Goal: Task Accomplishment & Management: Manage account settings

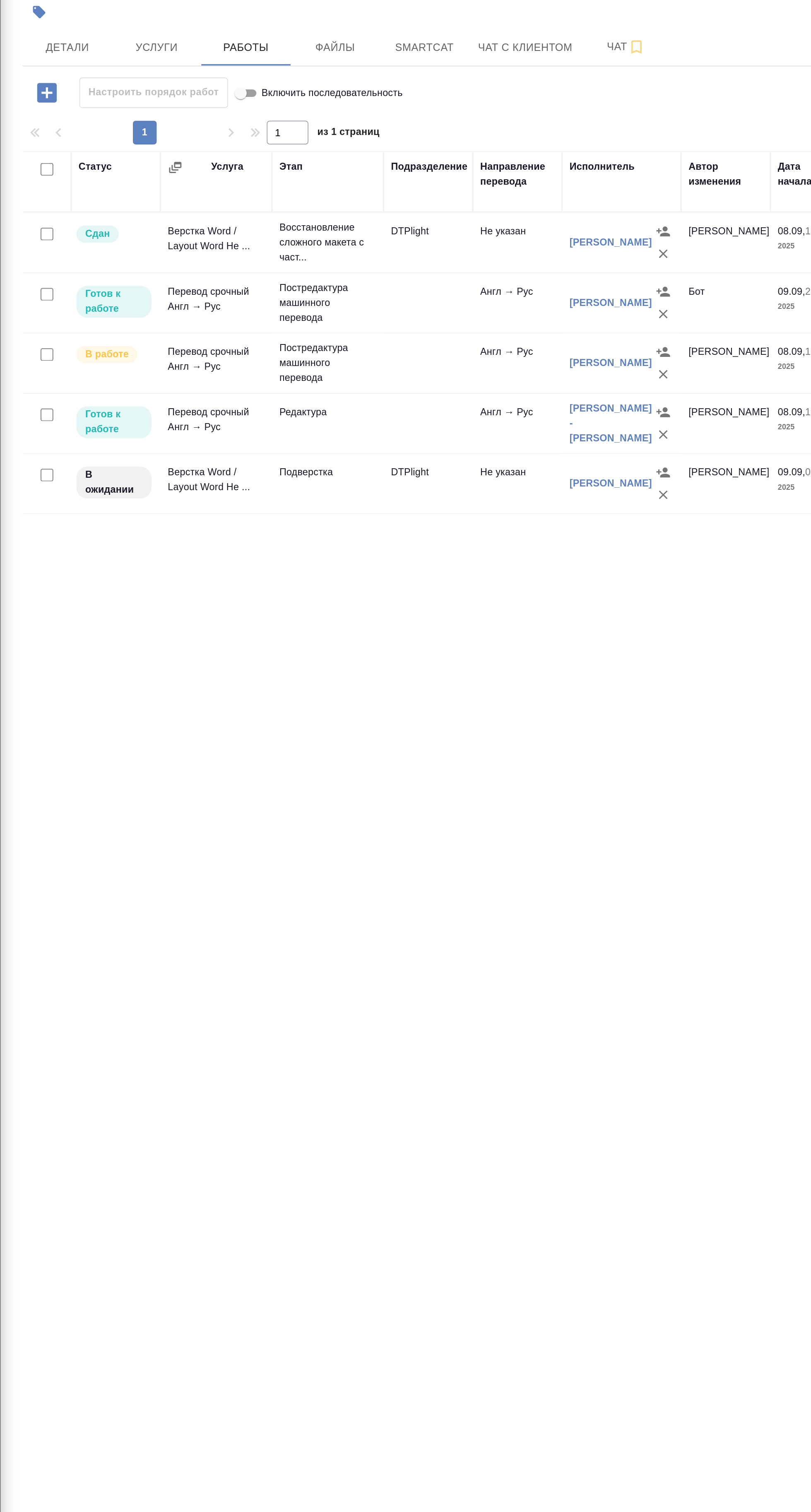
click at [268, 98] on span "Smartcat" at bounding box center [269, 97] width 40 height 10
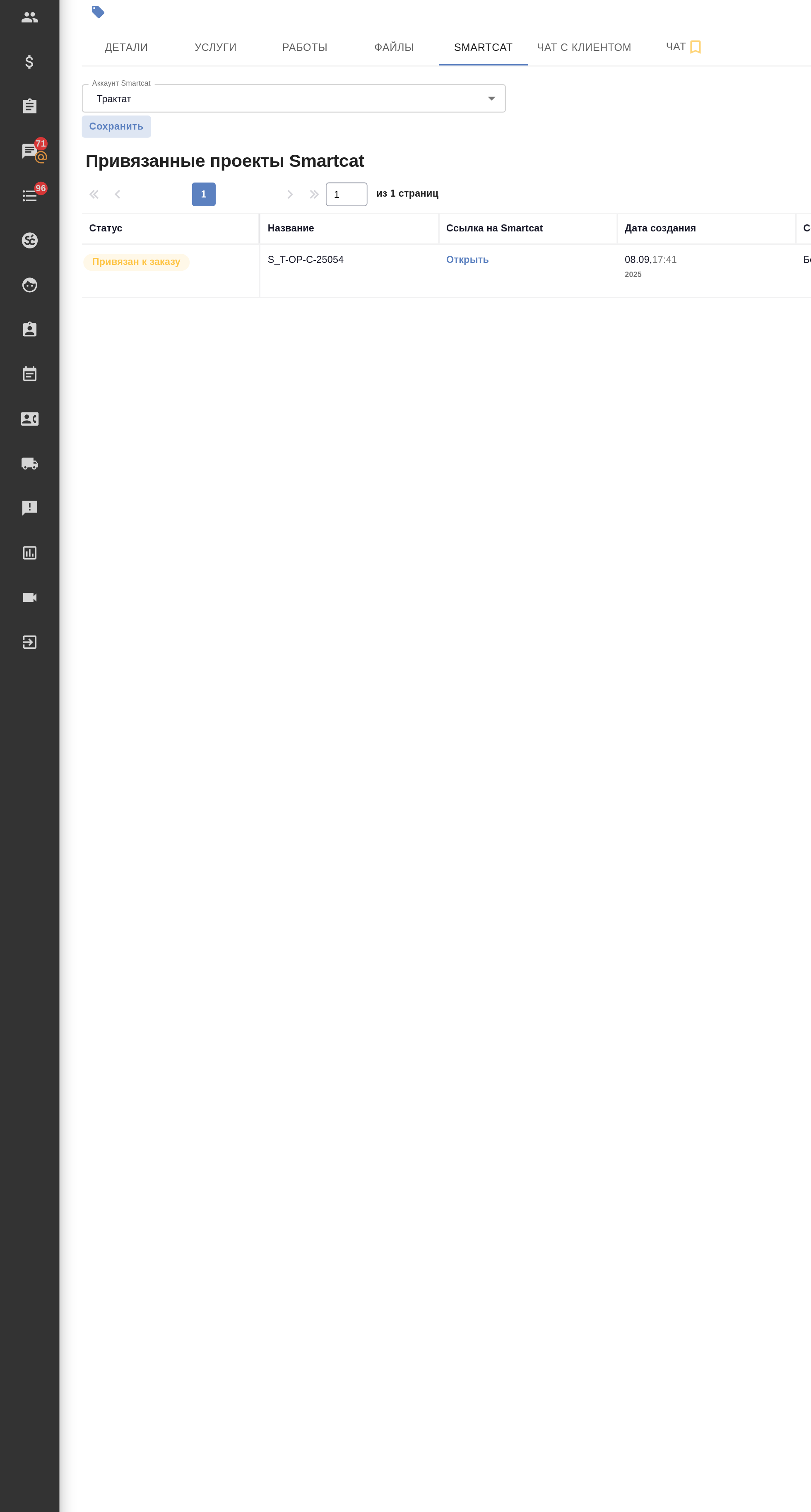
click at [264, 215] on link "Открыть" at bounding box center [260, 215] width 24 height 6
click at [167, 94] on span "Работы" at bounding box center [170, 97] width 40 height 10
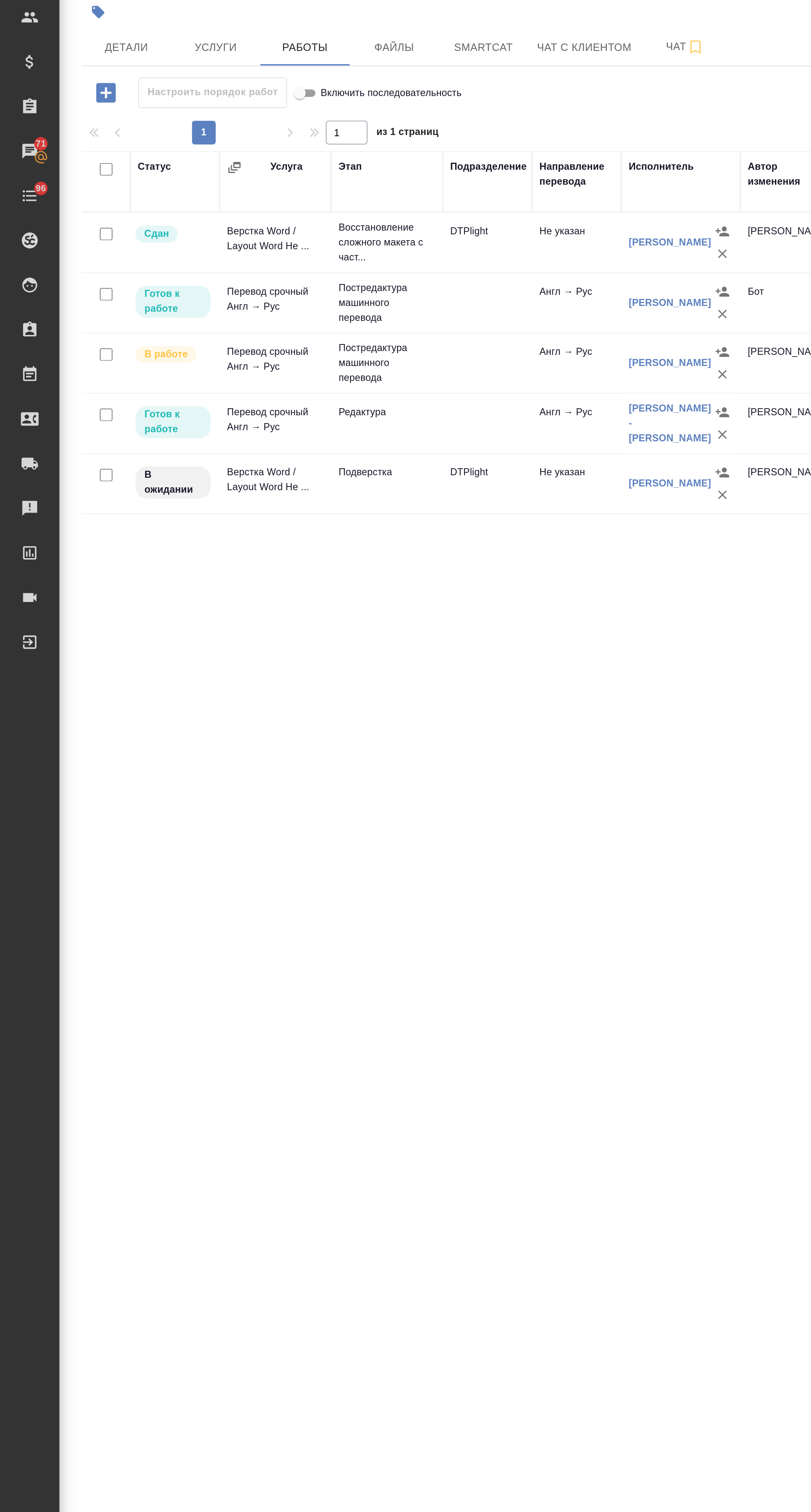
click at [282, 345] on td "DTPlight" at bounding box center [271, 340] width 49 height 29
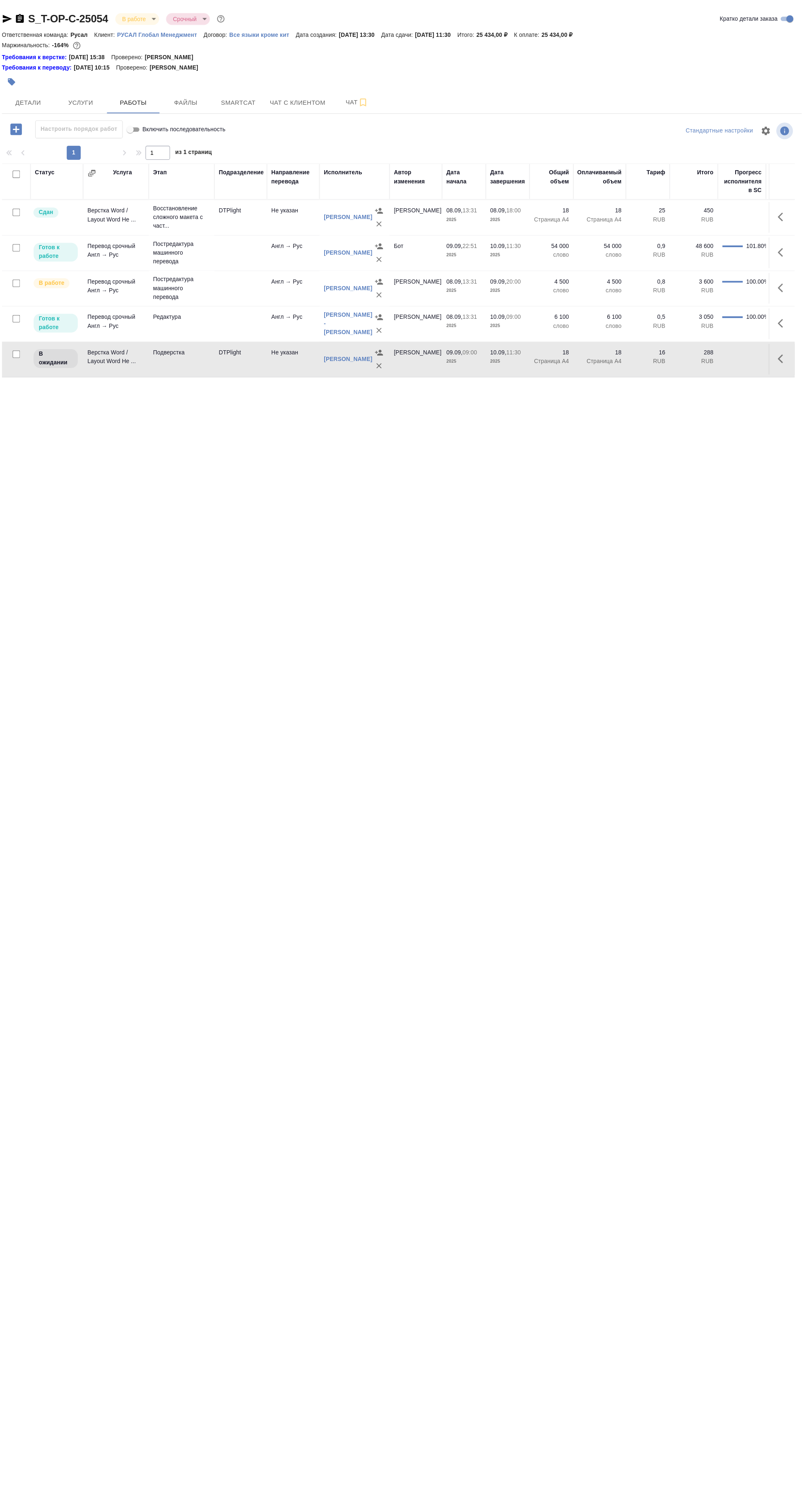
click at [273, 350] on td "DTPlight" at bounding box center [271, 340] width 49 height 29
click at [210, 335] on p "Подверстка" at bounding box center [215, 333] width 54 height 9
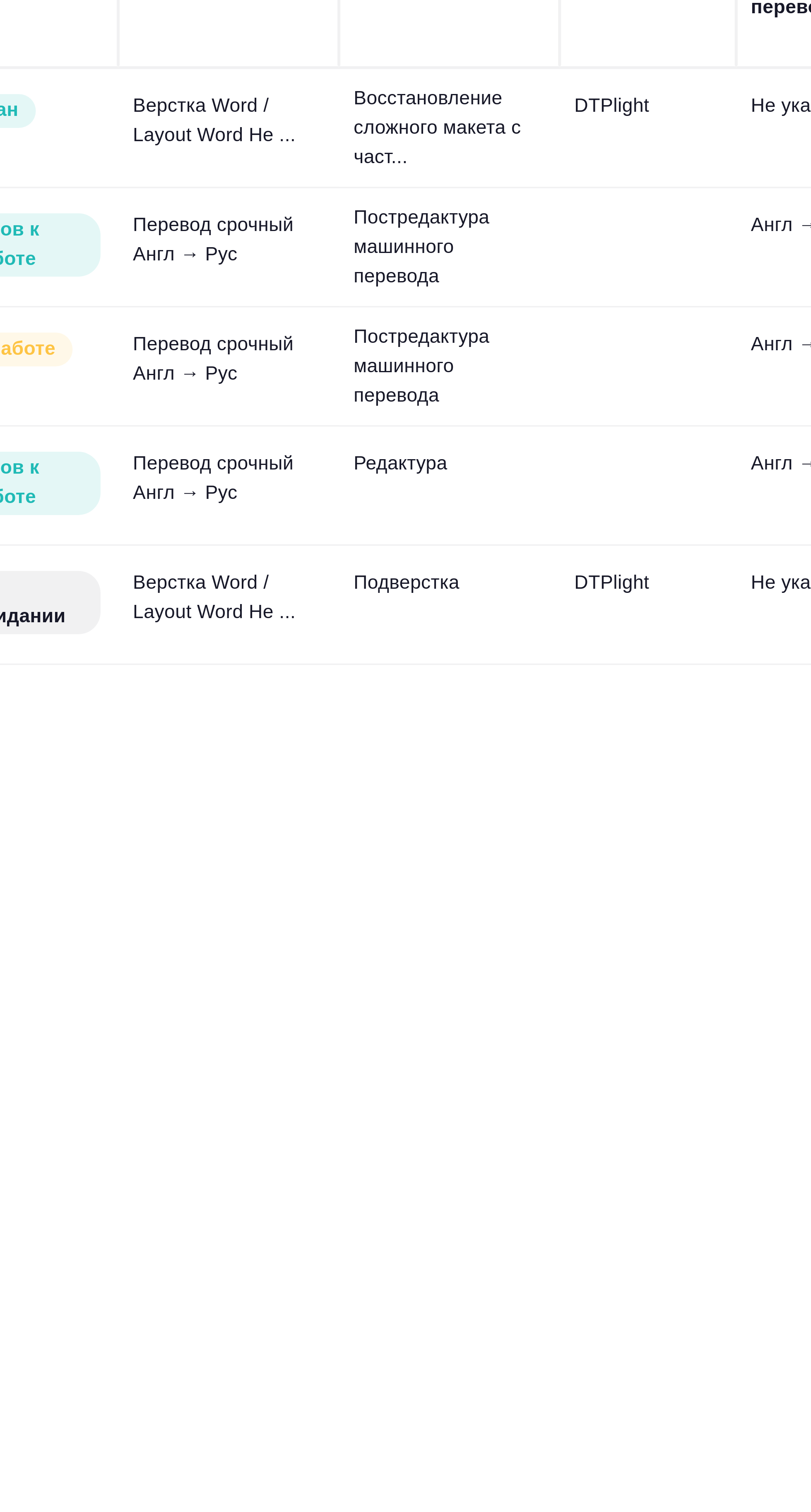
click at [208, 340] on td "Подверстка" at bounding box center [215, 340] width 62 height 29
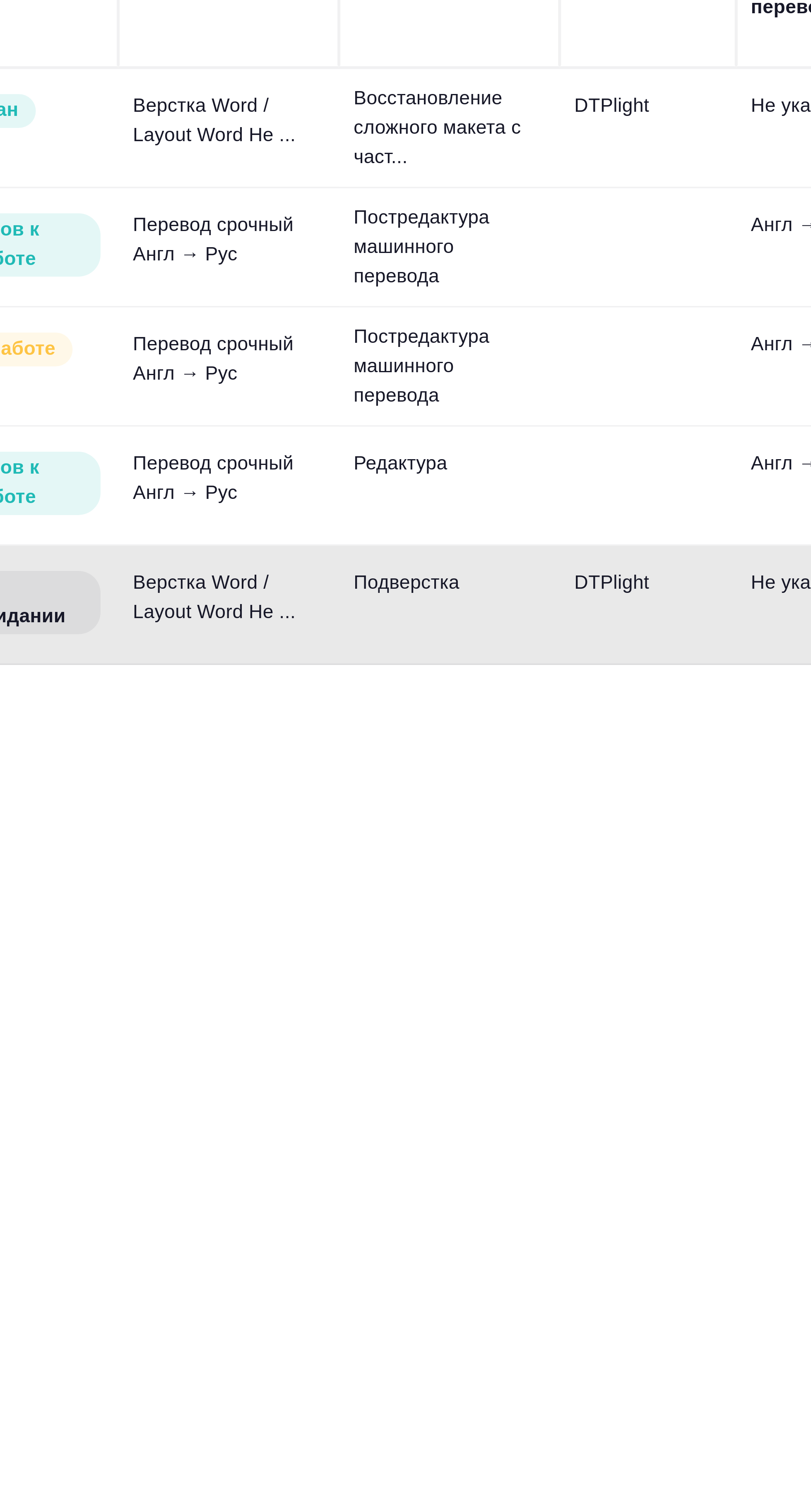
click at [229, 332] on p "Подверстка" at bounding box center [215, 333] width 54 height 9
click at [203, 329] on p "Подверстка" at bounding box center [215, 333] width 54 height 9
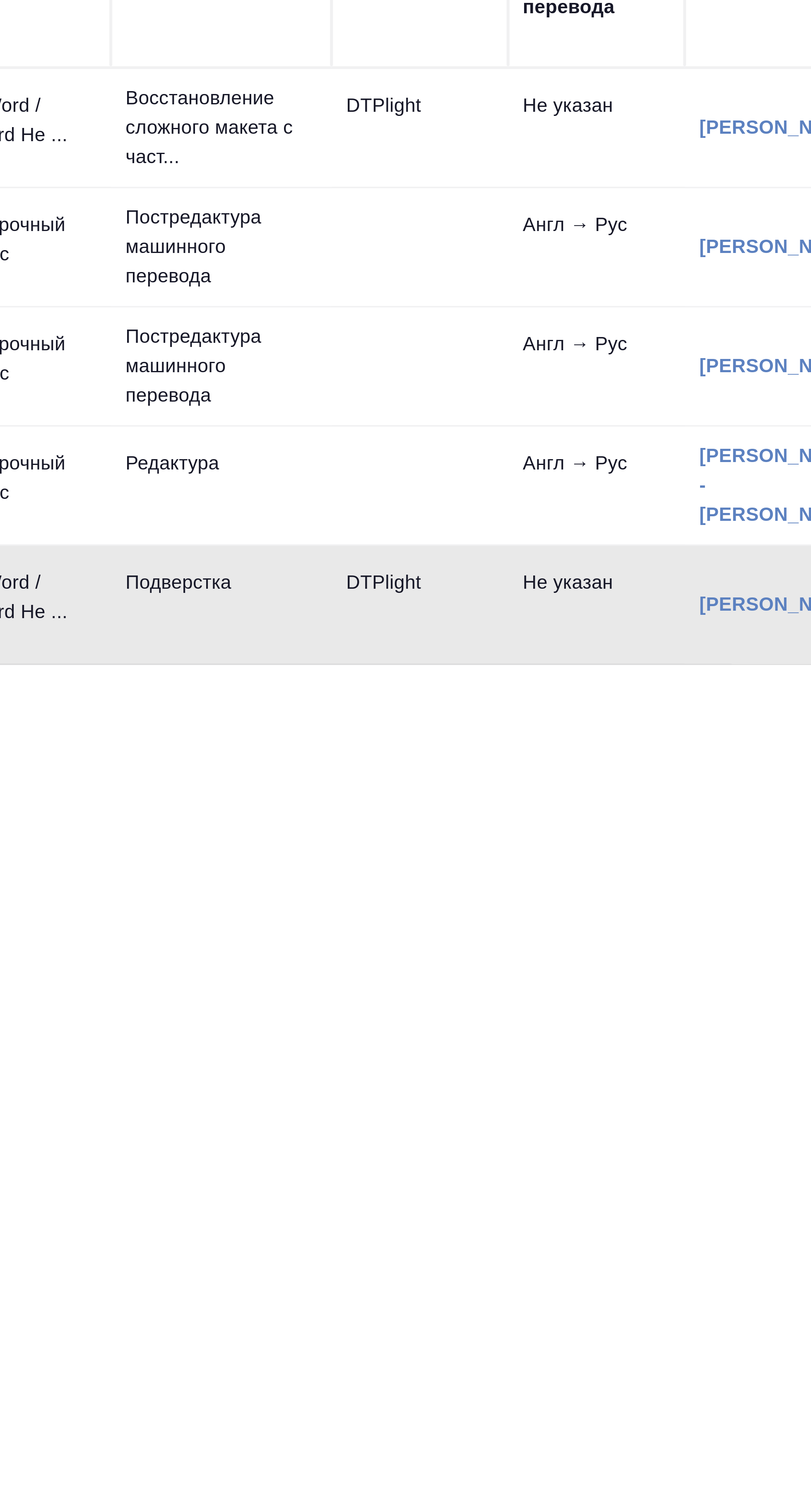
click at [270, 336] on td "DTPlight" at bounding box center [271, 340] width 49 height 29
click at [273, 340] on td "DTPlight" at bounding box center [271, 340] width 49 height 29
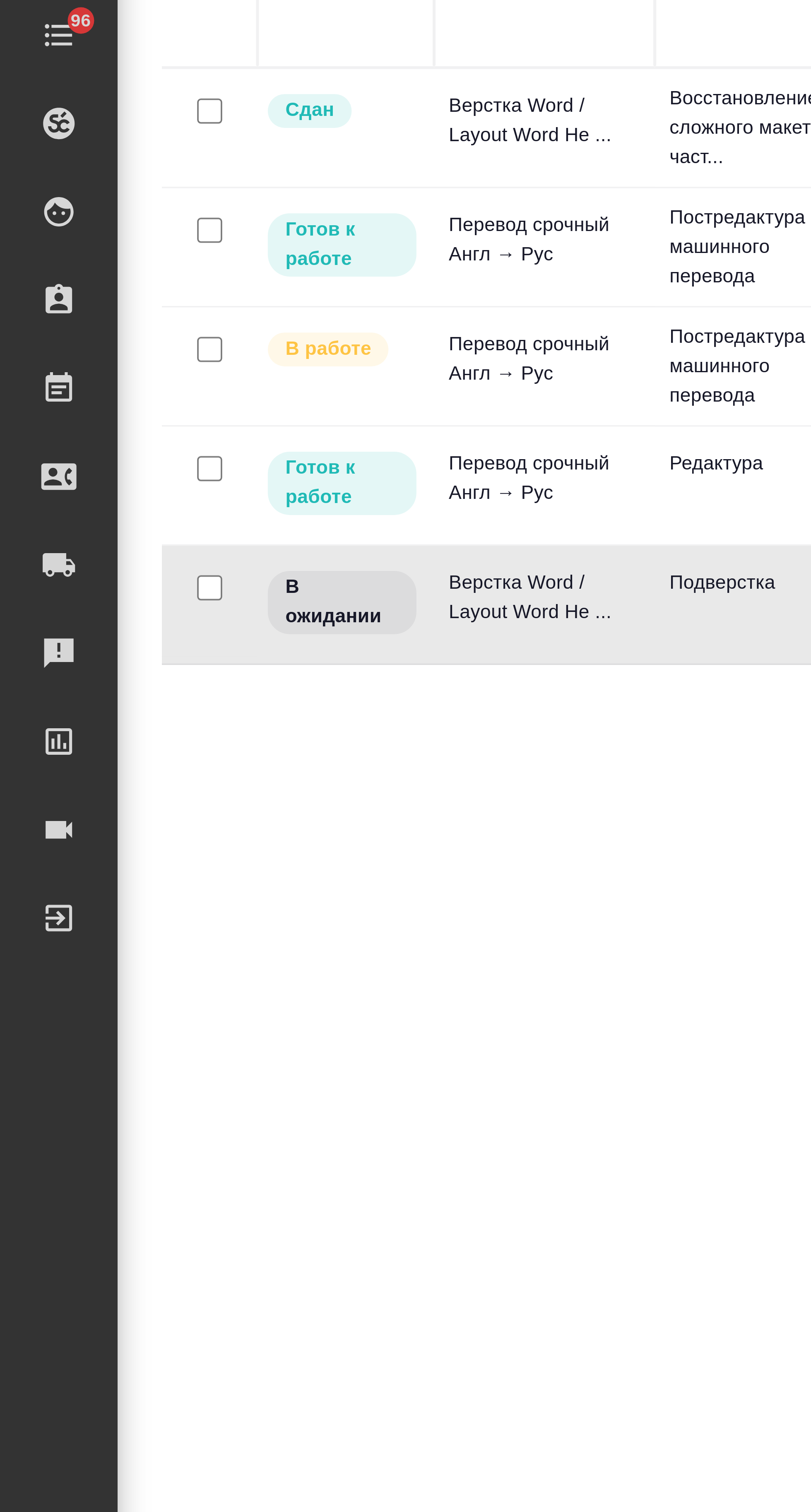
click at [148, 332] on td "Верстка Word / Layout Word Не ..." at bounding box center [153, 340] width 62 height 29
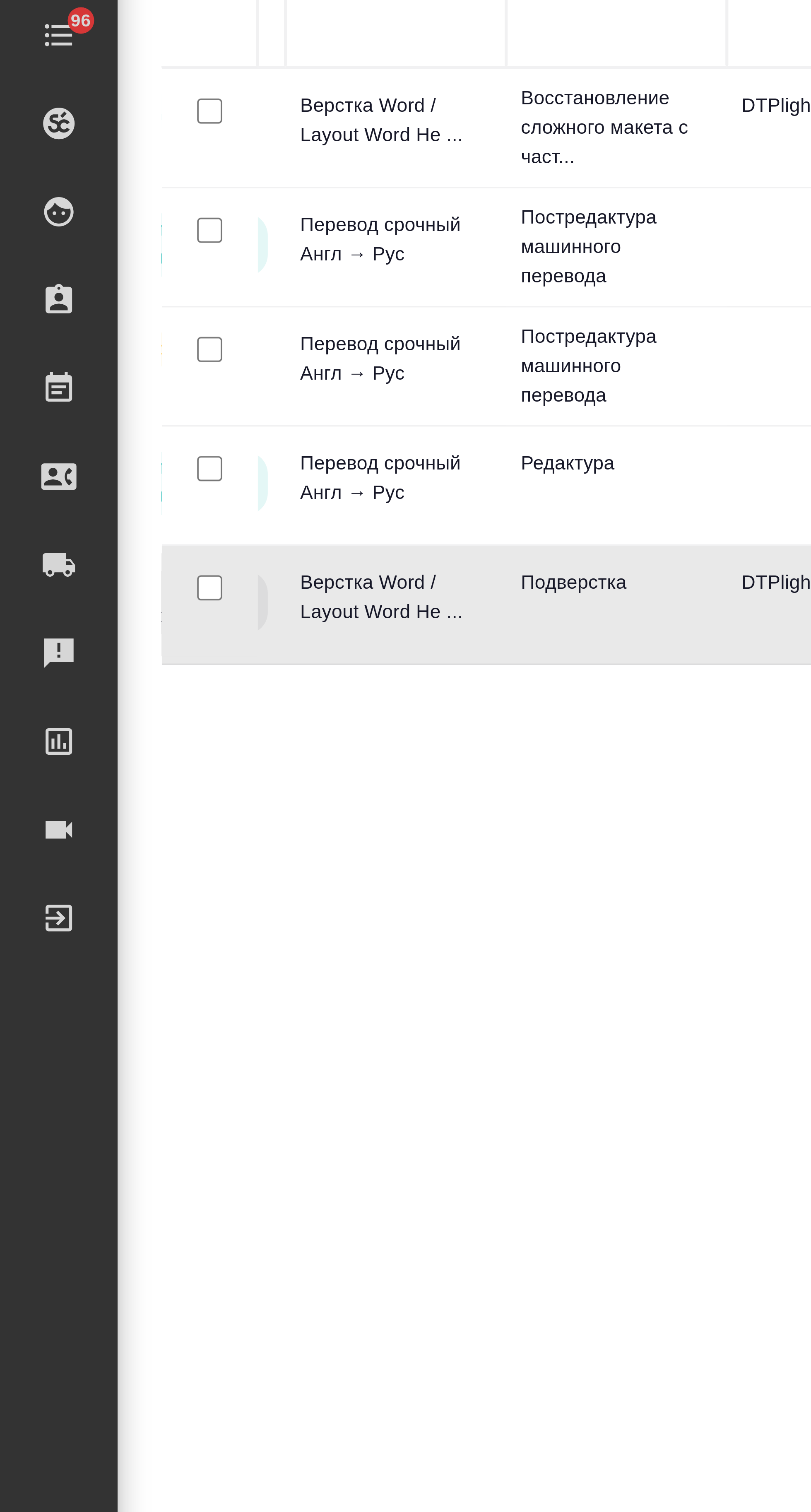
scroll to position [0, 57]
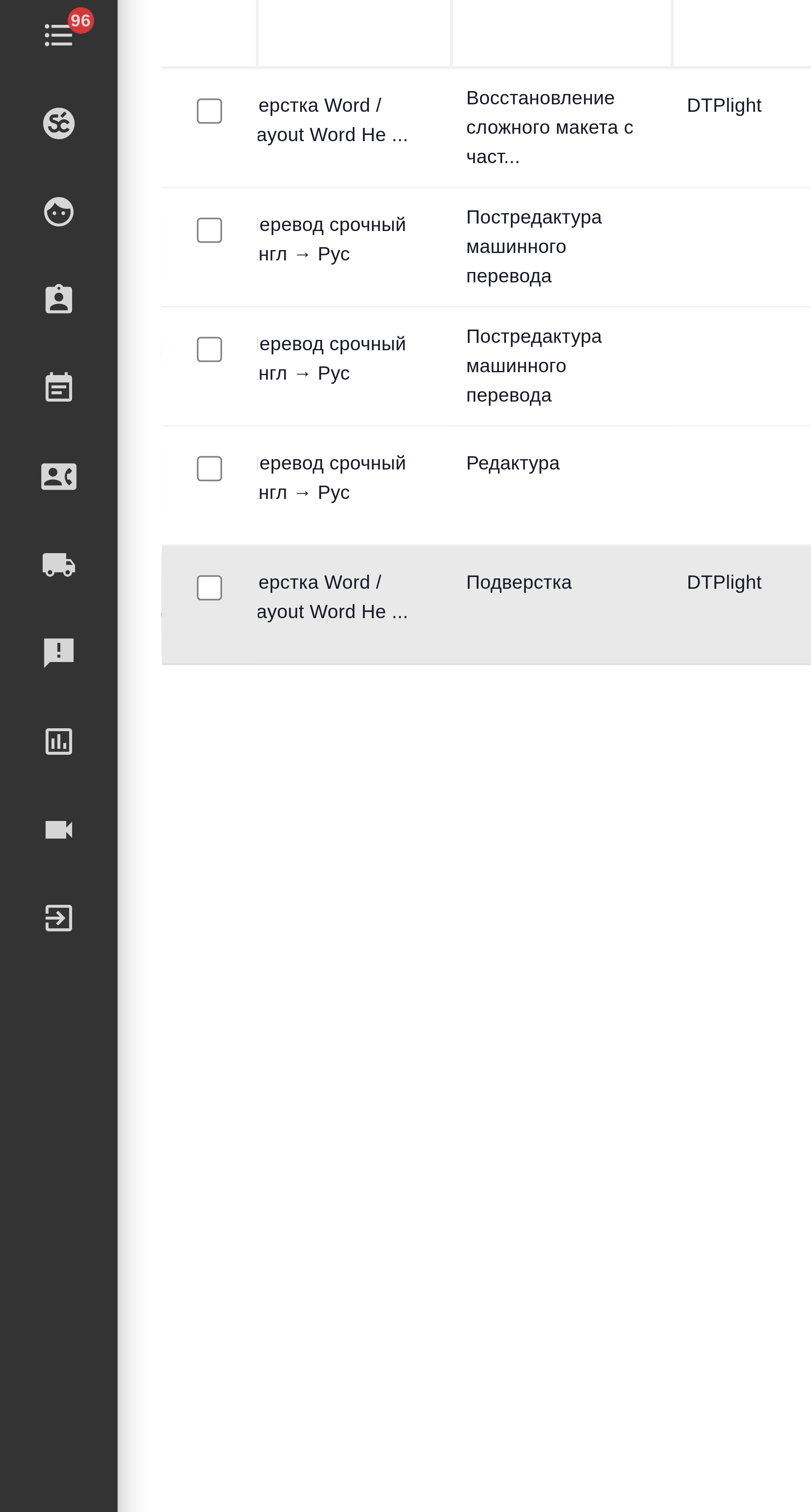
click at [150, 333] on p "Подверстка" at bounding box center [158, 333] width 54 height 9
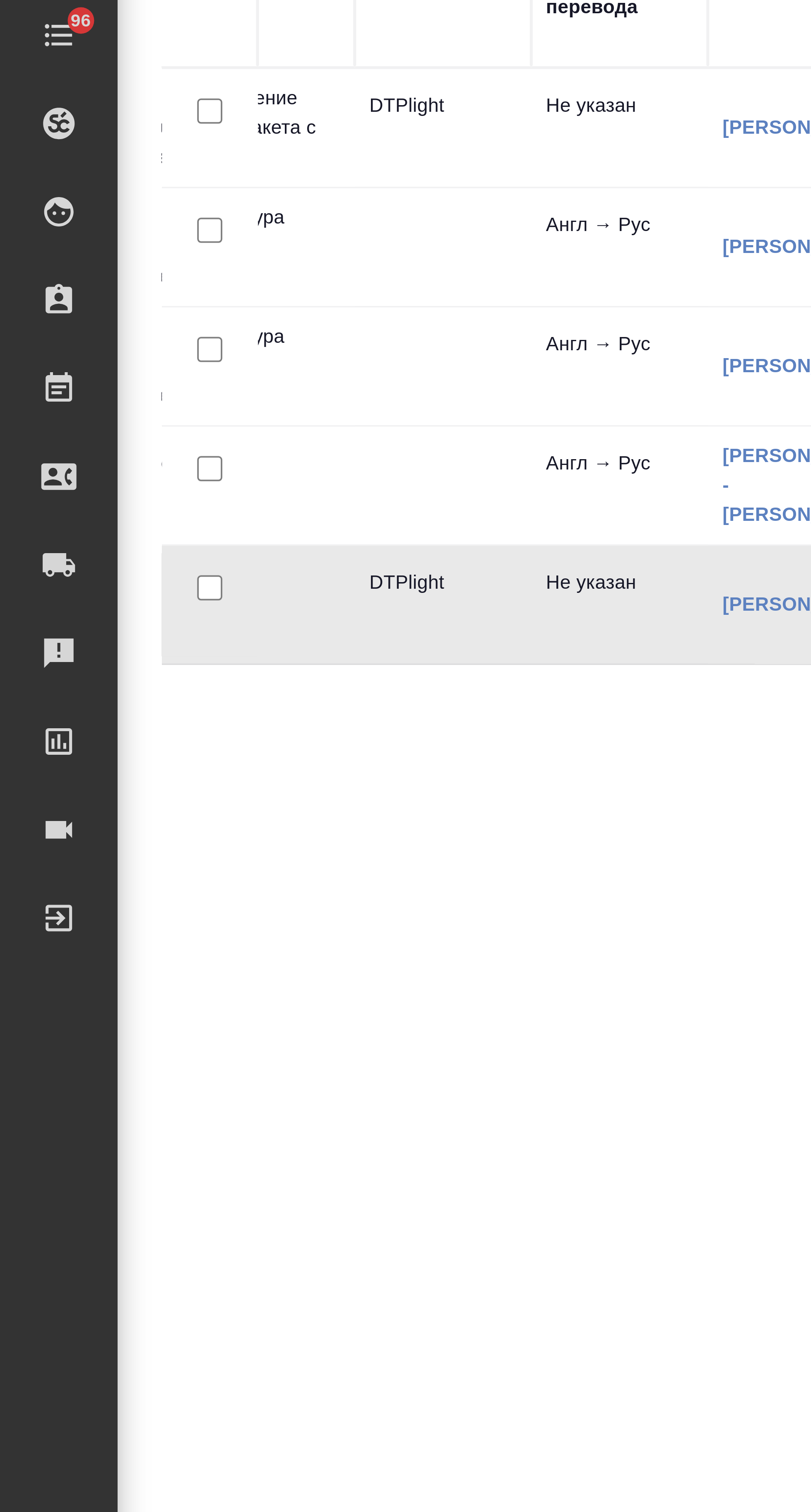
scroll to position [0, 188]
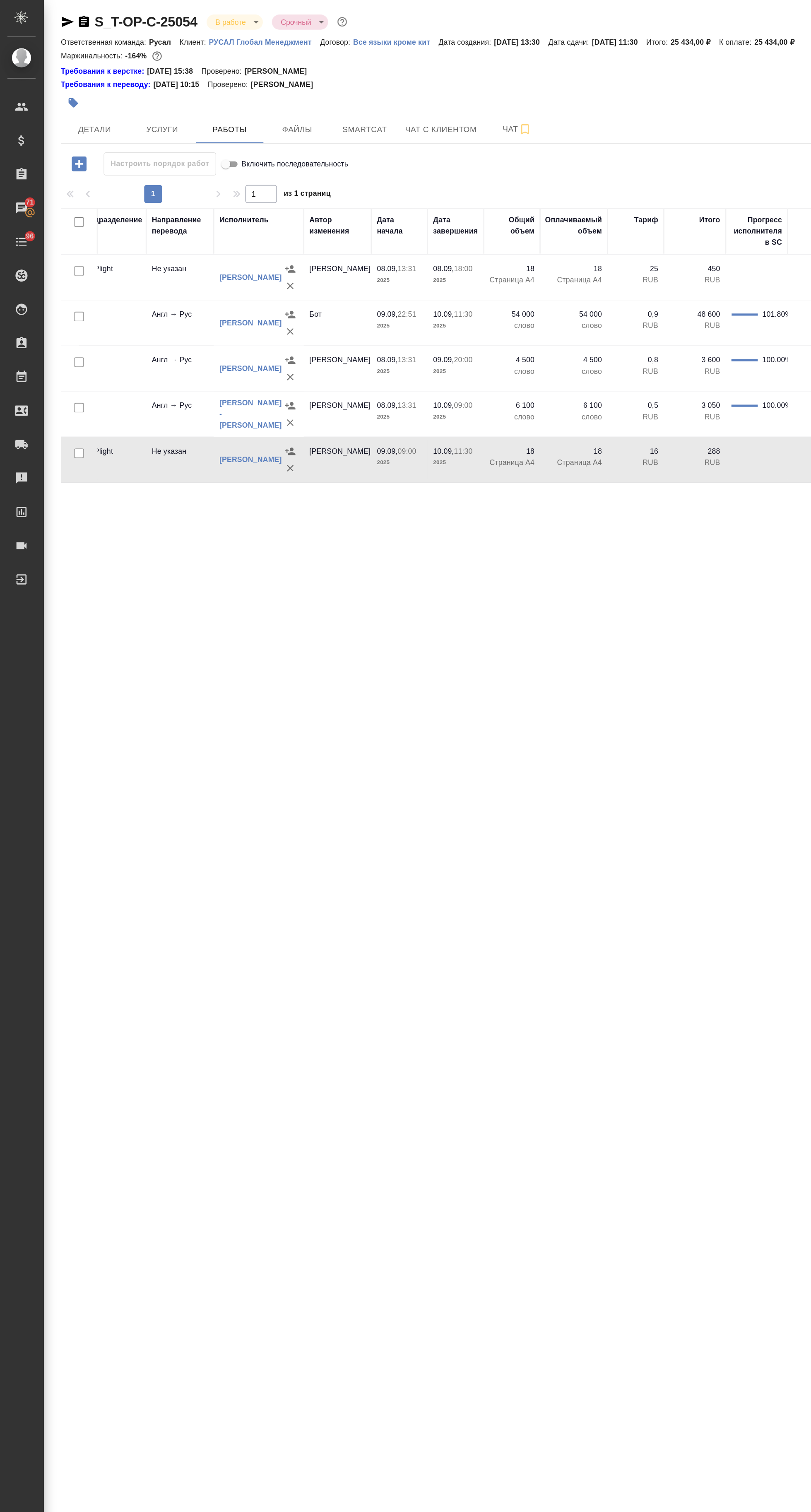
click at [440, 332] on p "18" at bounding box center [423, 333] width 41 height 9
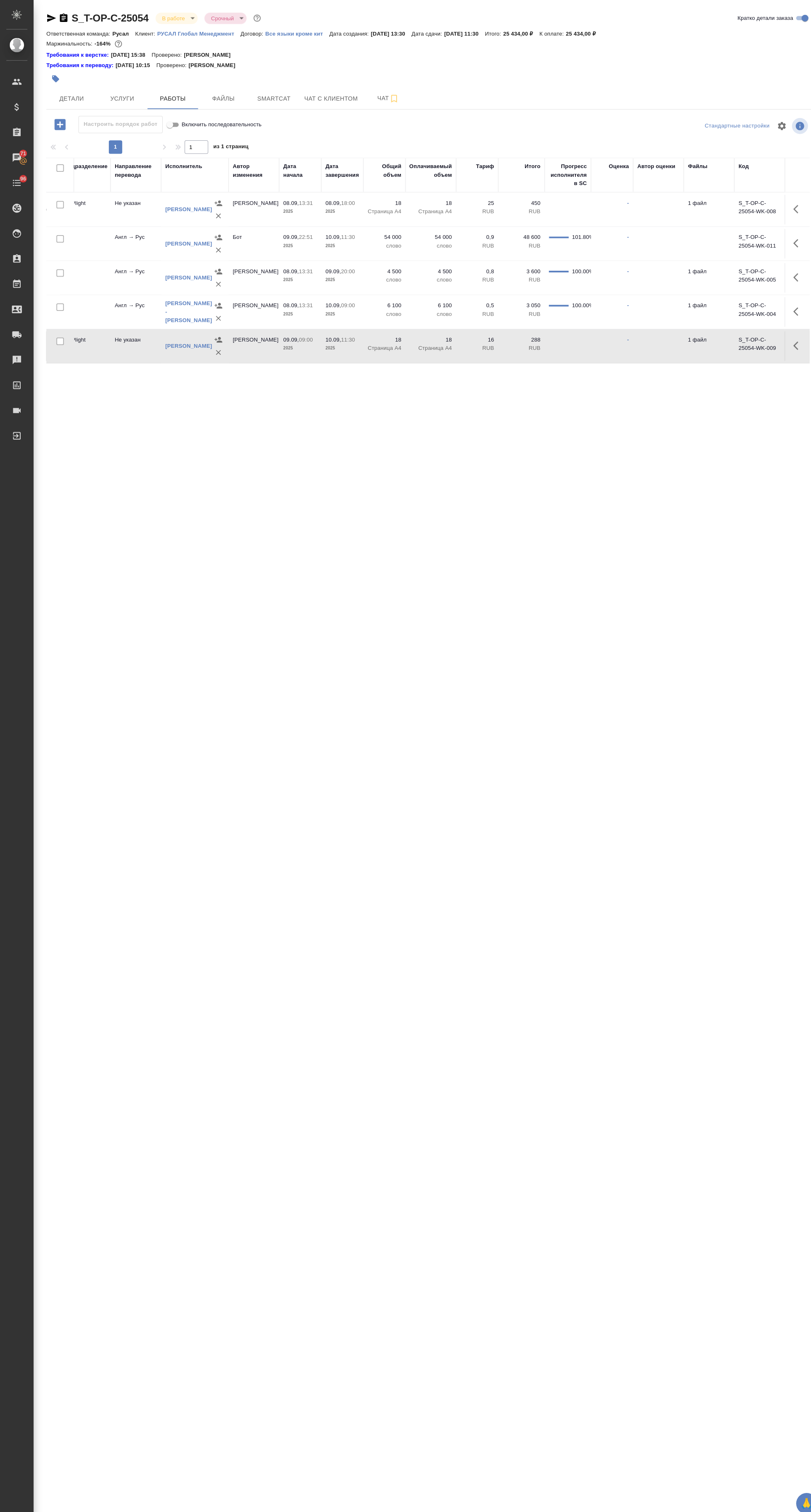
click at [616, 332] on link "-" at bounding box center [616, 333] width 2 height 6
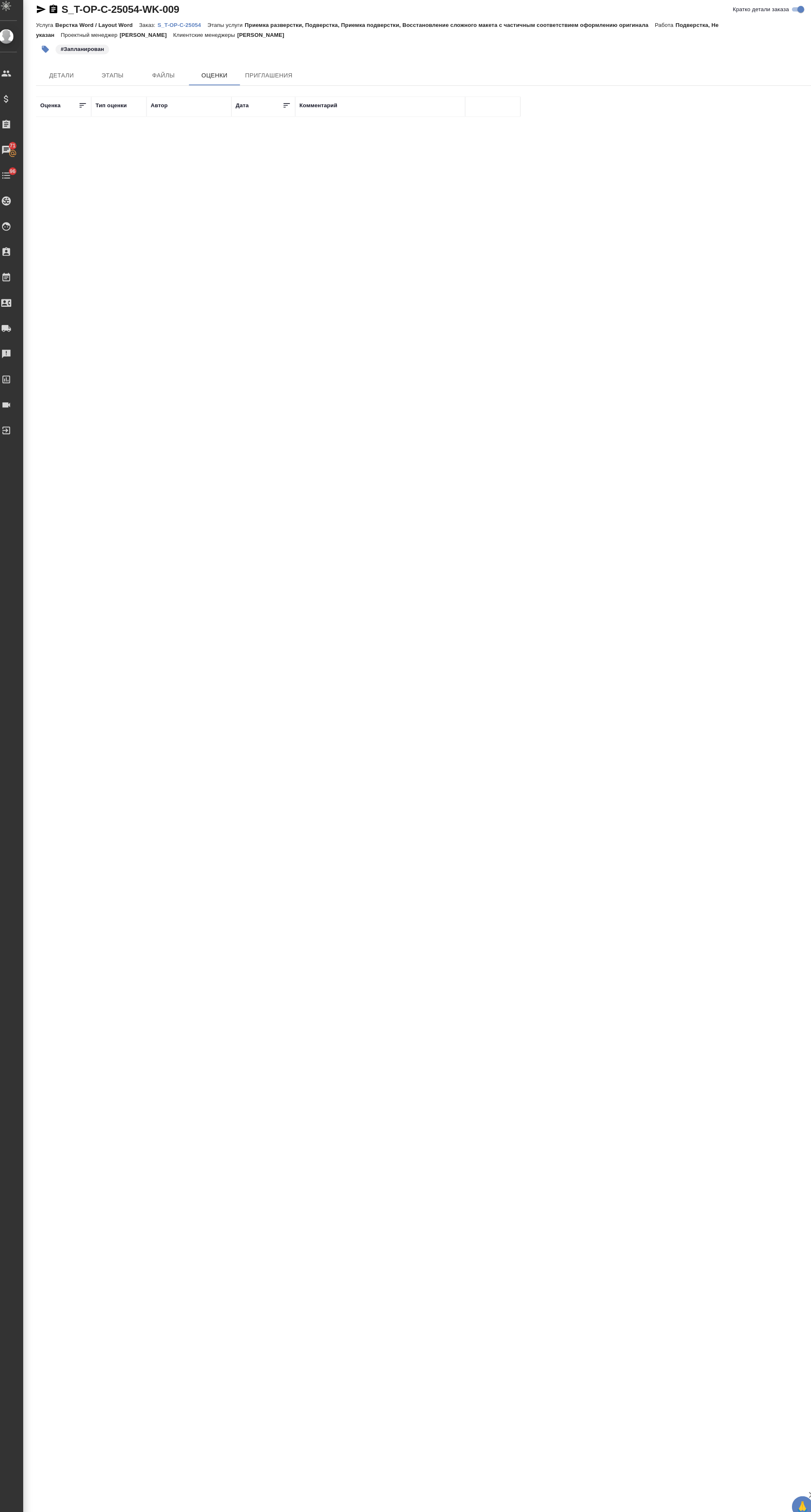
click at [170, 82] on span "Файлы" at bounding box center [170, 82] width 40 height 10
click at [70, 82] on span "Детали" at bounding box center [70, 82] width 40 height 10
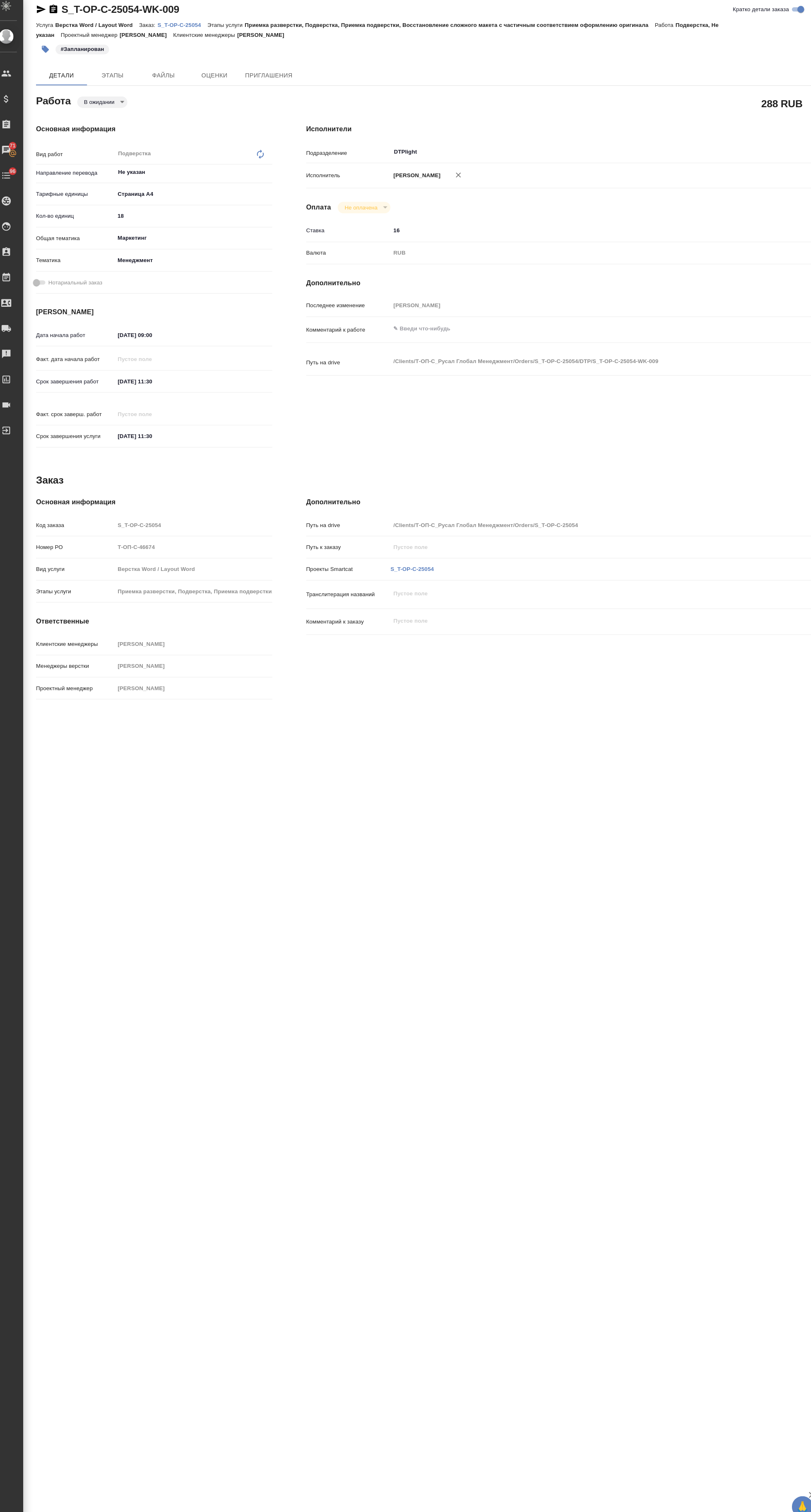
type textarea "x"
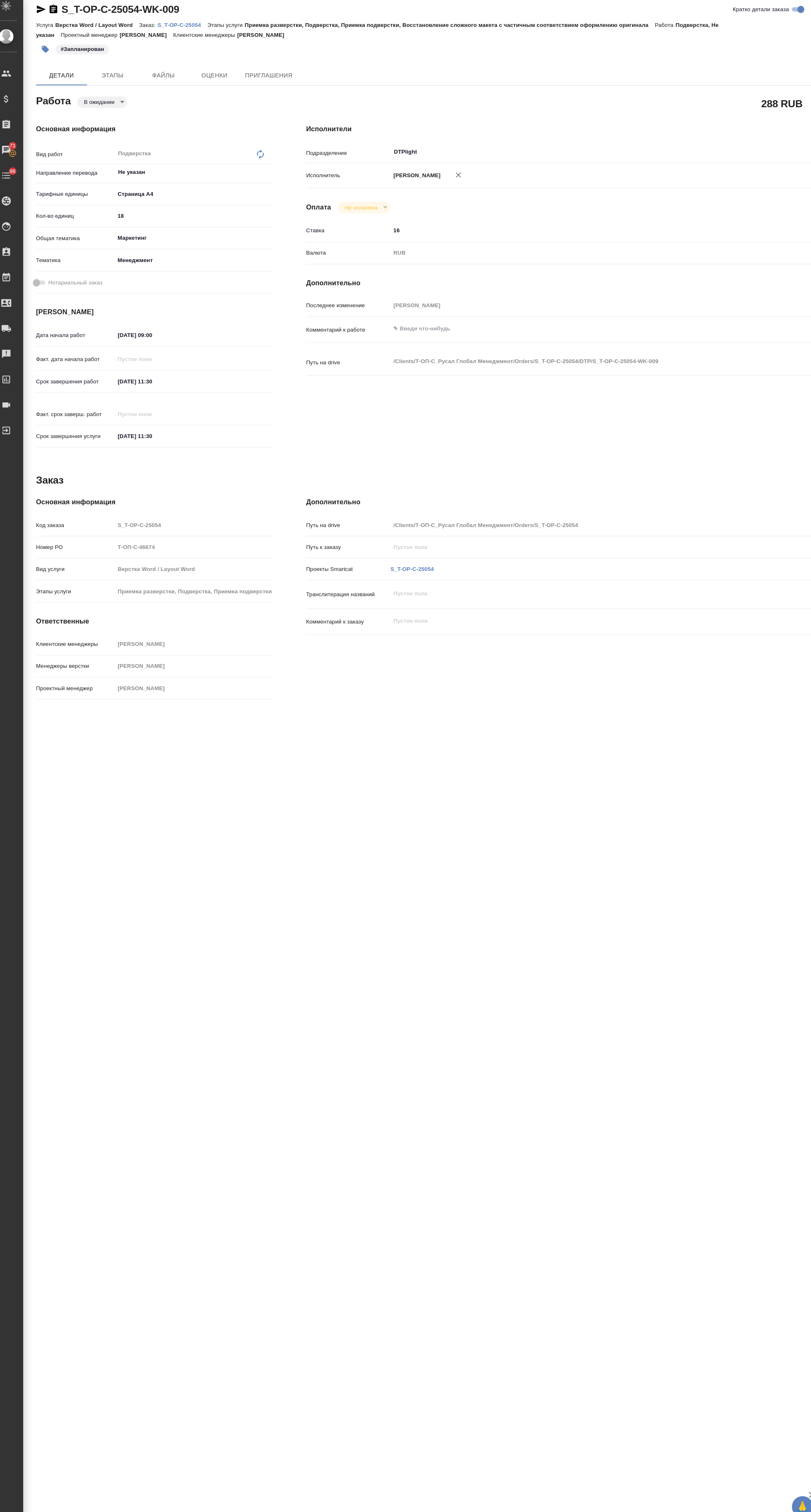
type textarea "x"
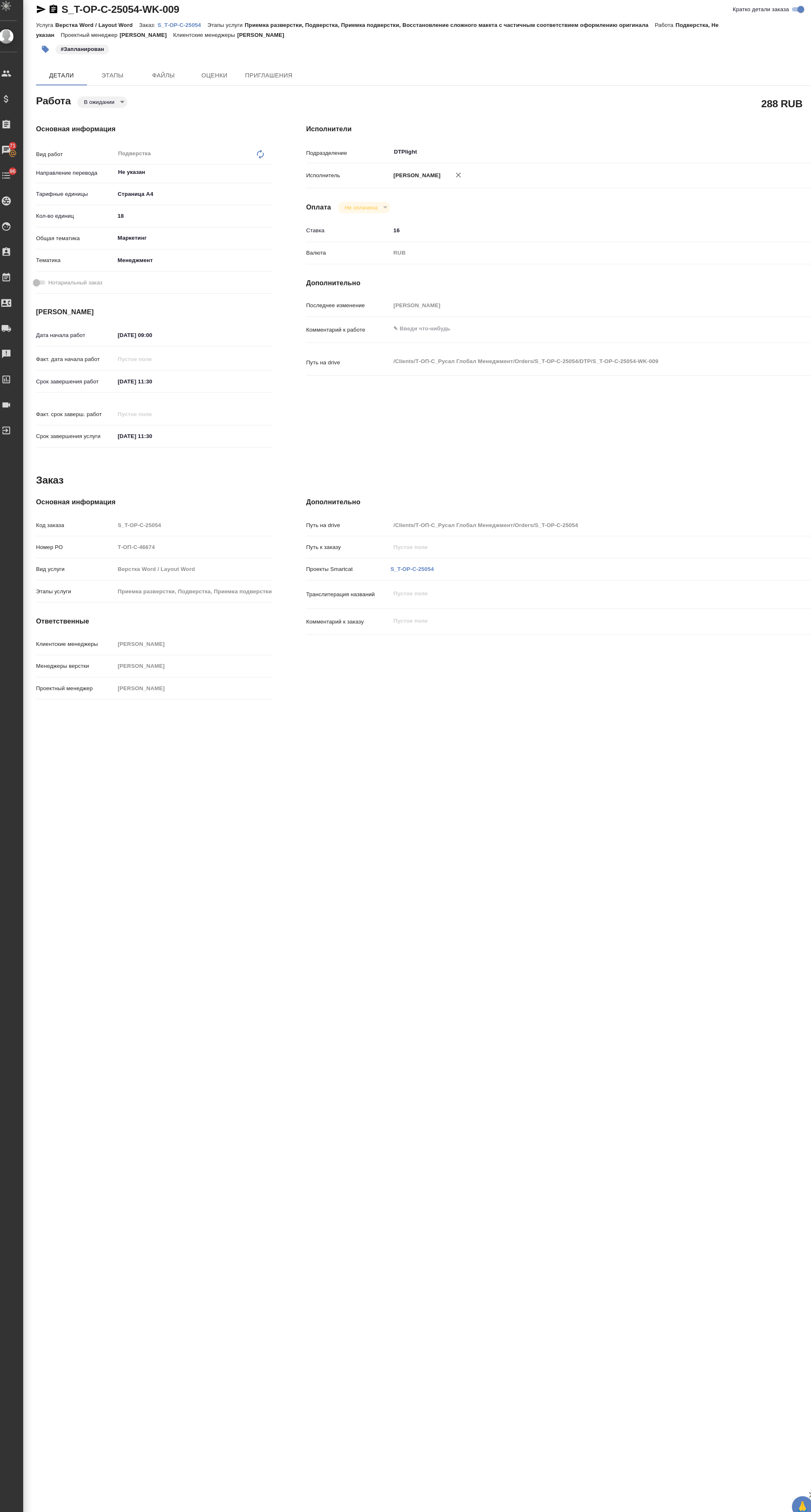
type textarea "x"
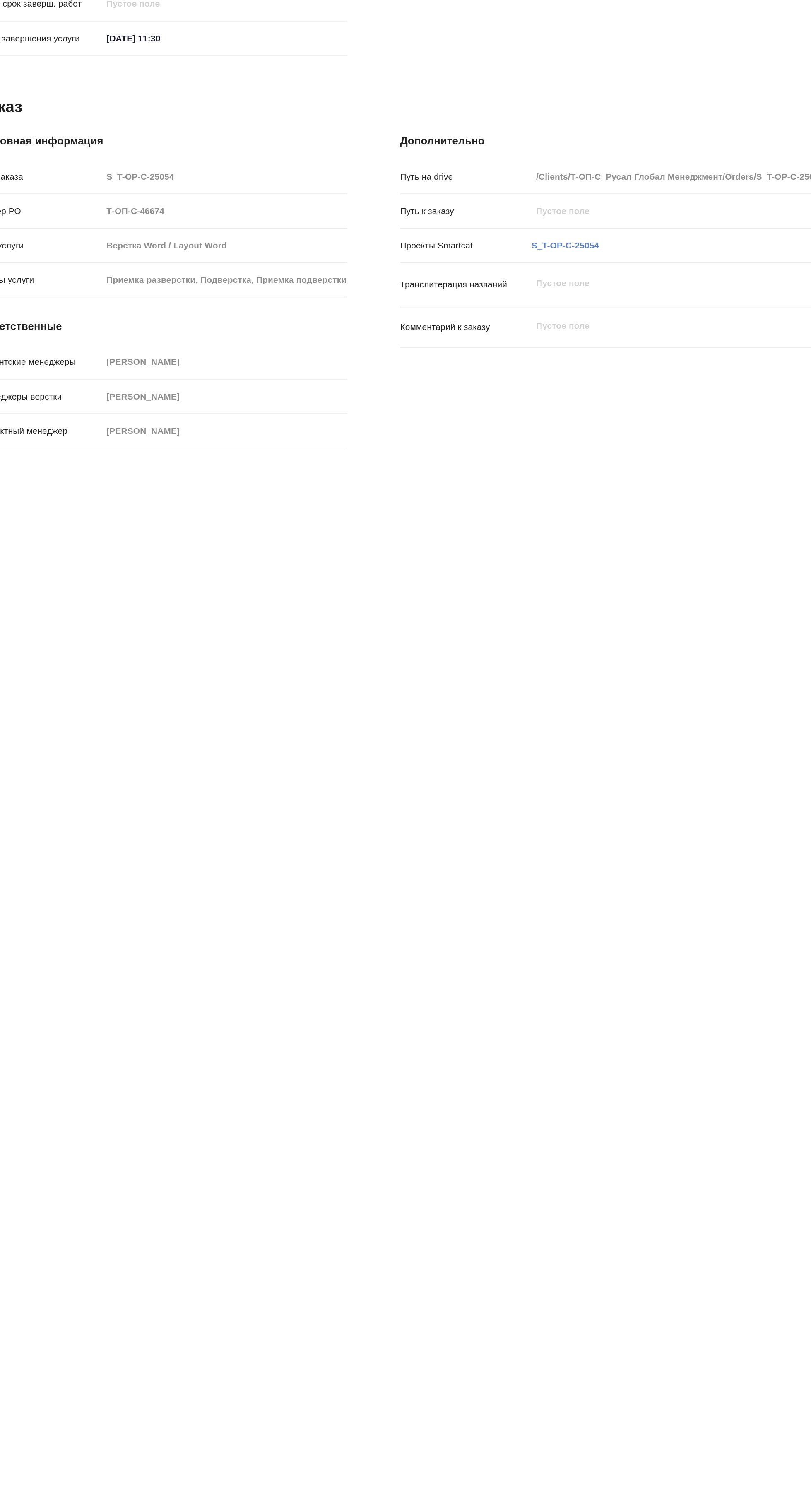
type textarea "x"
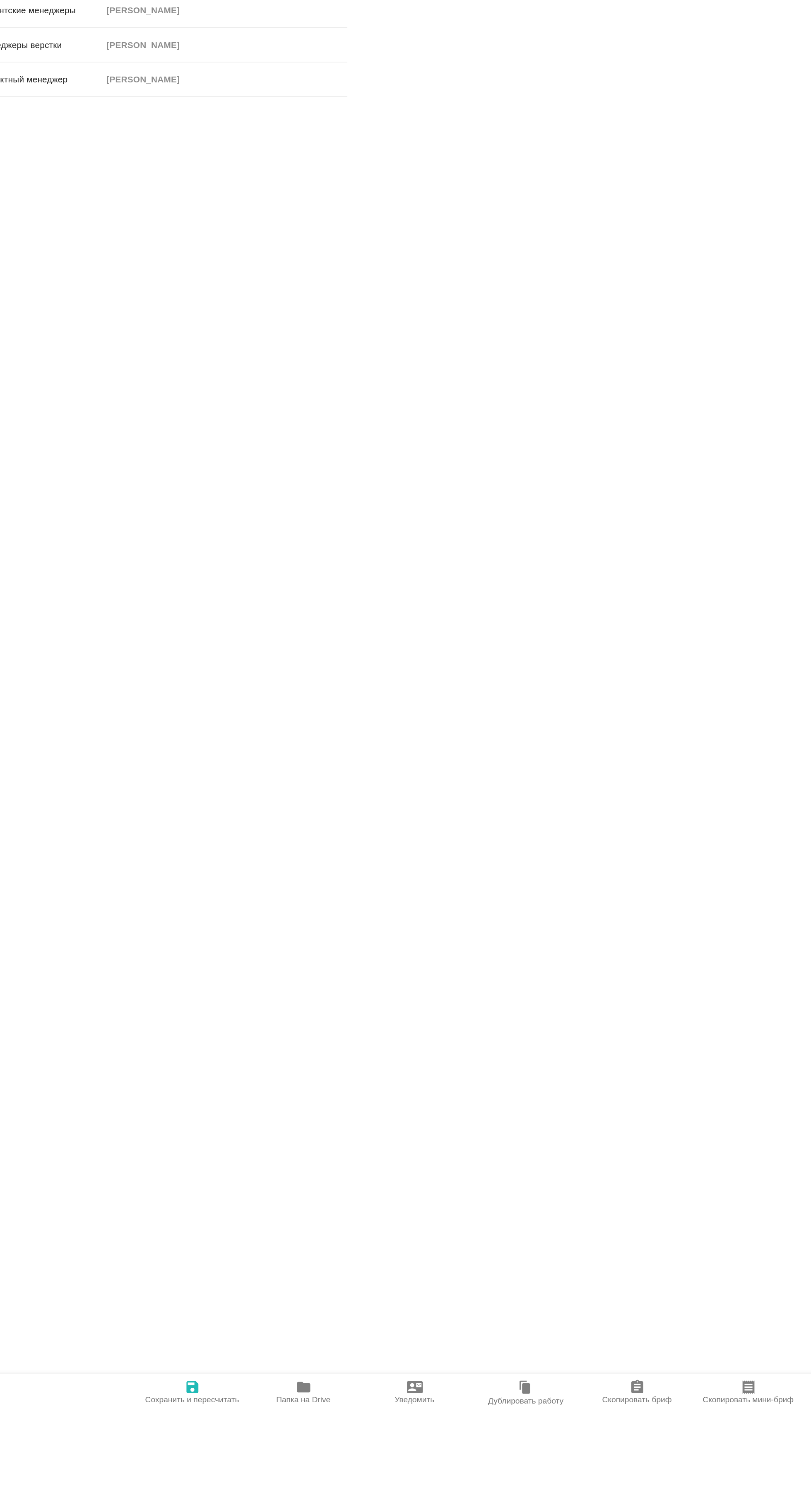
type textarea "x"
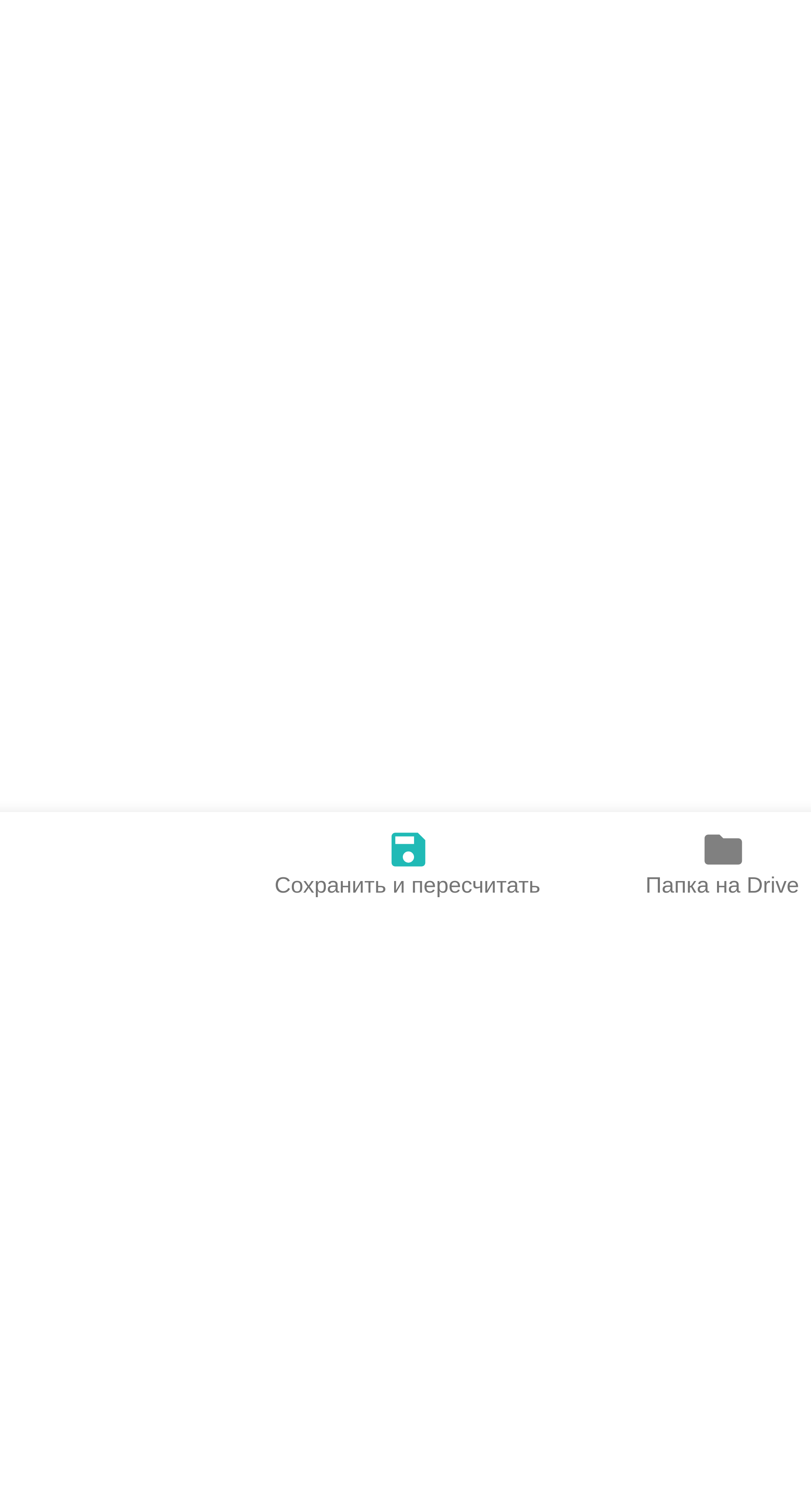
click at [244, 1508] on span "Папка на Drive" at bounding box center [249, 1505] width 34 height 6
type textarea "x"
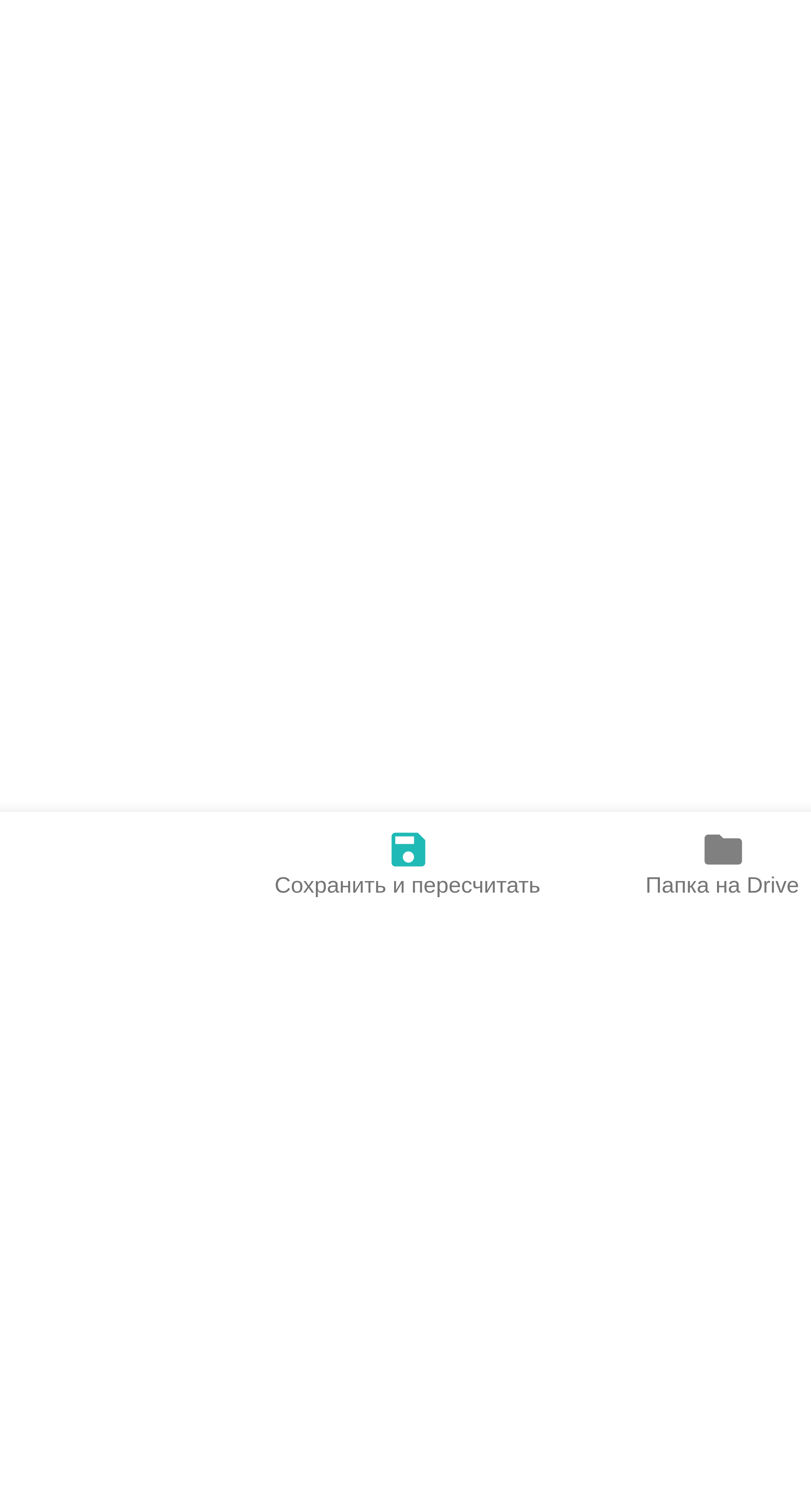
type textarea "x"
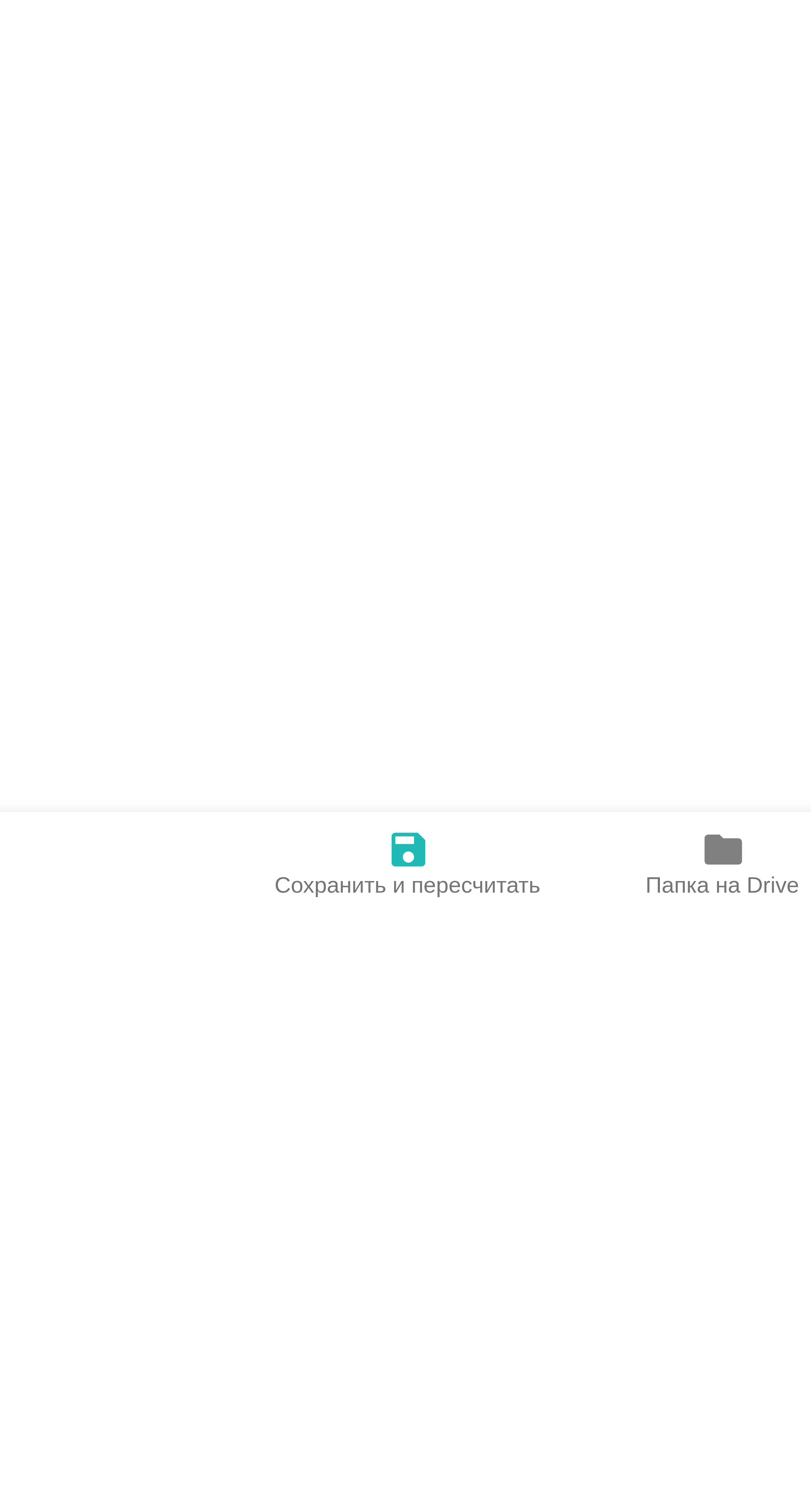
type textarea "x"
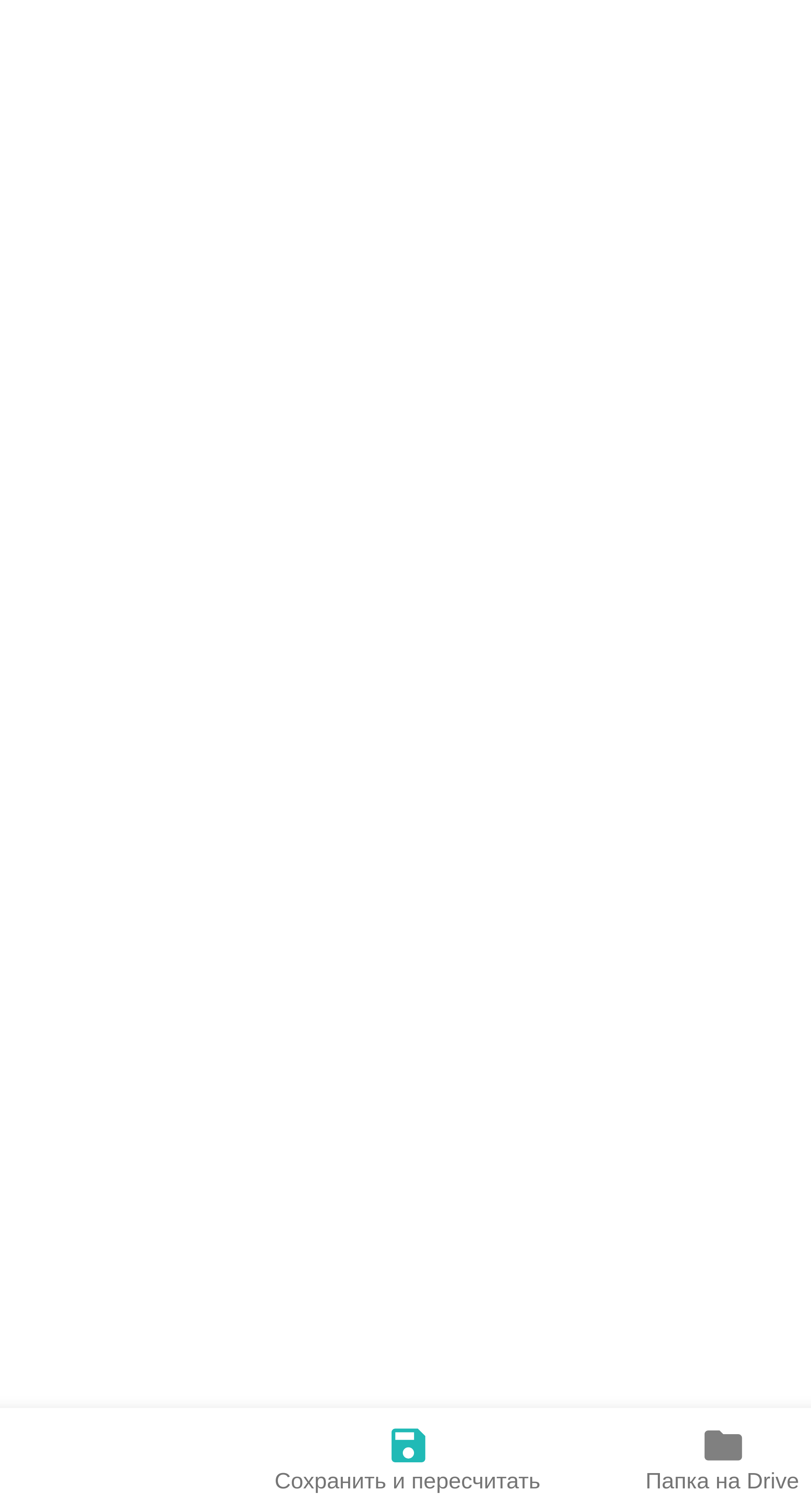
type textarea "x"
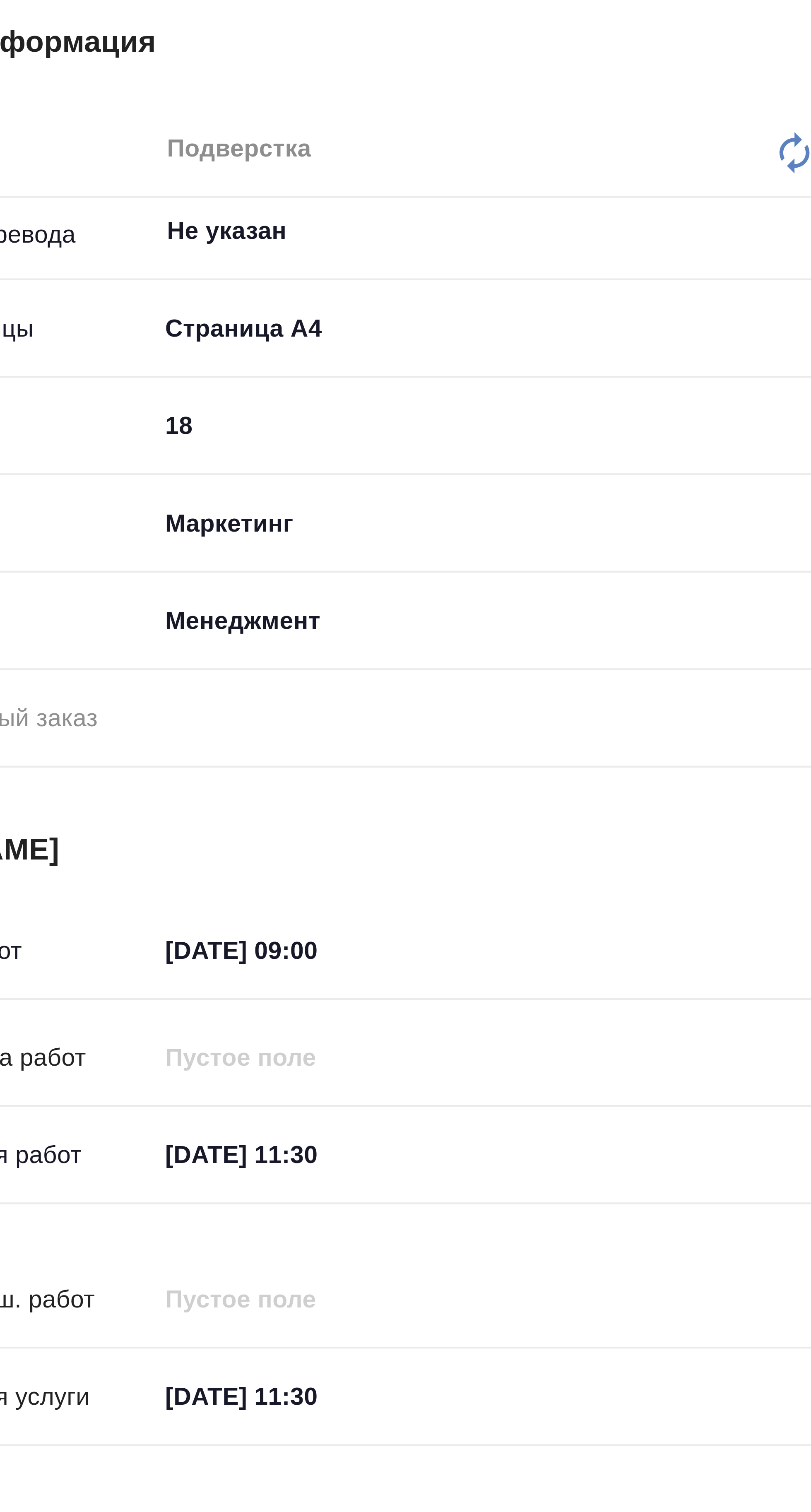
scroll to position [0, 0]
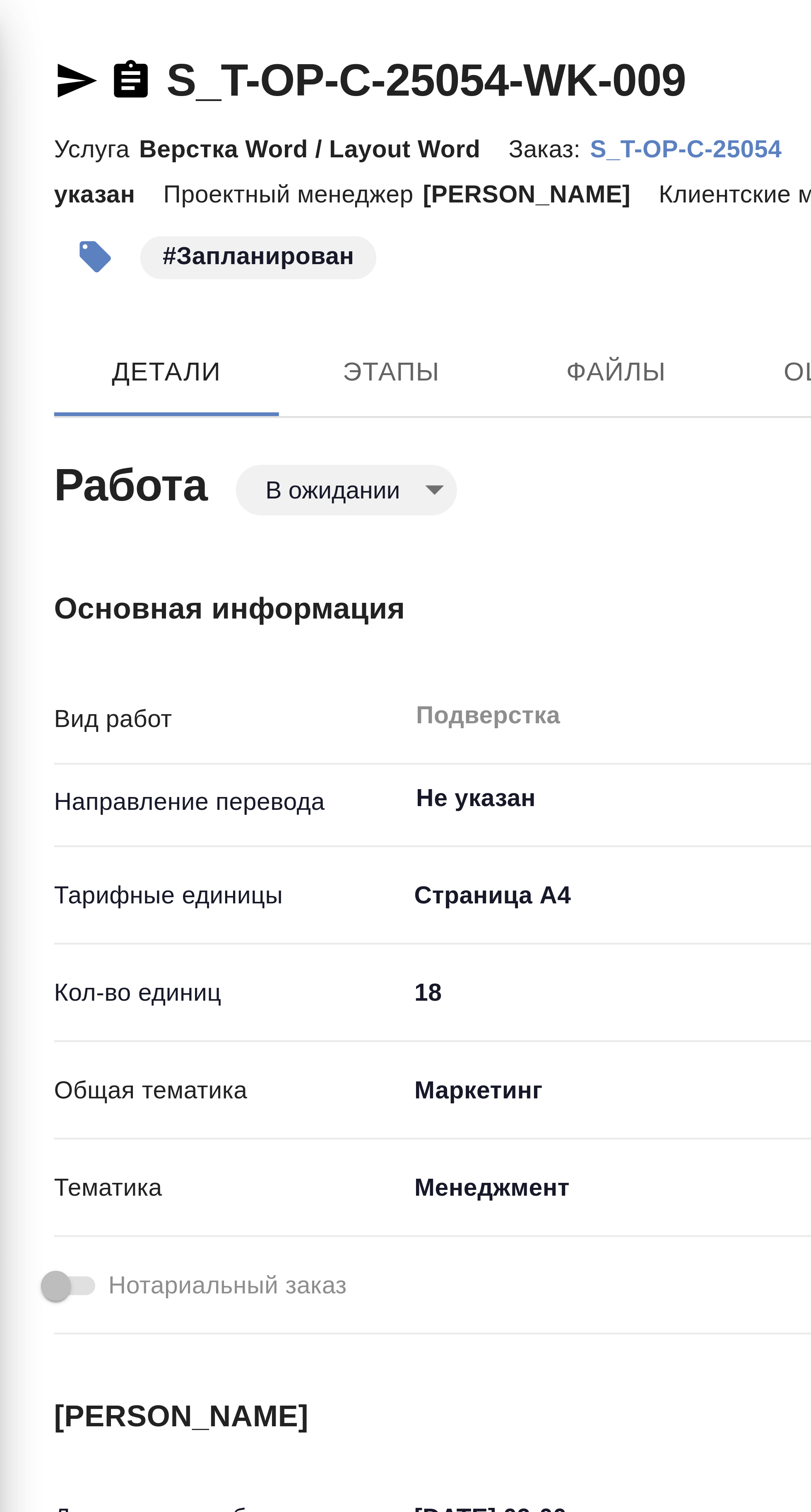
click at [120, 109] on body "🙏 .cls-1 fill:#fff; AWATERA Avdeenko Kirill Клиенты Спецификации Заказы 71 Чаты…" at bounding box center [406, 756] width 811 height 1512
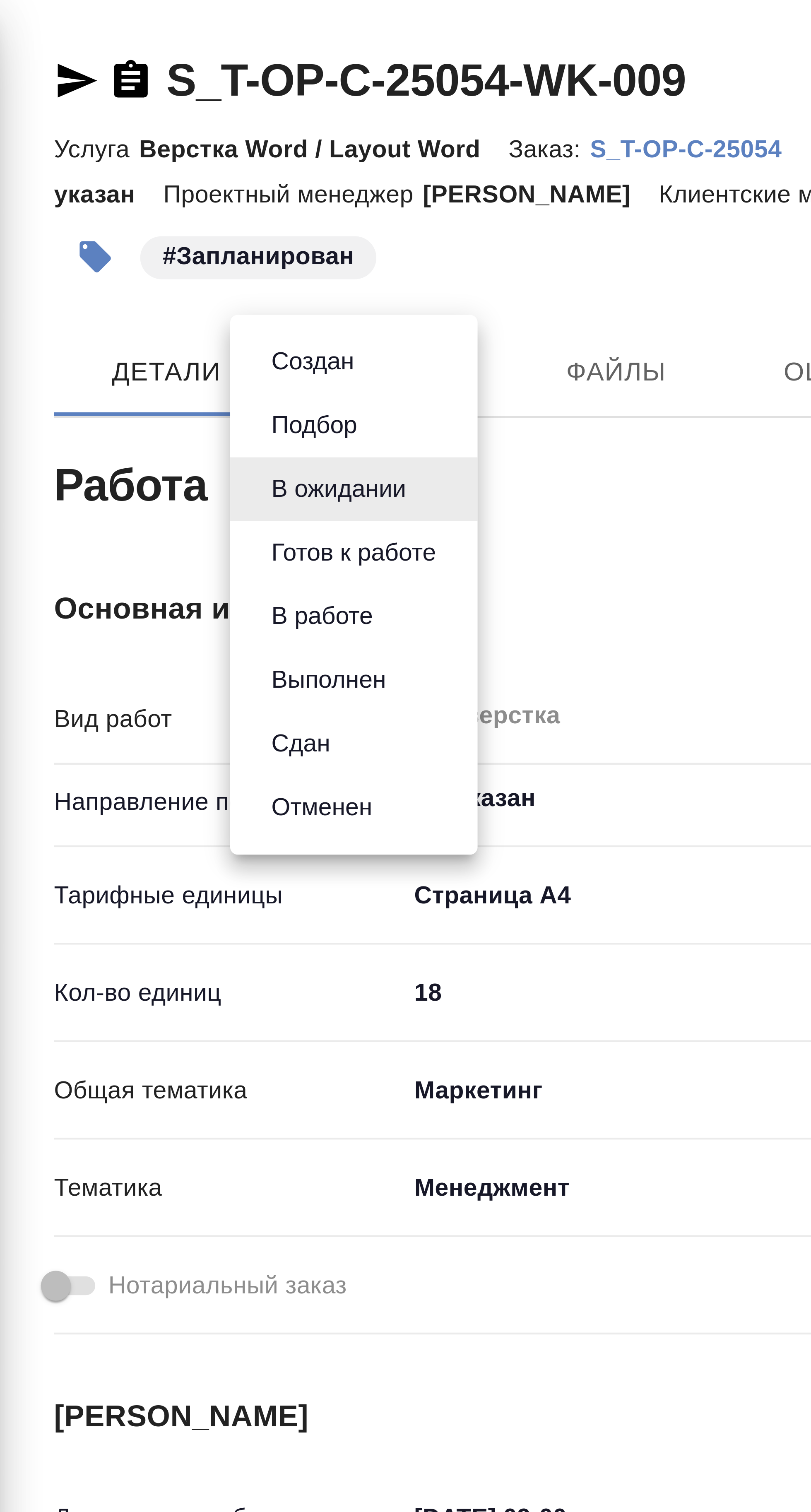
click at [126, 121] on button "Готов к работе" at bounding box center [112, 122] width 41 height 9
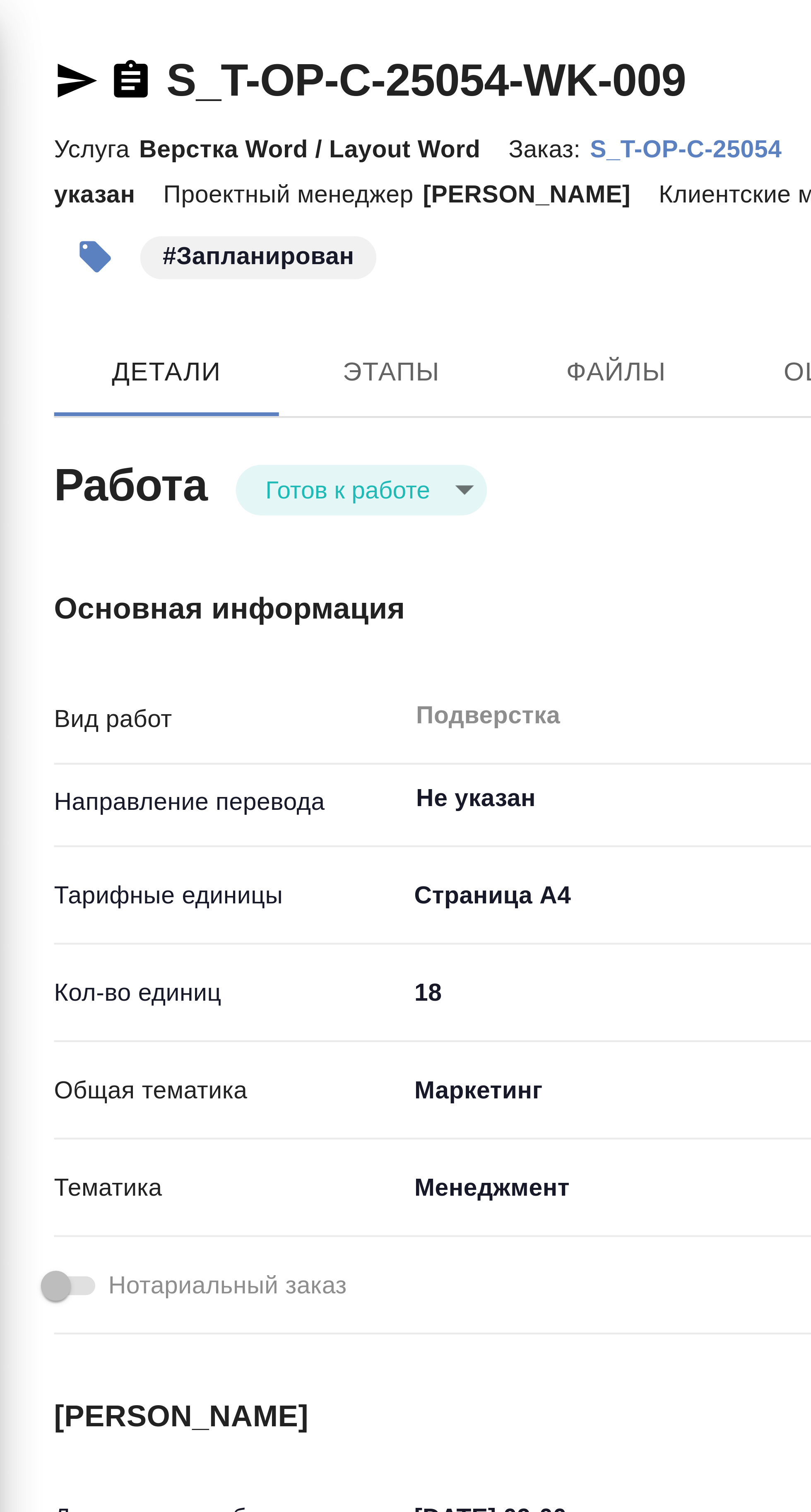
type textarea "x"
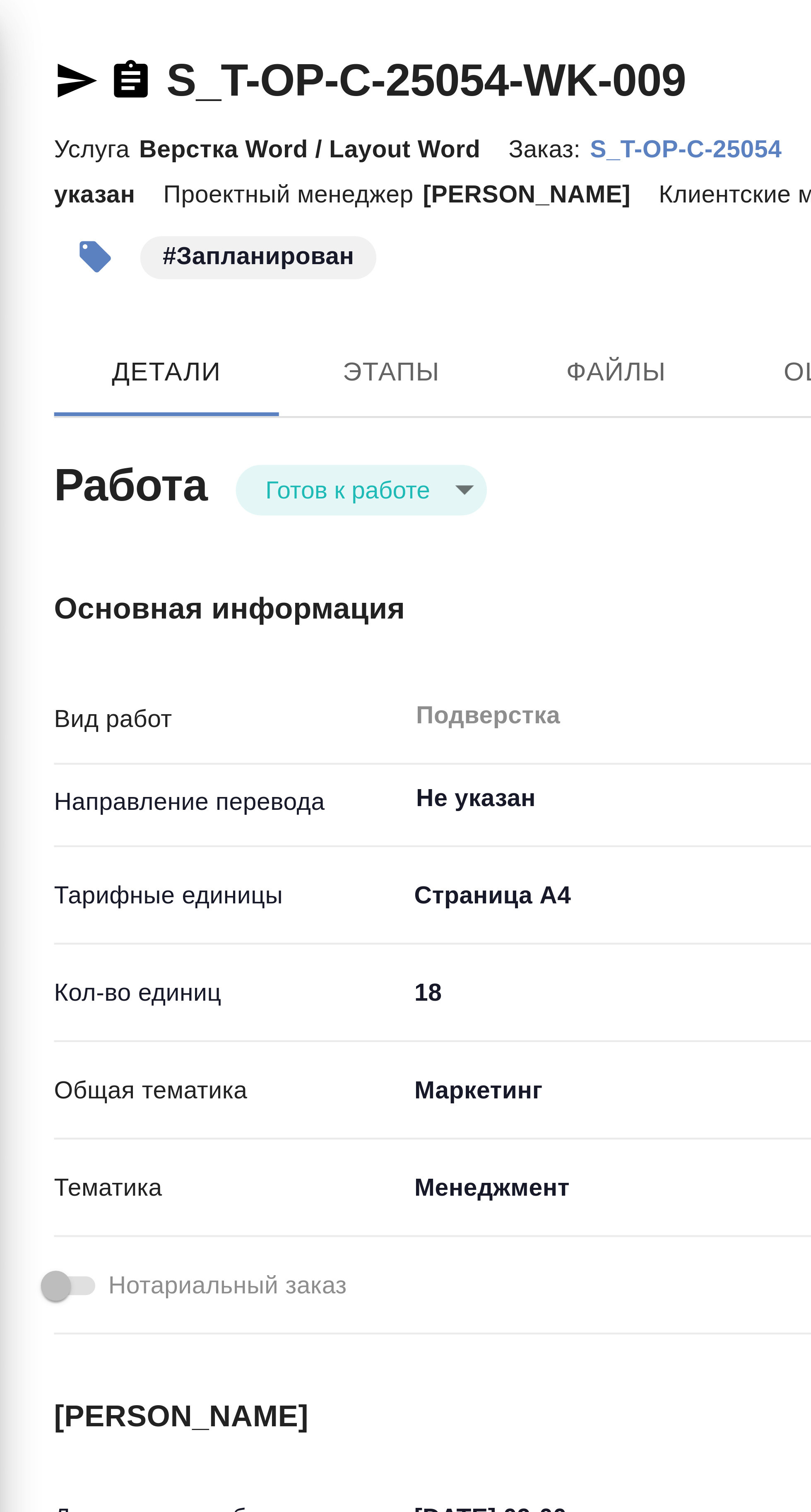
type textarea "x"
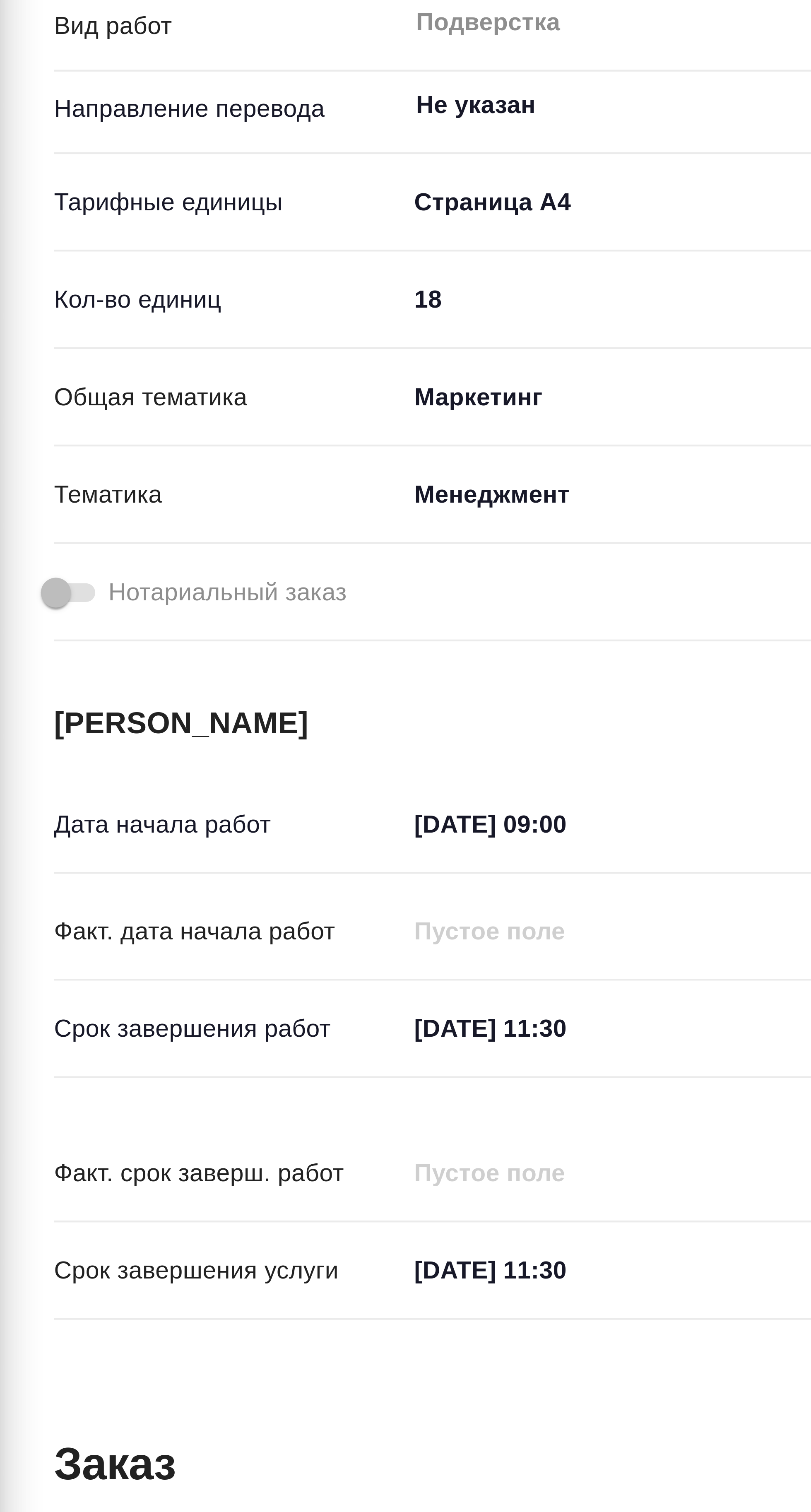
type textarea "x"
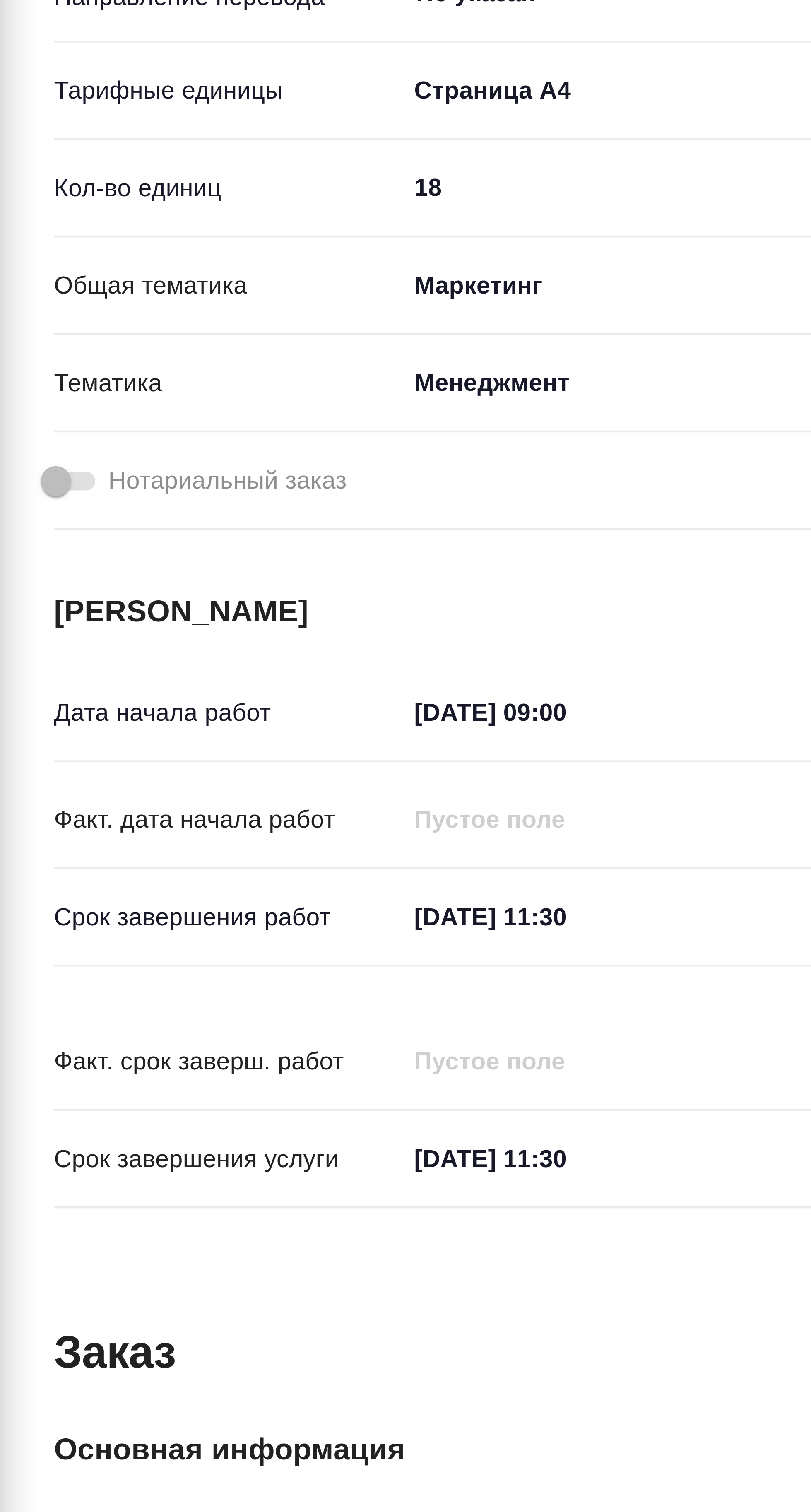
type textarea "x"
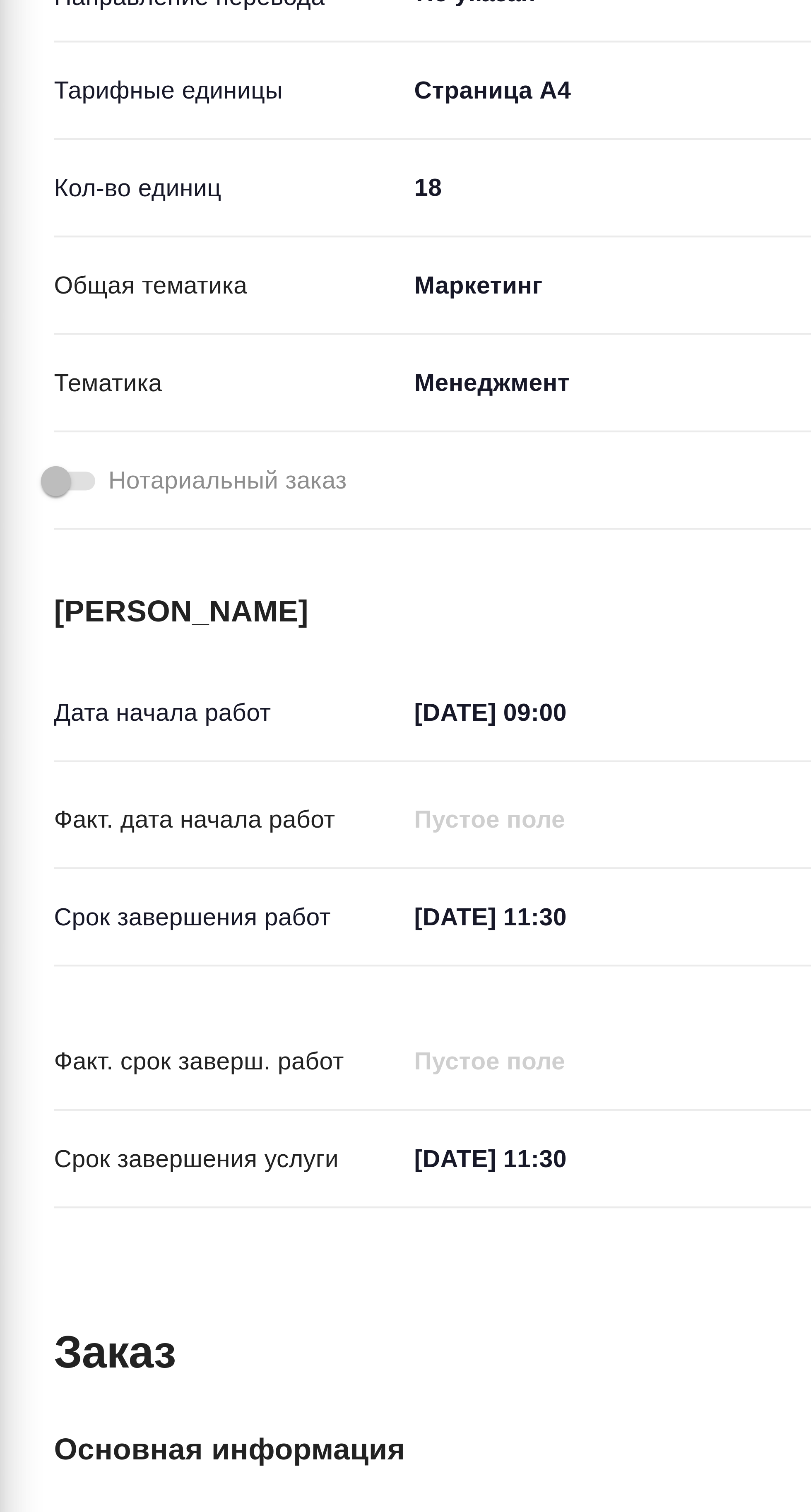
type textarea "x"
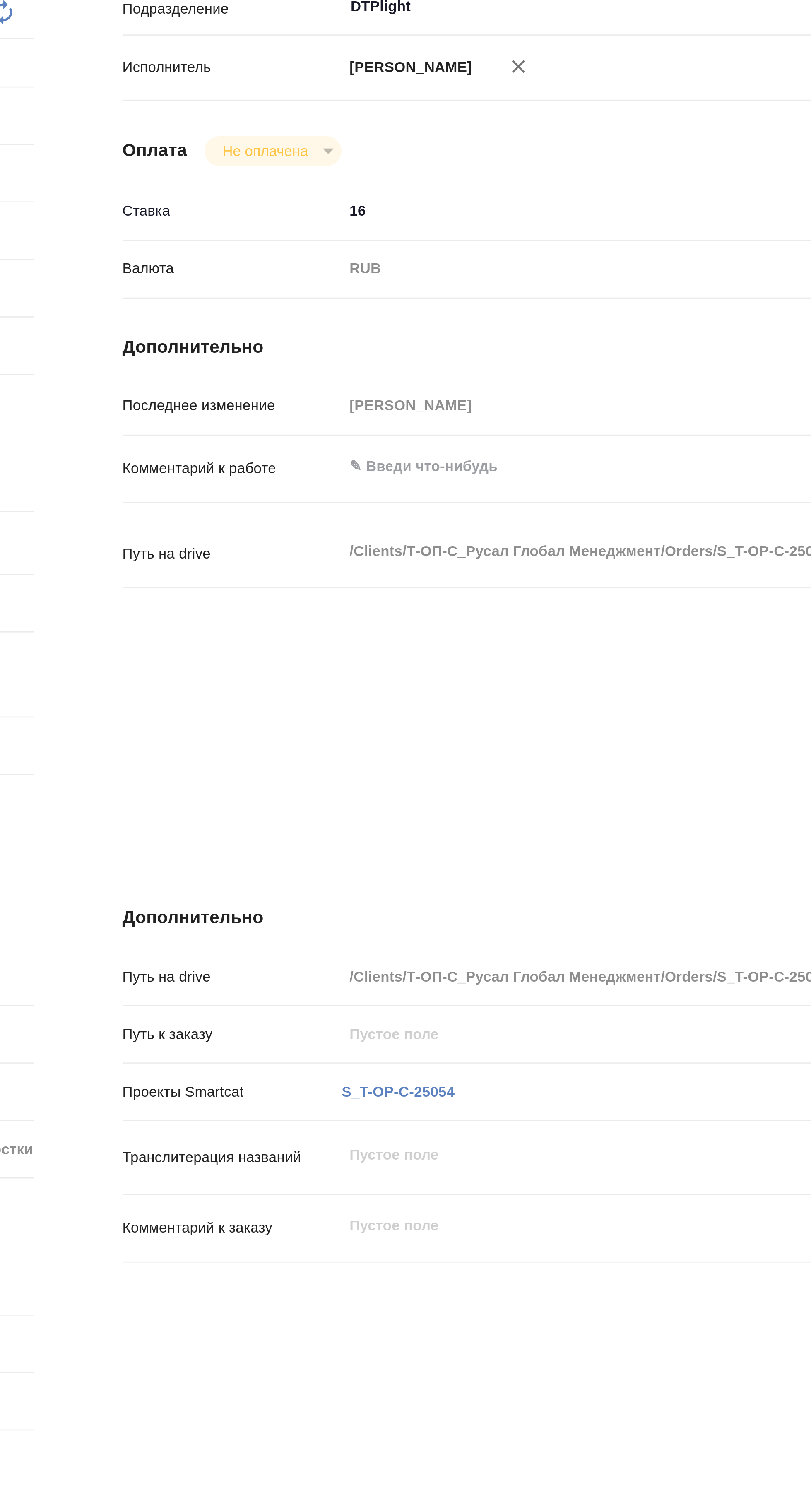
click at [476, 332] on textarea at bounding box center [576, 329] width 370 height 14
type textarea "x"
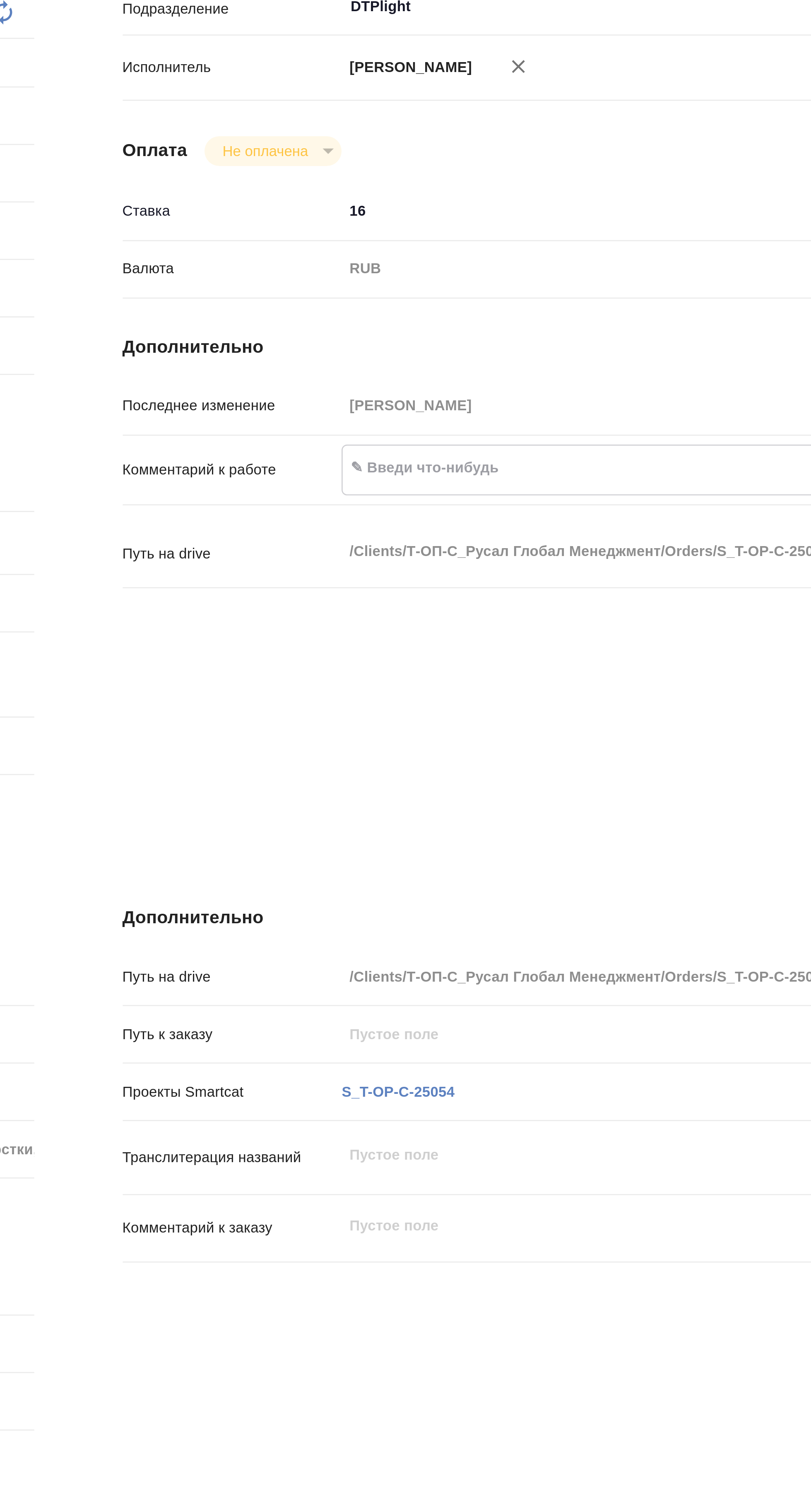
type textarea "x"
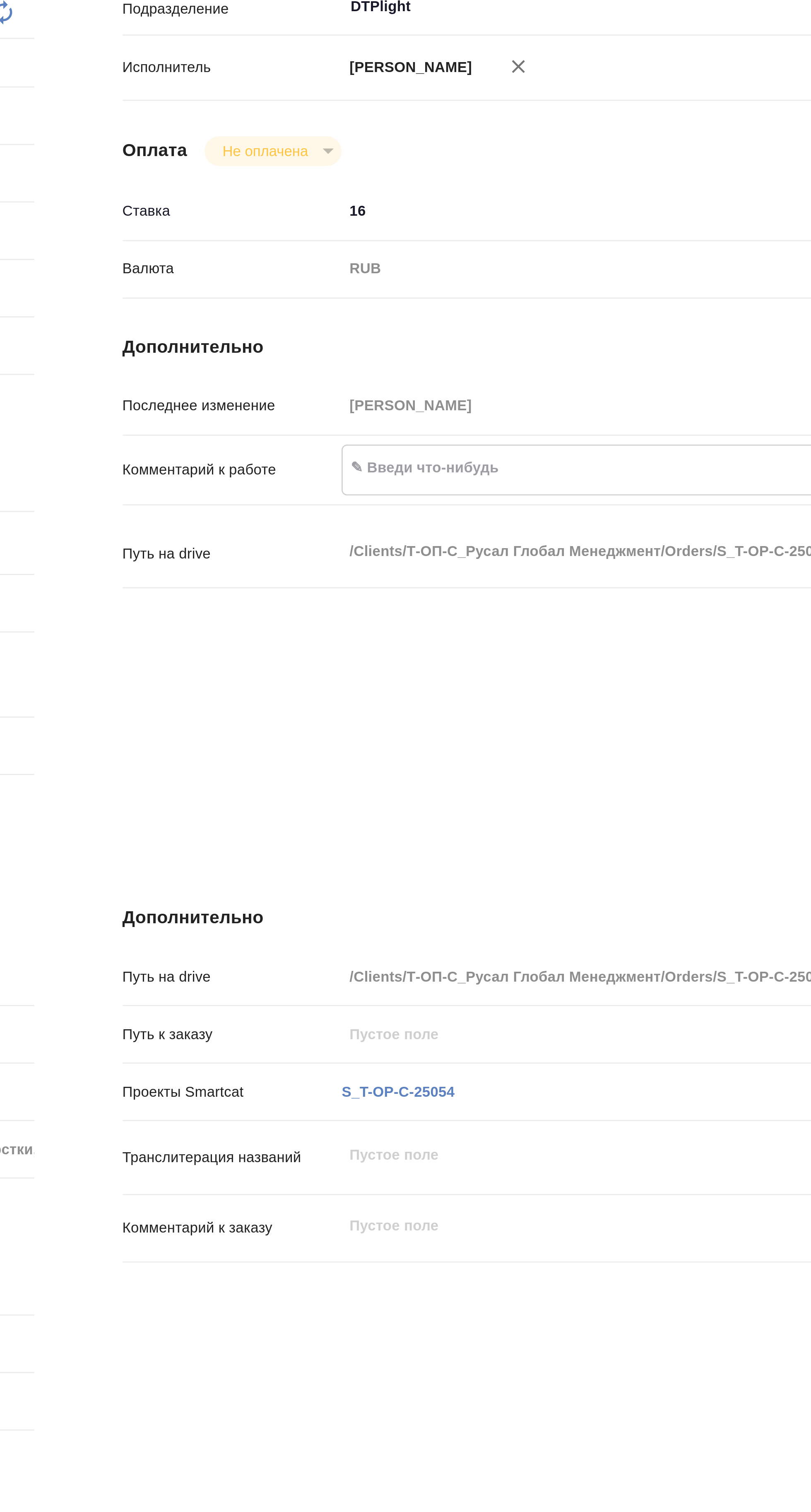
type textarea "x"
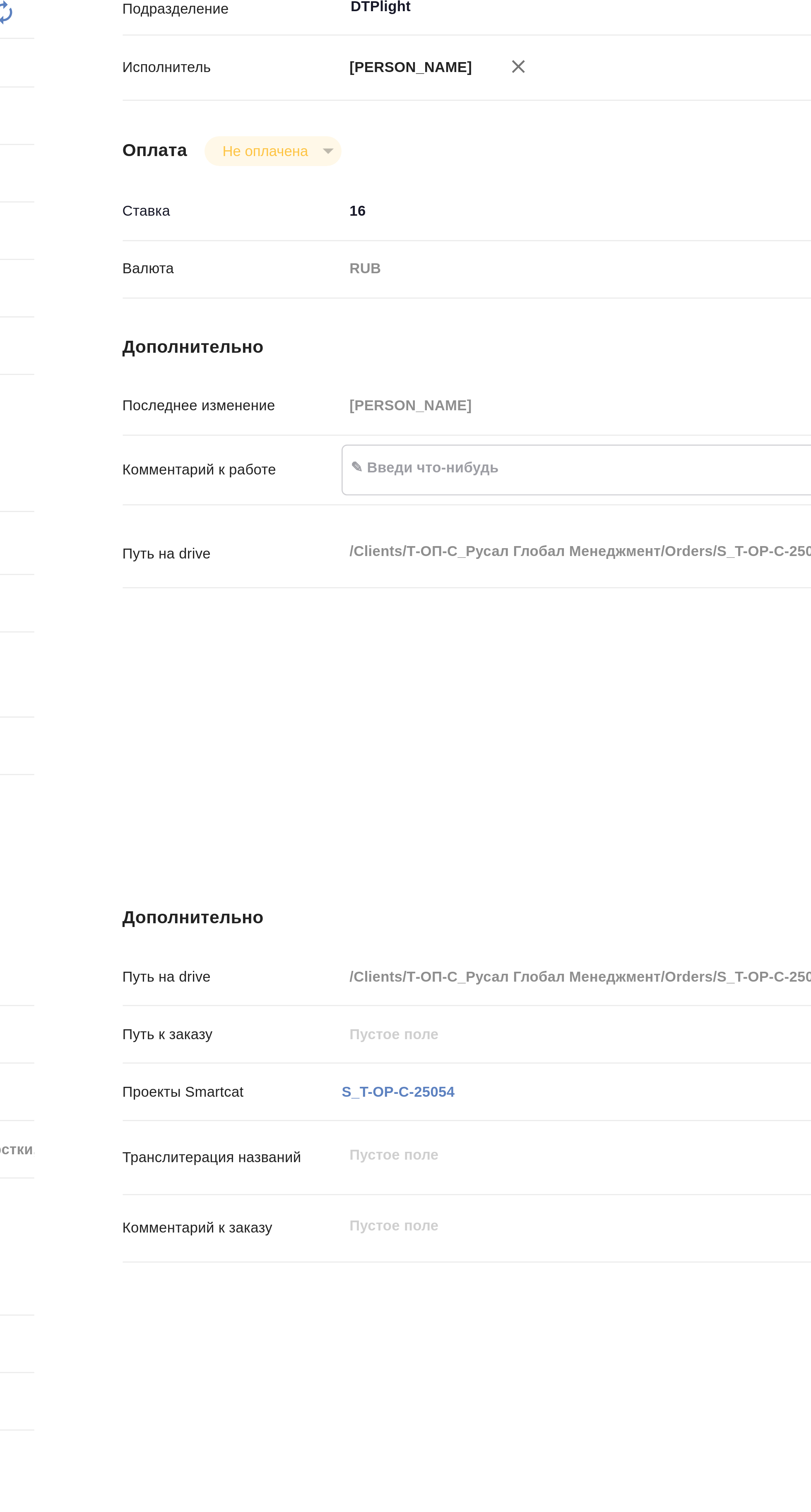
type textarea "x"
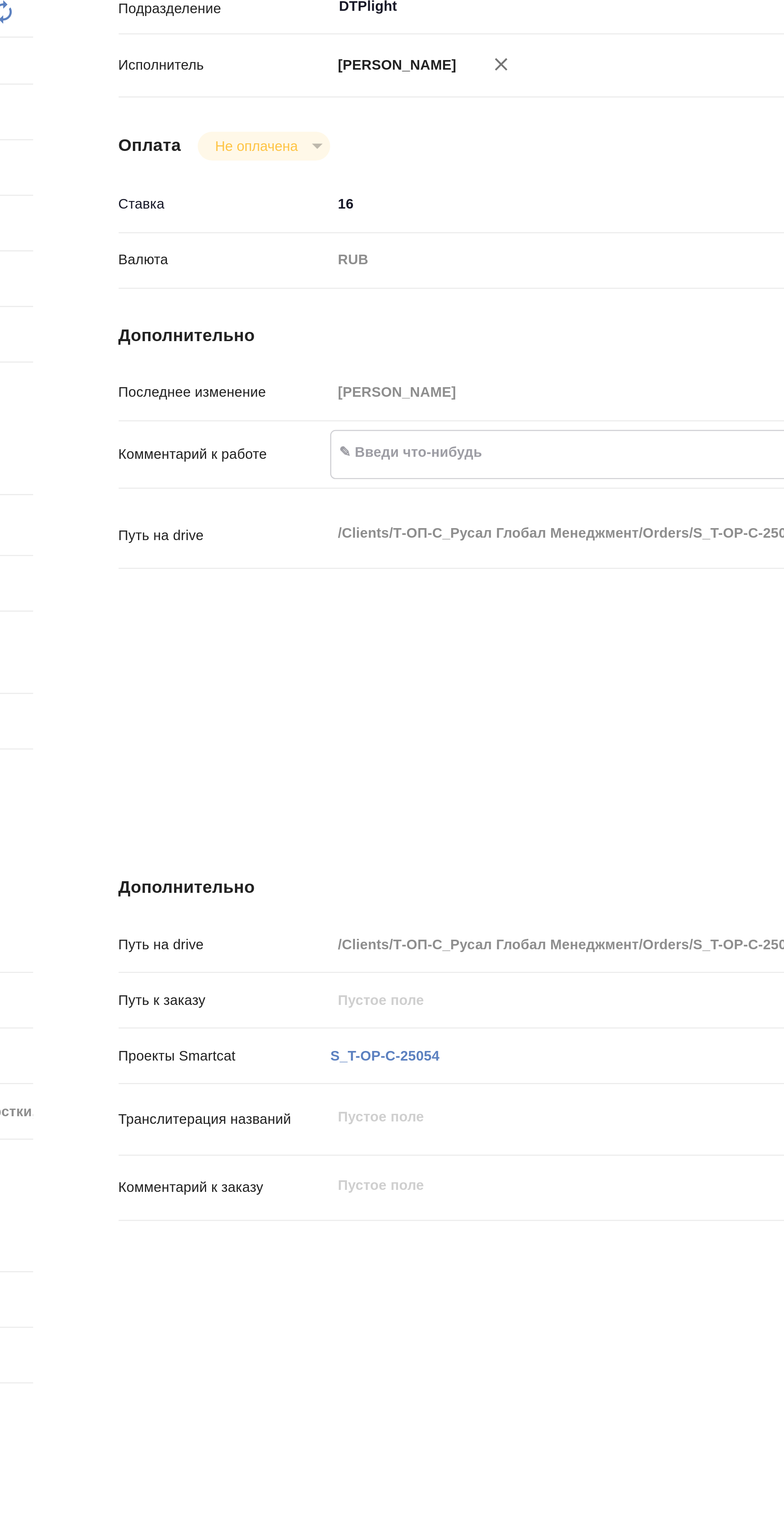
type textarea "x"
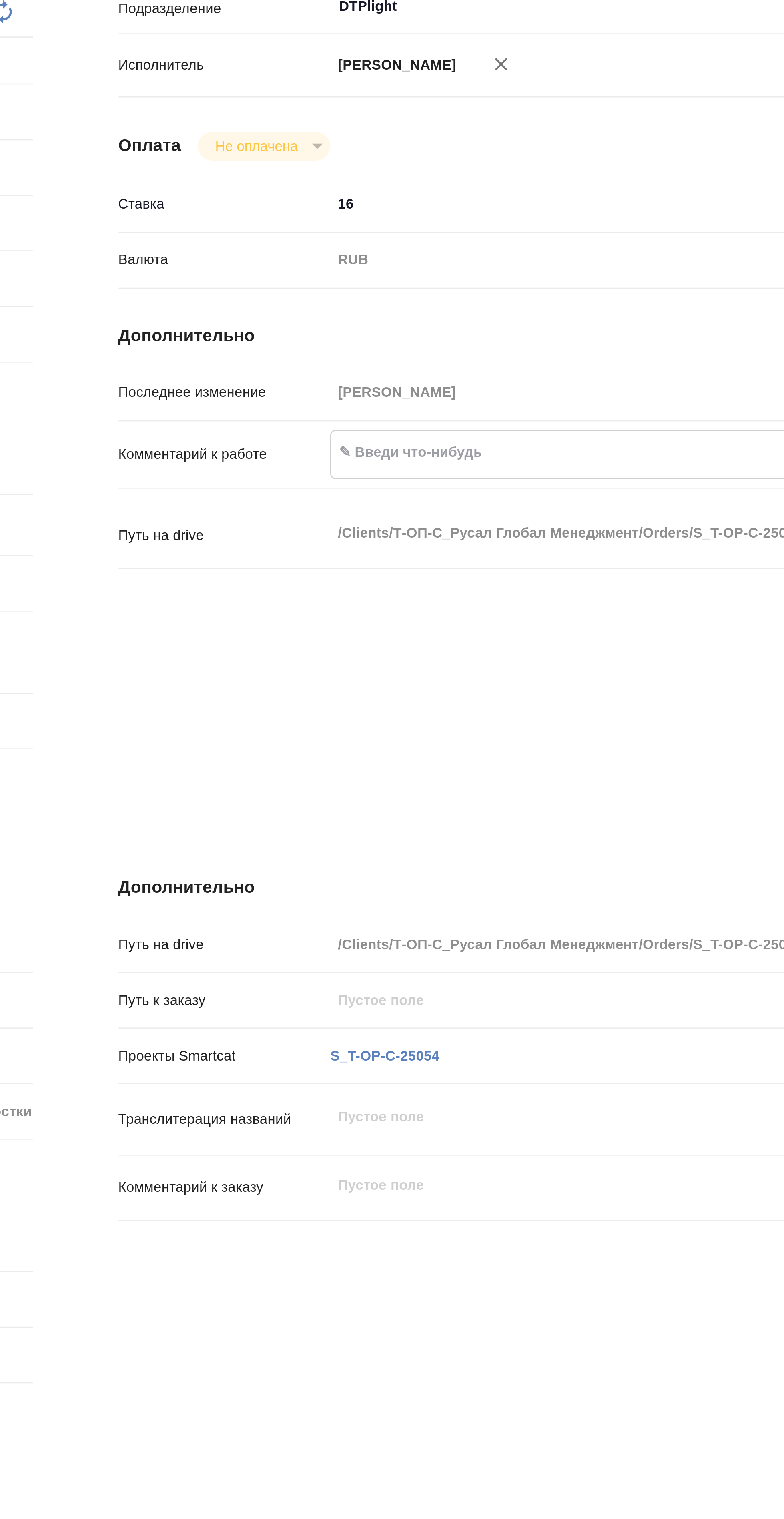
type textarea "Г"
type textarea "x"
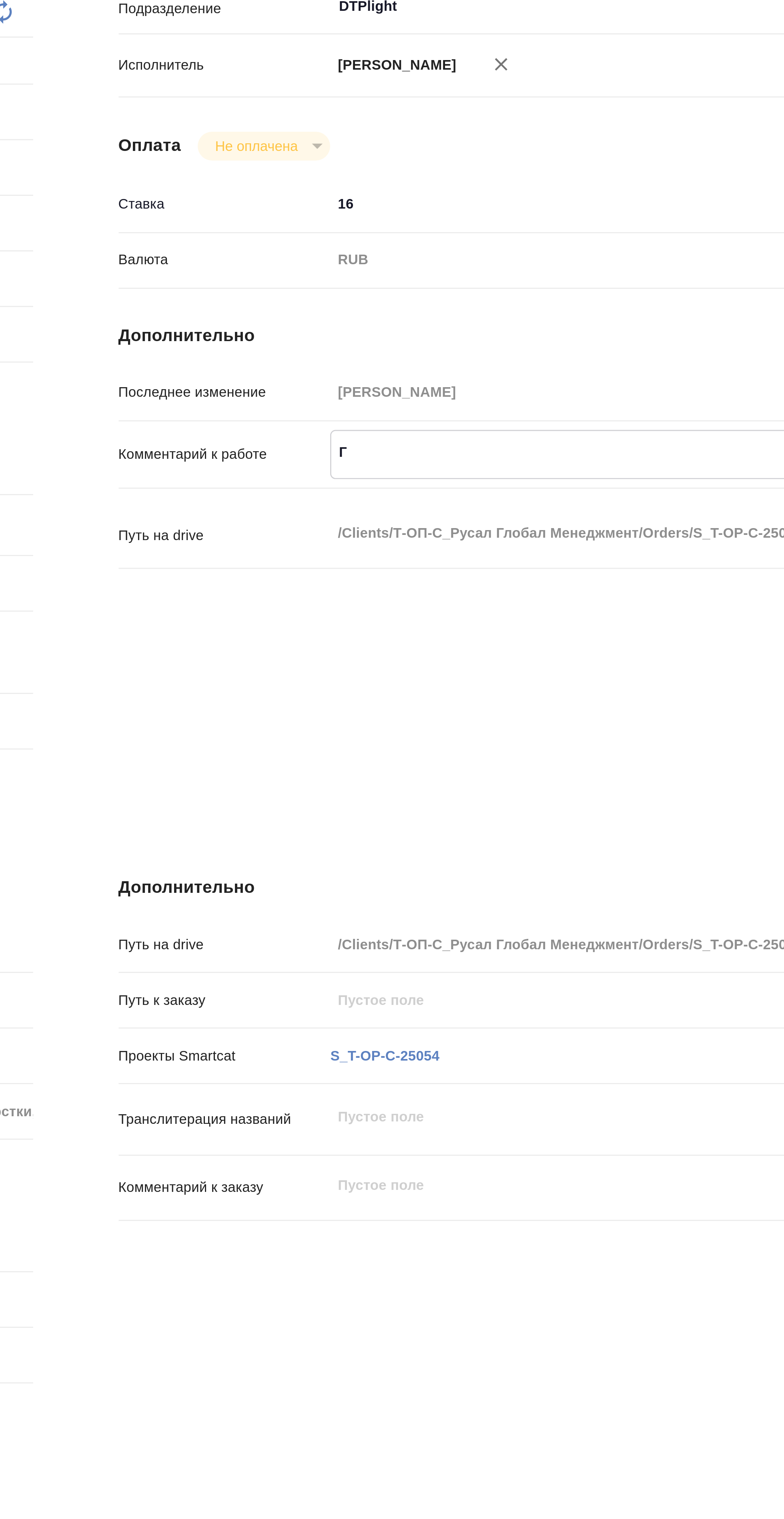
type textarea "x"
type textarea "Го"
type textarea "x"
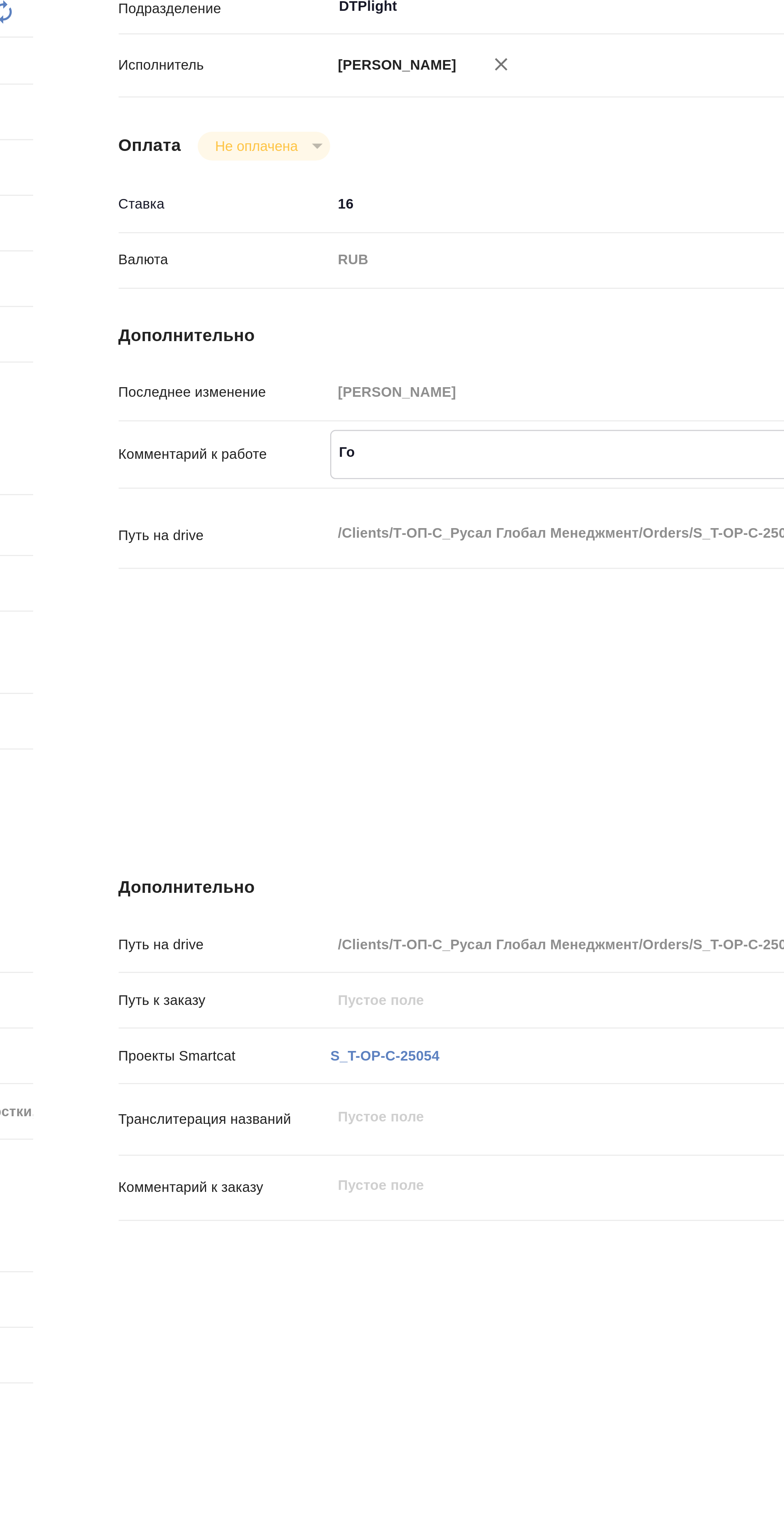
type textarea "x"
type textarea "Гот"
type textarea "x"
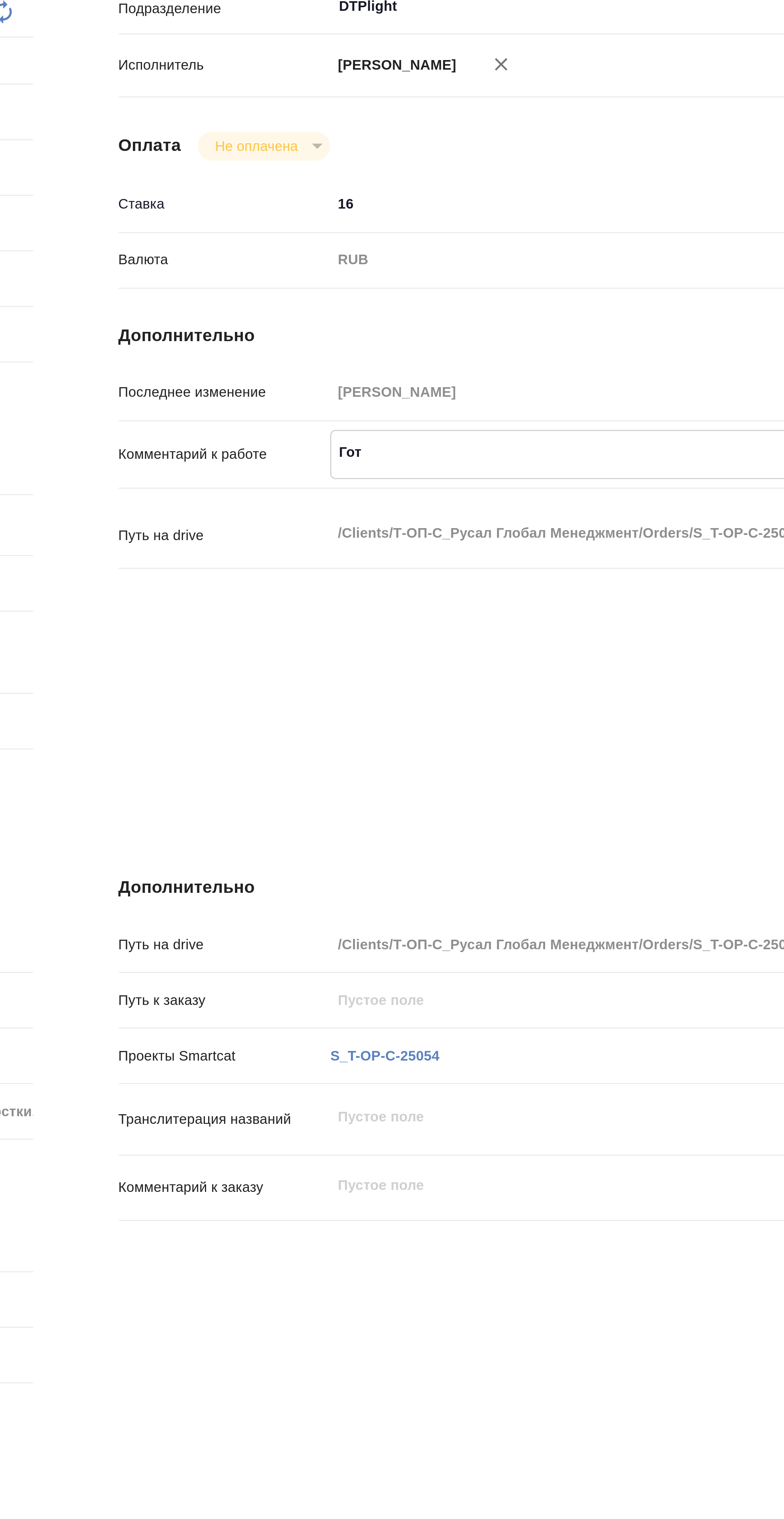
type textarea "x"
type textarea "Гото"
type textarea "x"
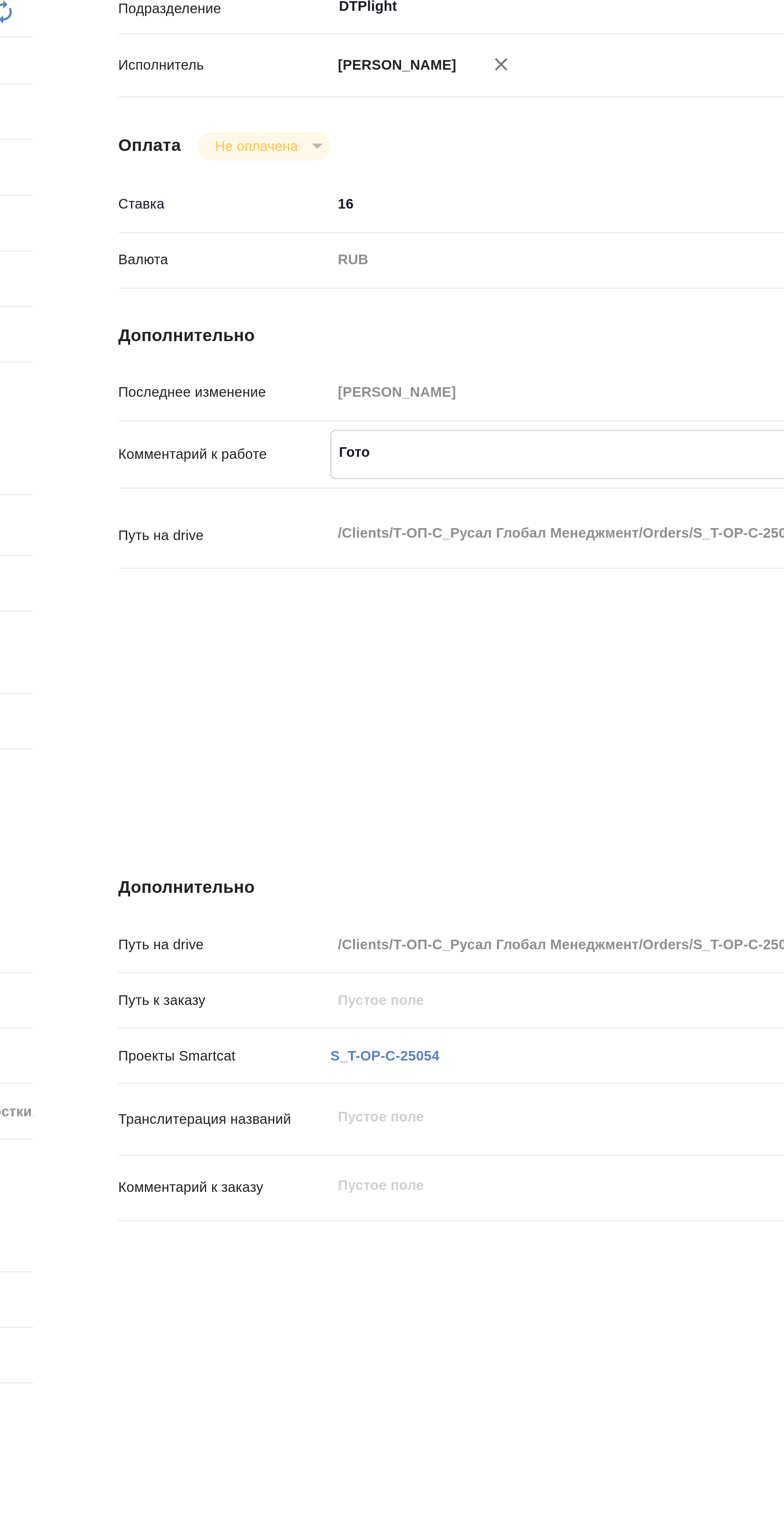
type textarea "x"
type textarea "Готов"
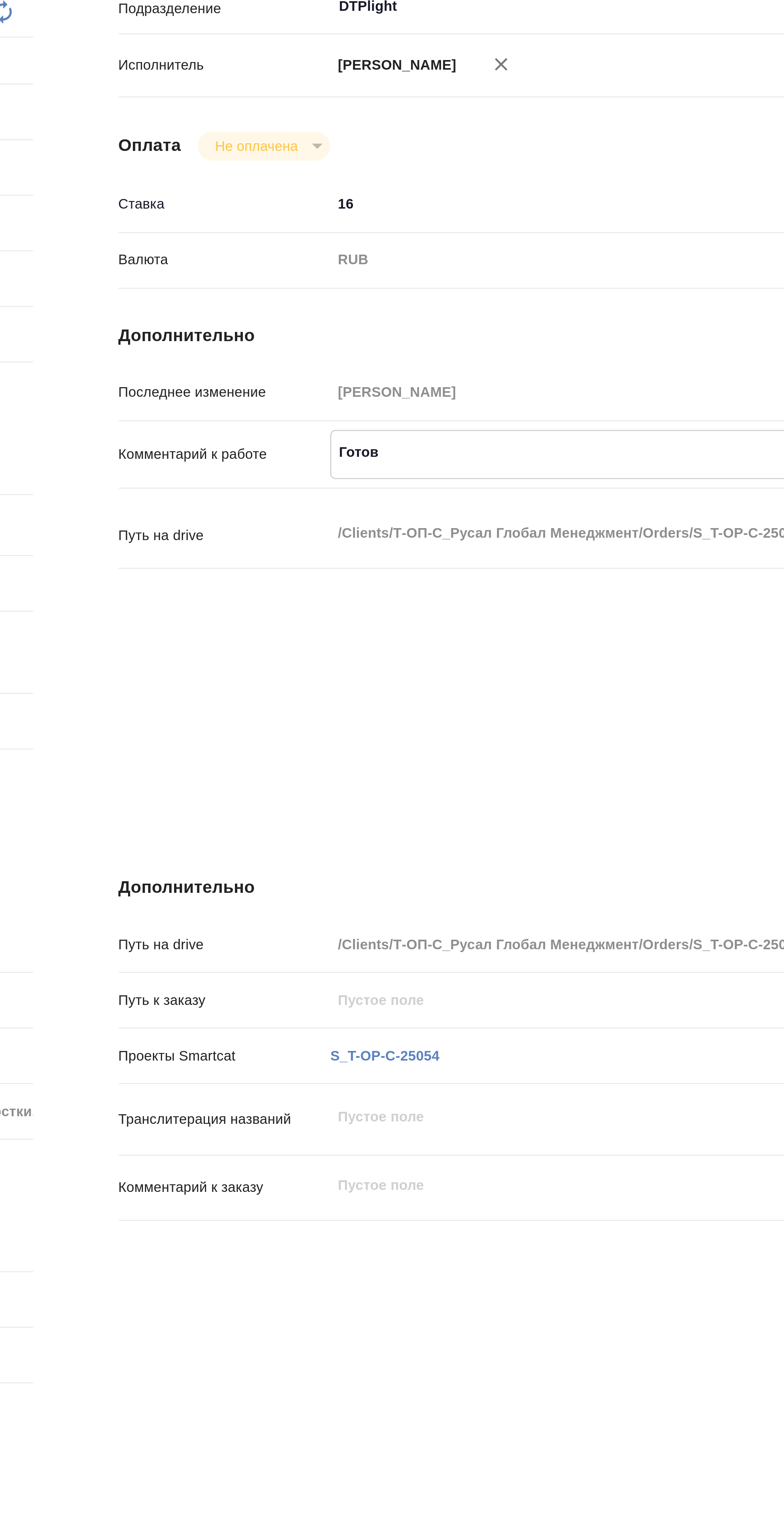
type textarea "x"
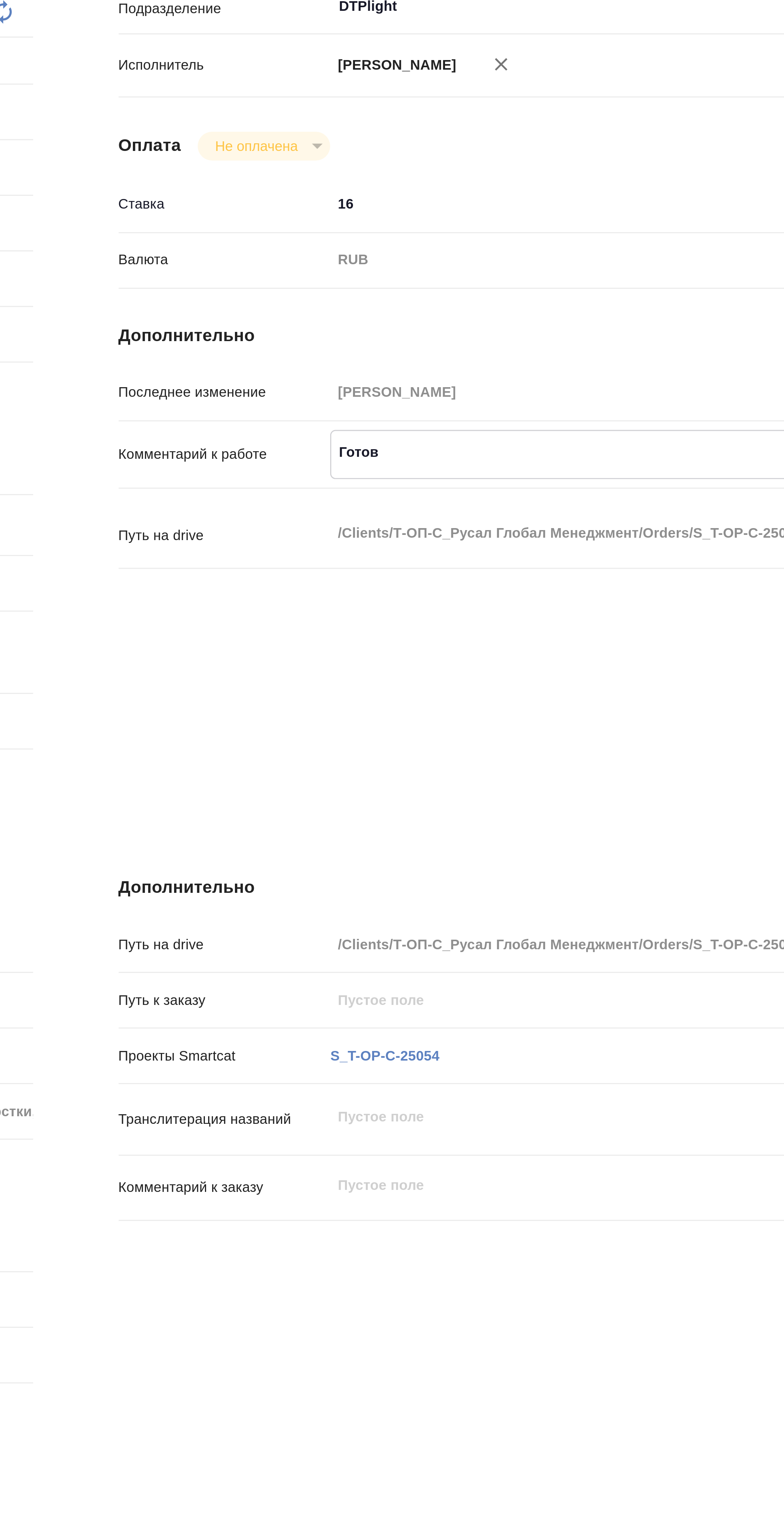
type textarea "Готов"
type textarea "x"
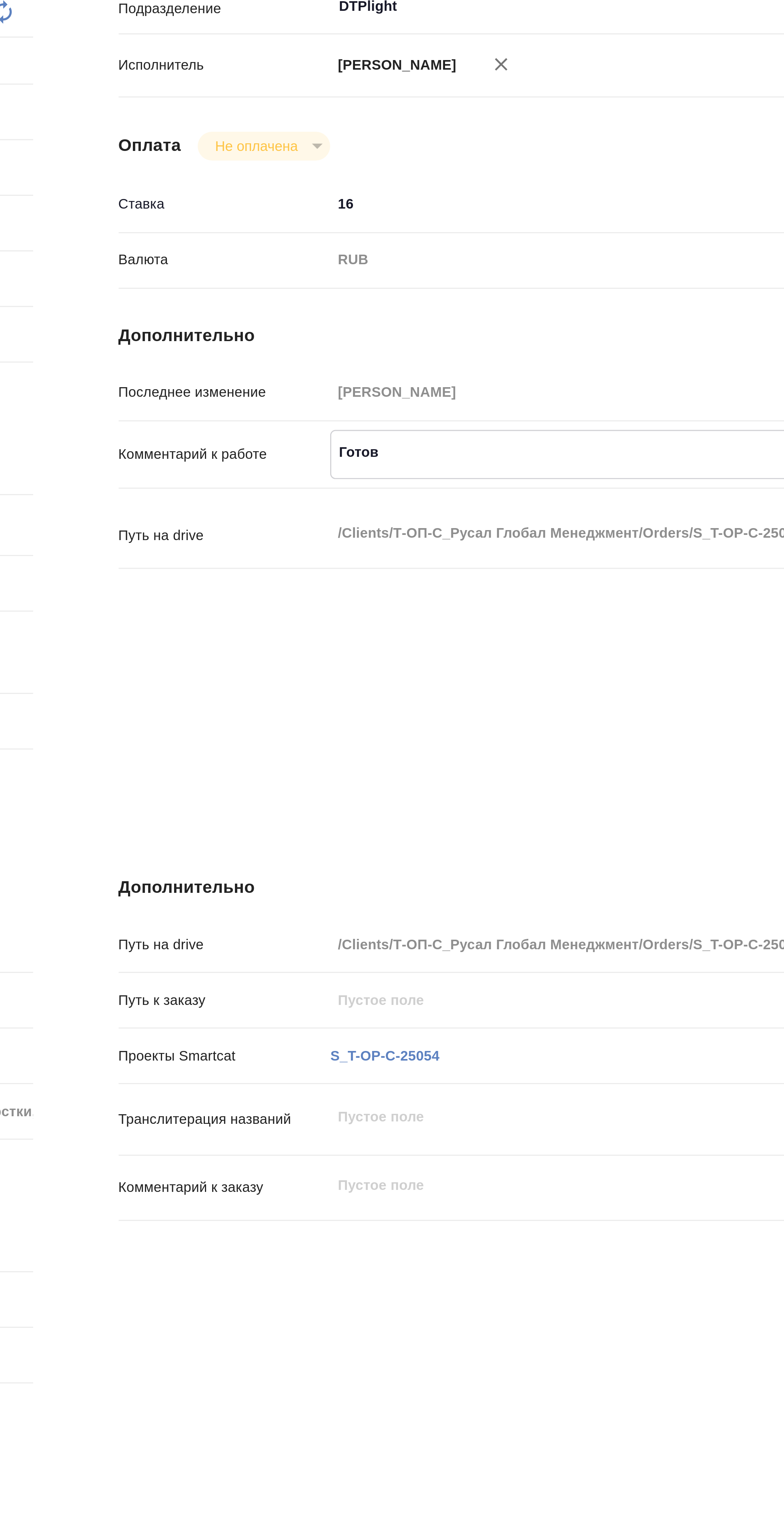
type textarea "x"
type textarea "Готов к"
type textarea "x"
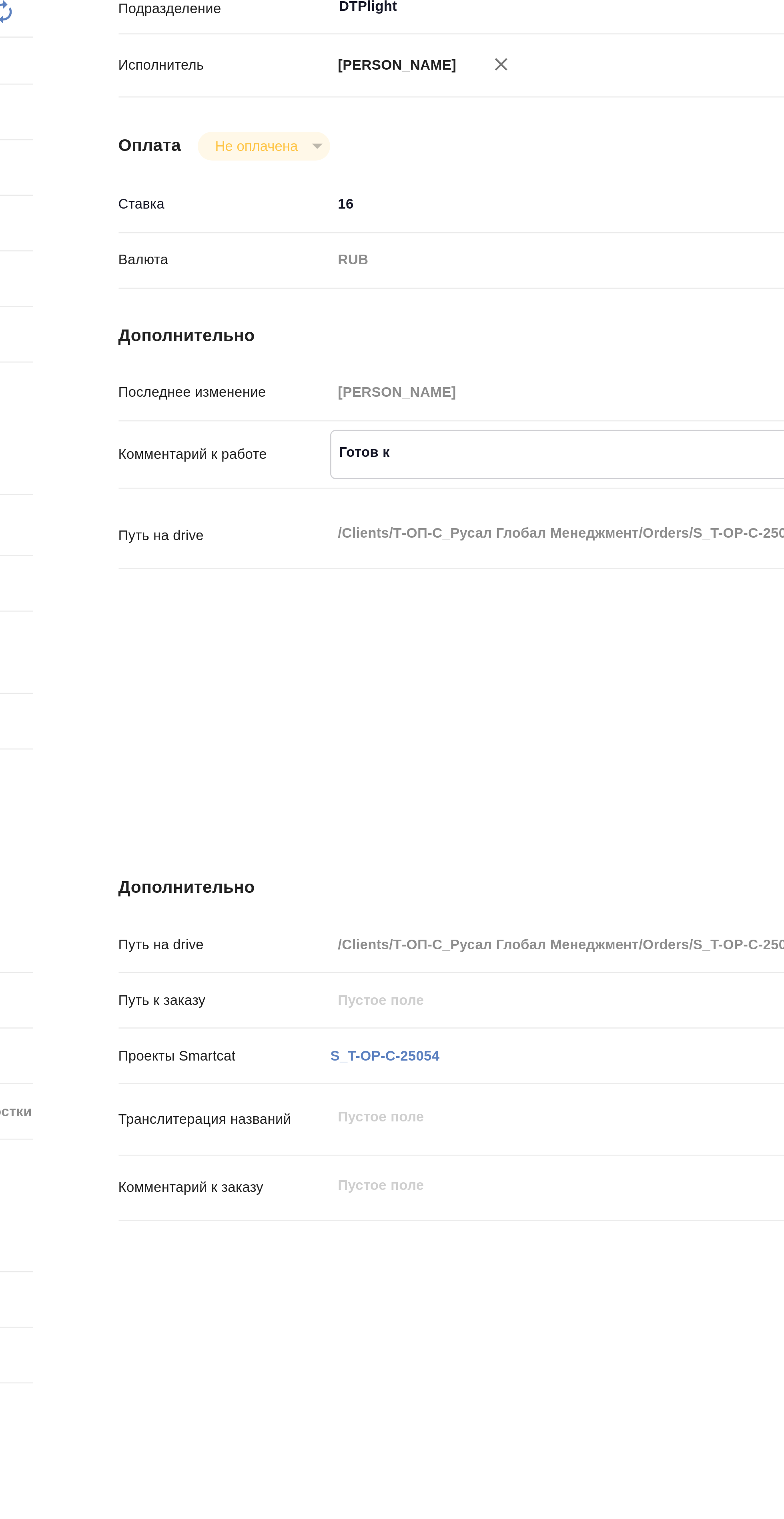
type textarea "x"
type textarea "Готов к"
type textarea "x"
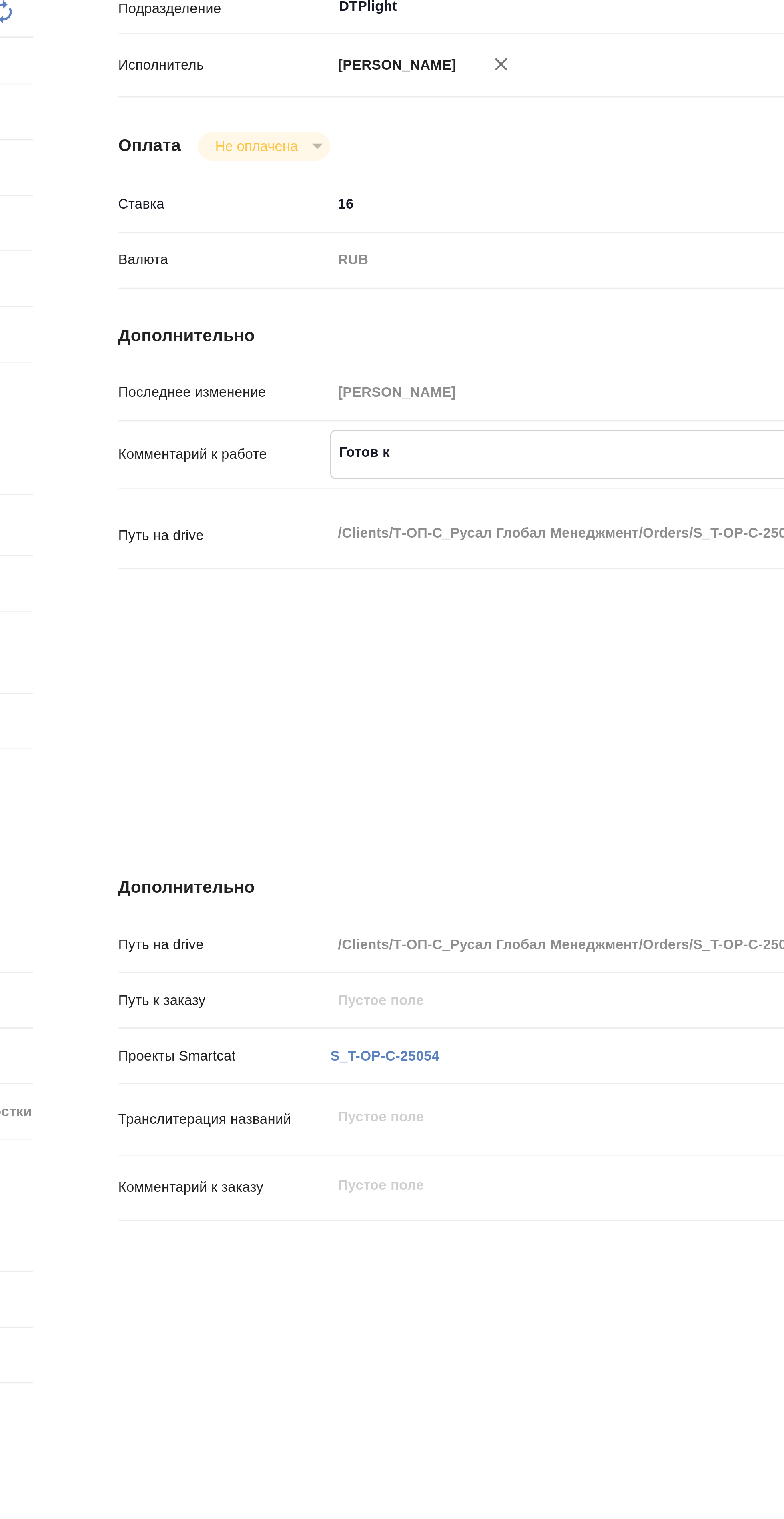
type textarea "x"
type textarea "Готов к р"
type textarea "x"
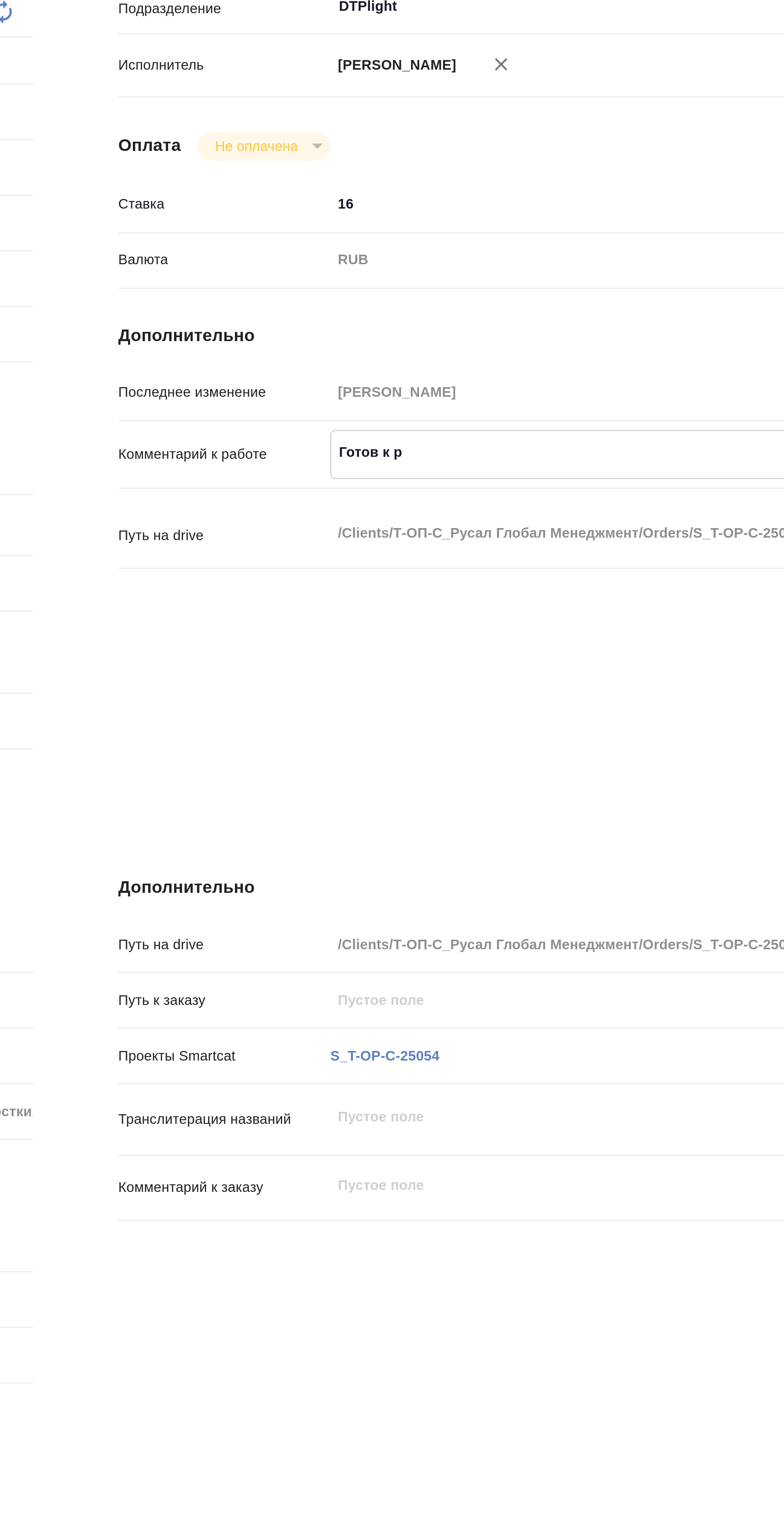
type textarea "x"
type textarea "Готов к ра"
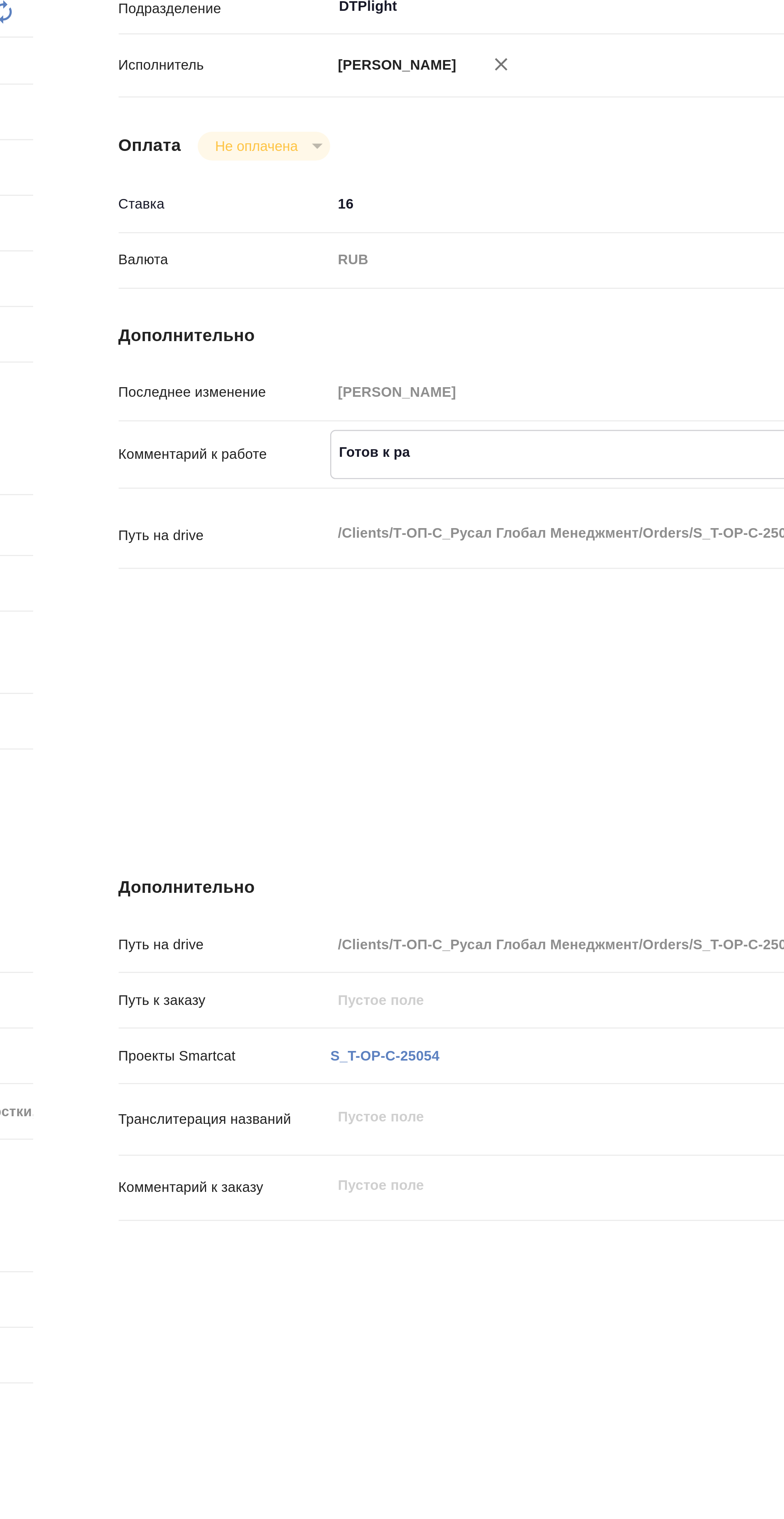
type textarea "x"
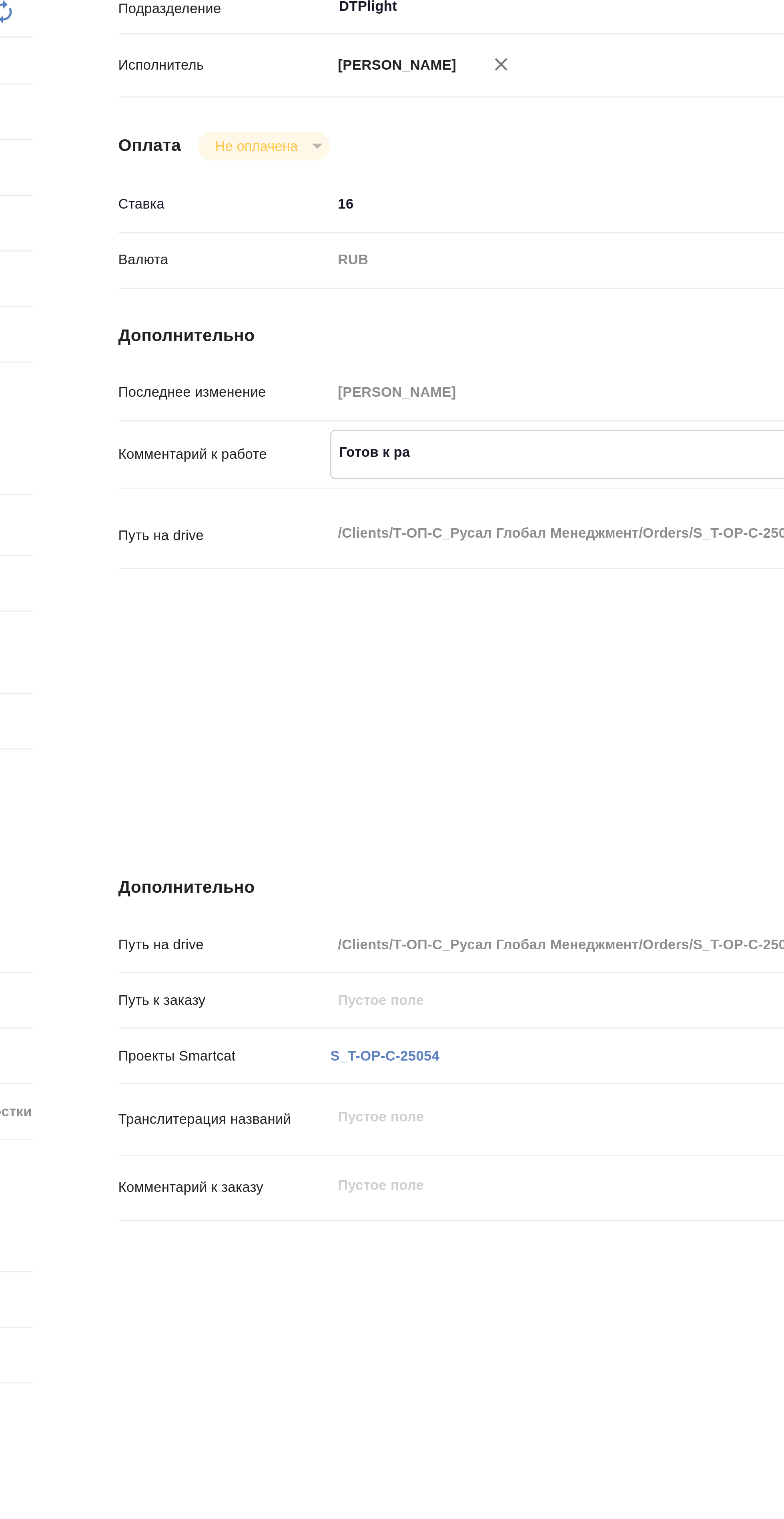
type textarea "Готов к раб"
type textarea "x"
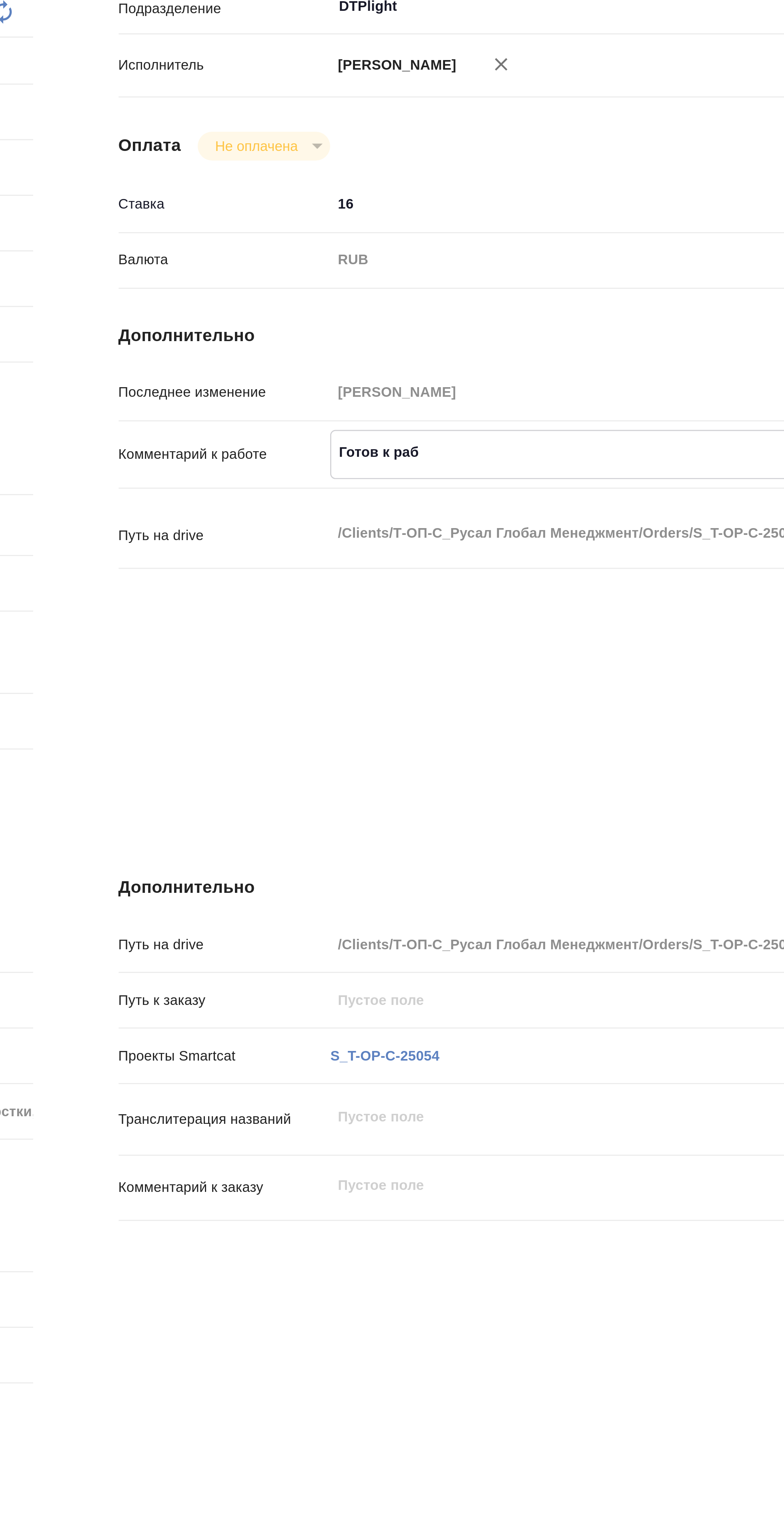
type textarea "x"
type textarea "Готов к рабе"
type textarea "x"
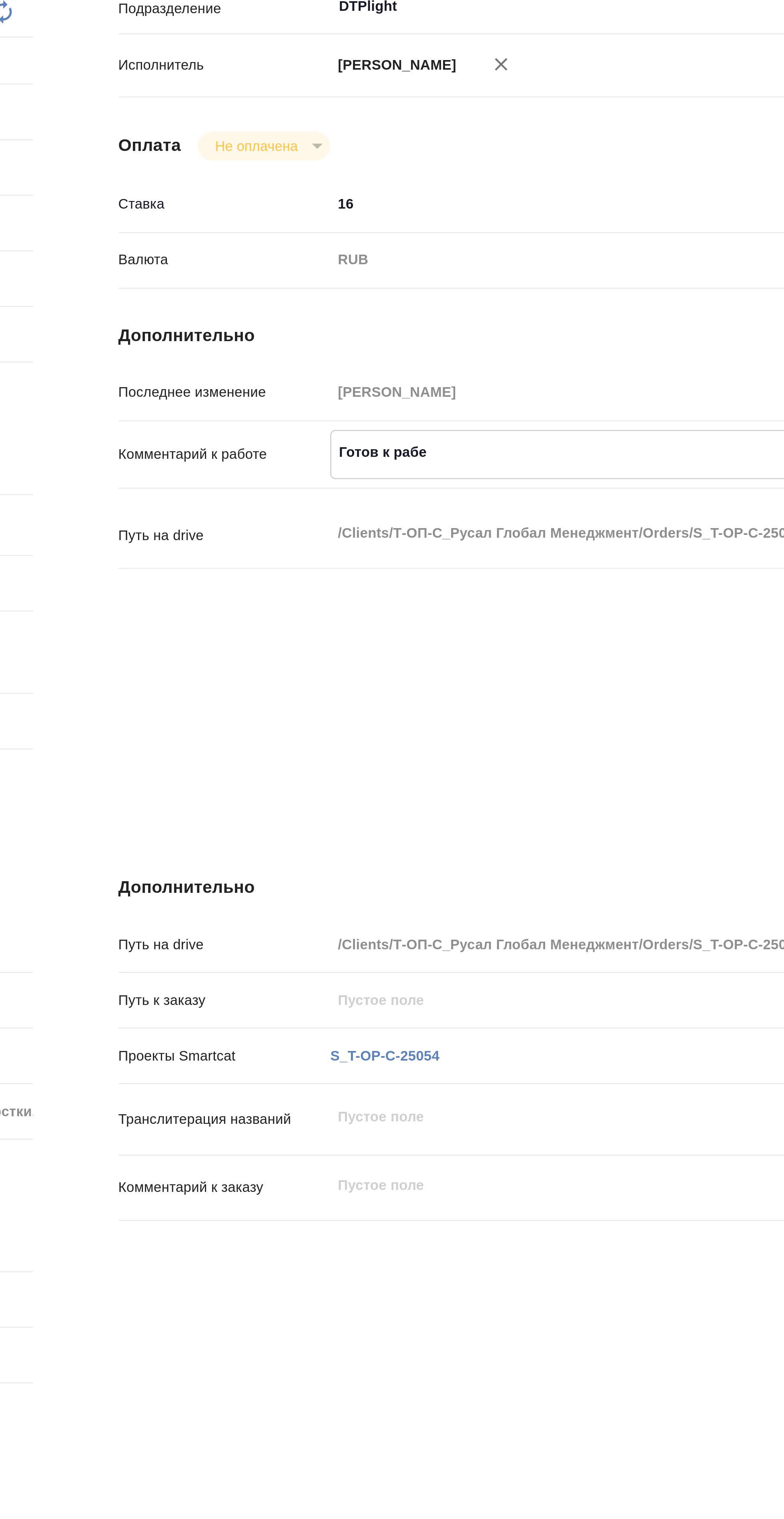
type textarea "x"
type textarea "Готов к работе"
type textarea "x"
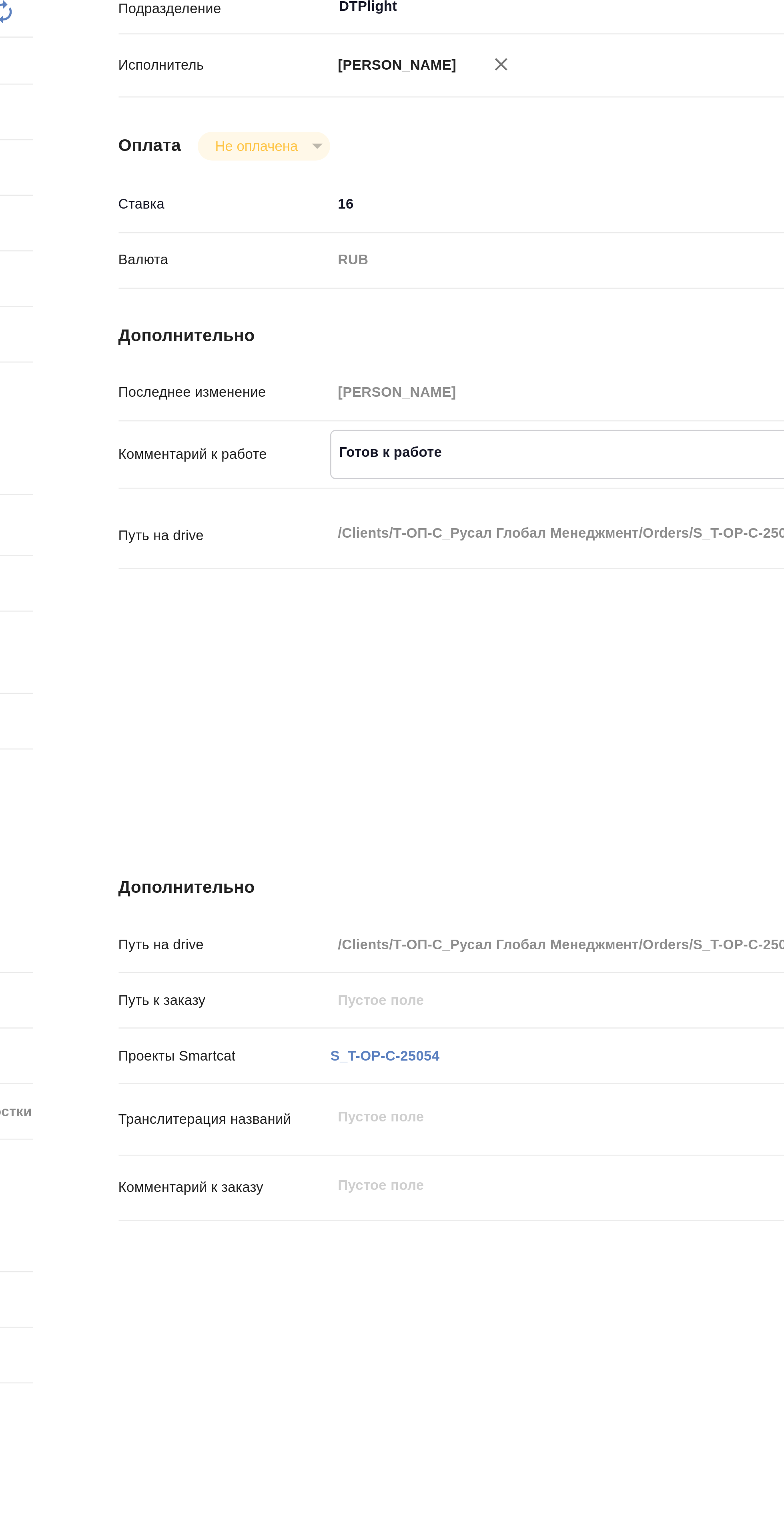
type textarea "x"
type textarea "Готов к работе"
type textarea "x"
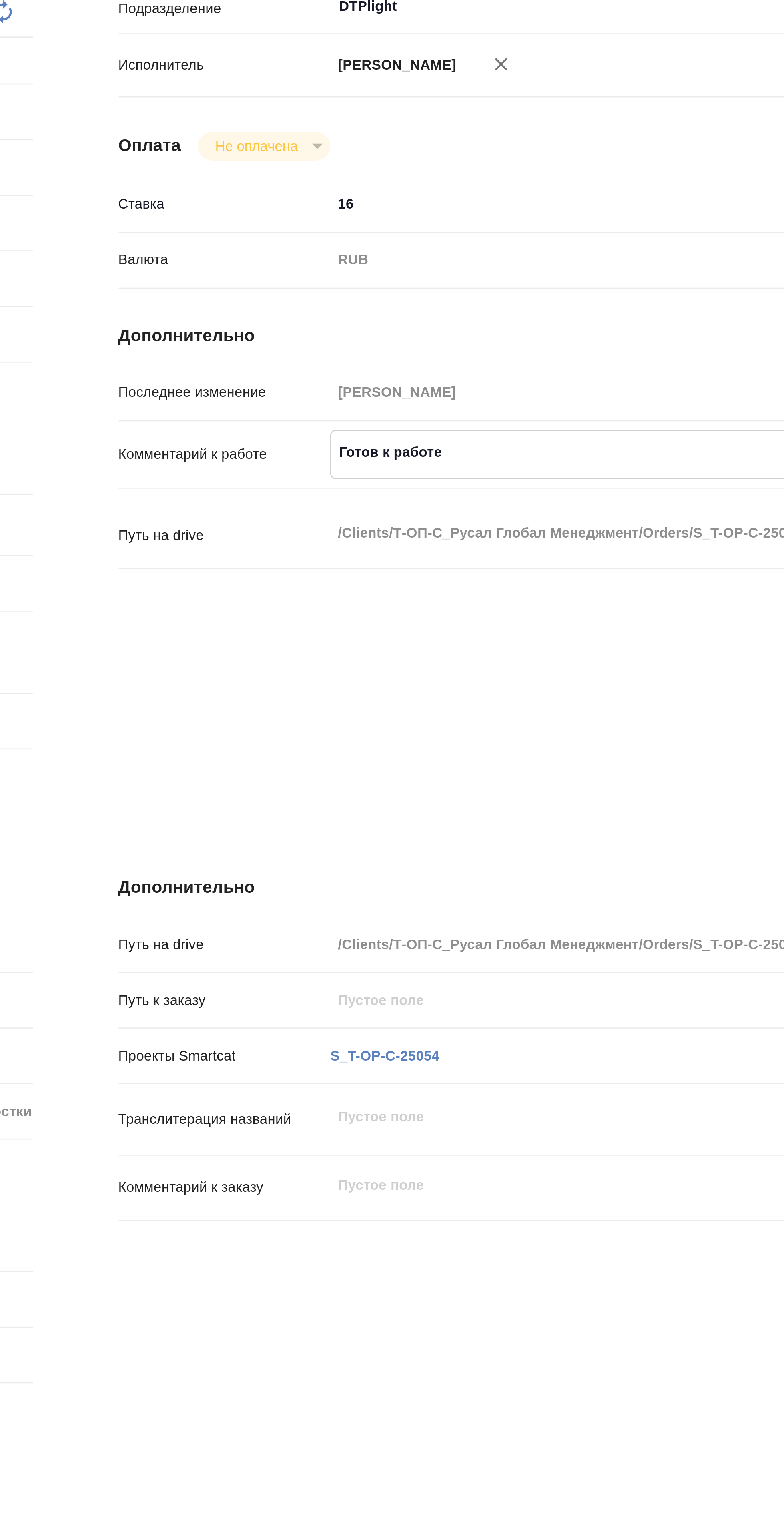
type textarea "x"
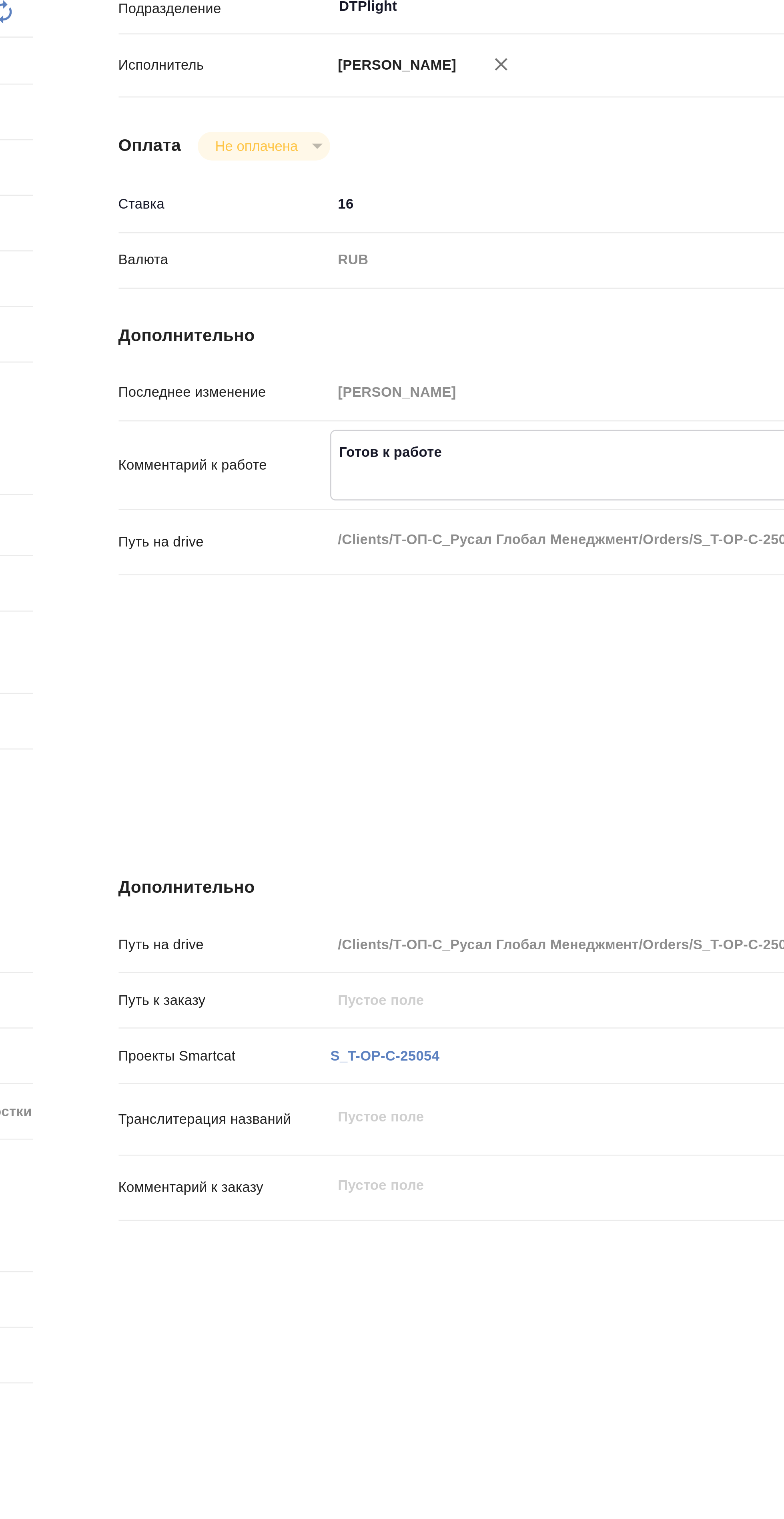
type textarea "Готов к работе Ф"
type textarea "x"
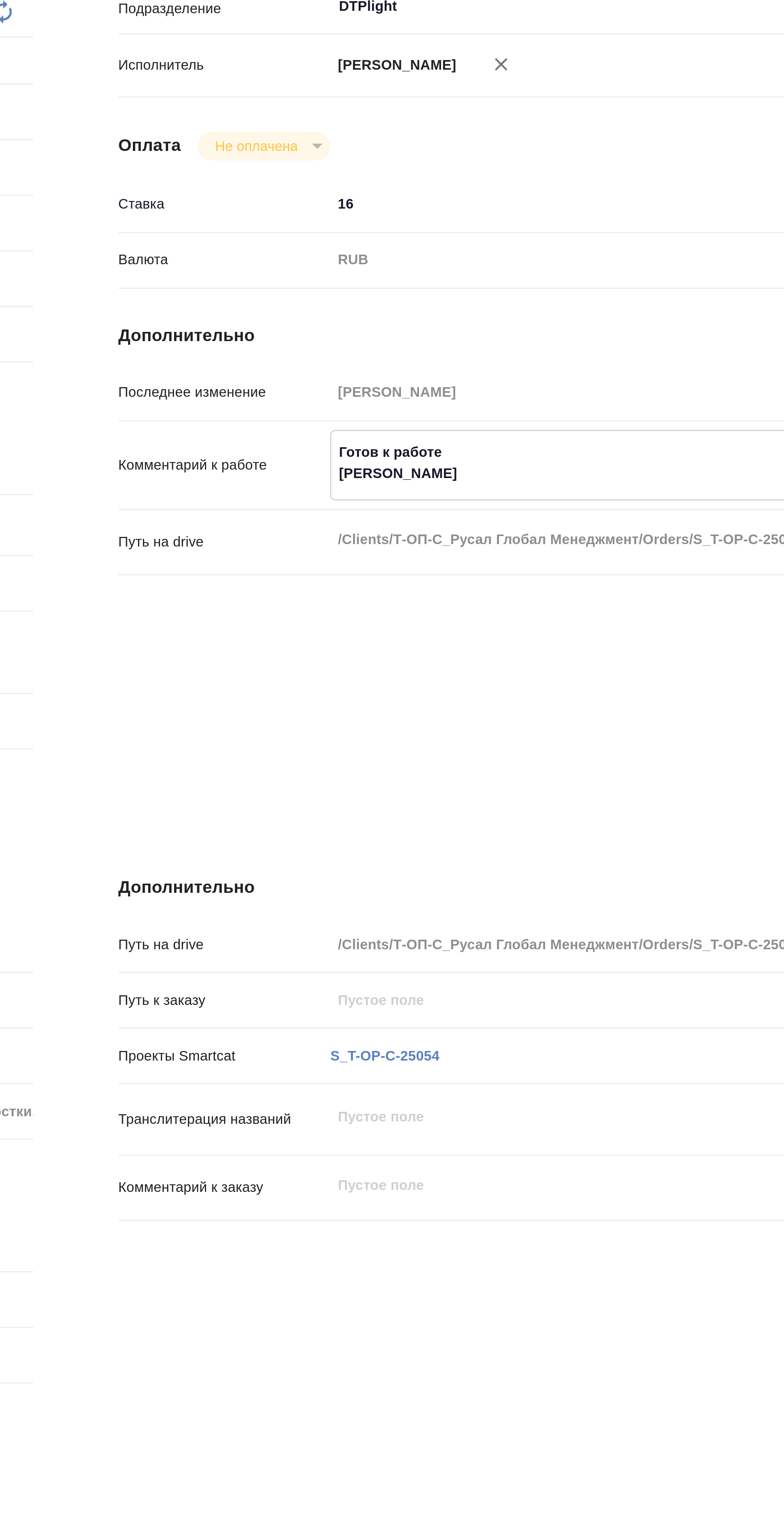
type textarea "x"
type textarea "Готов к работе Фа"
type textarea "x"
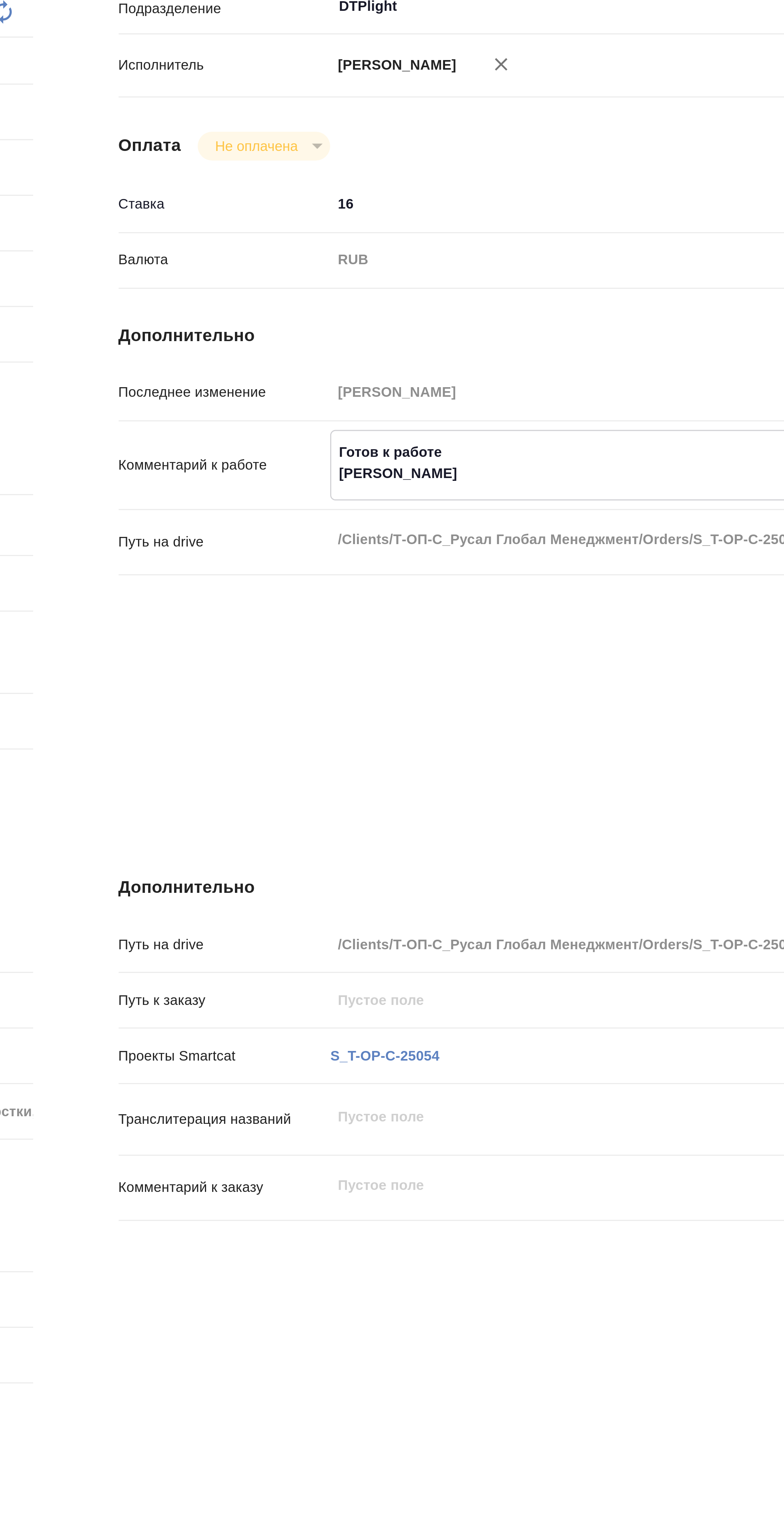
type textarea "x"
type textarea "Готов к работе Фай"
type textarea "x"
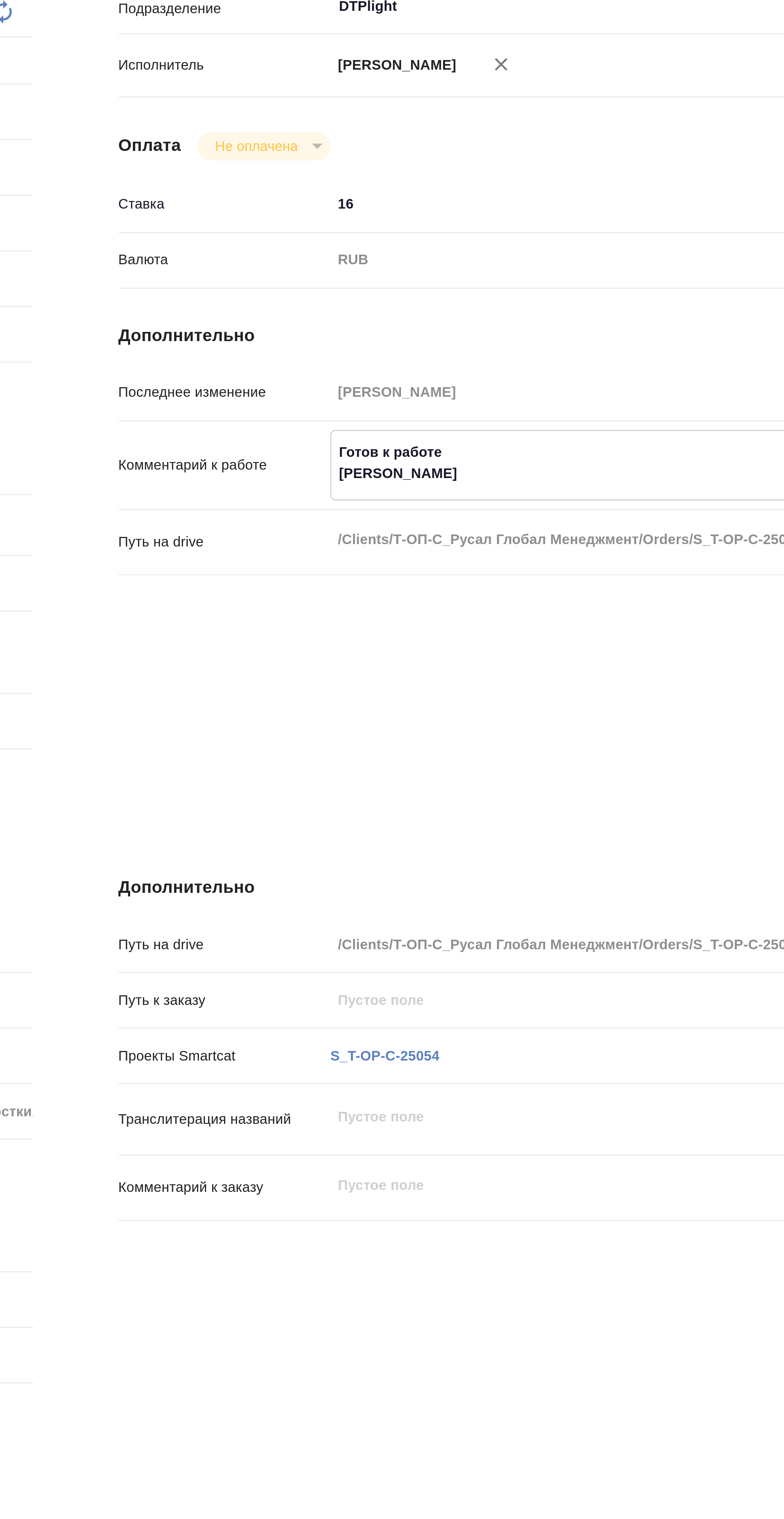
type textarea "x"
type textarea "Готов к работе Файл"
type textarea "x"
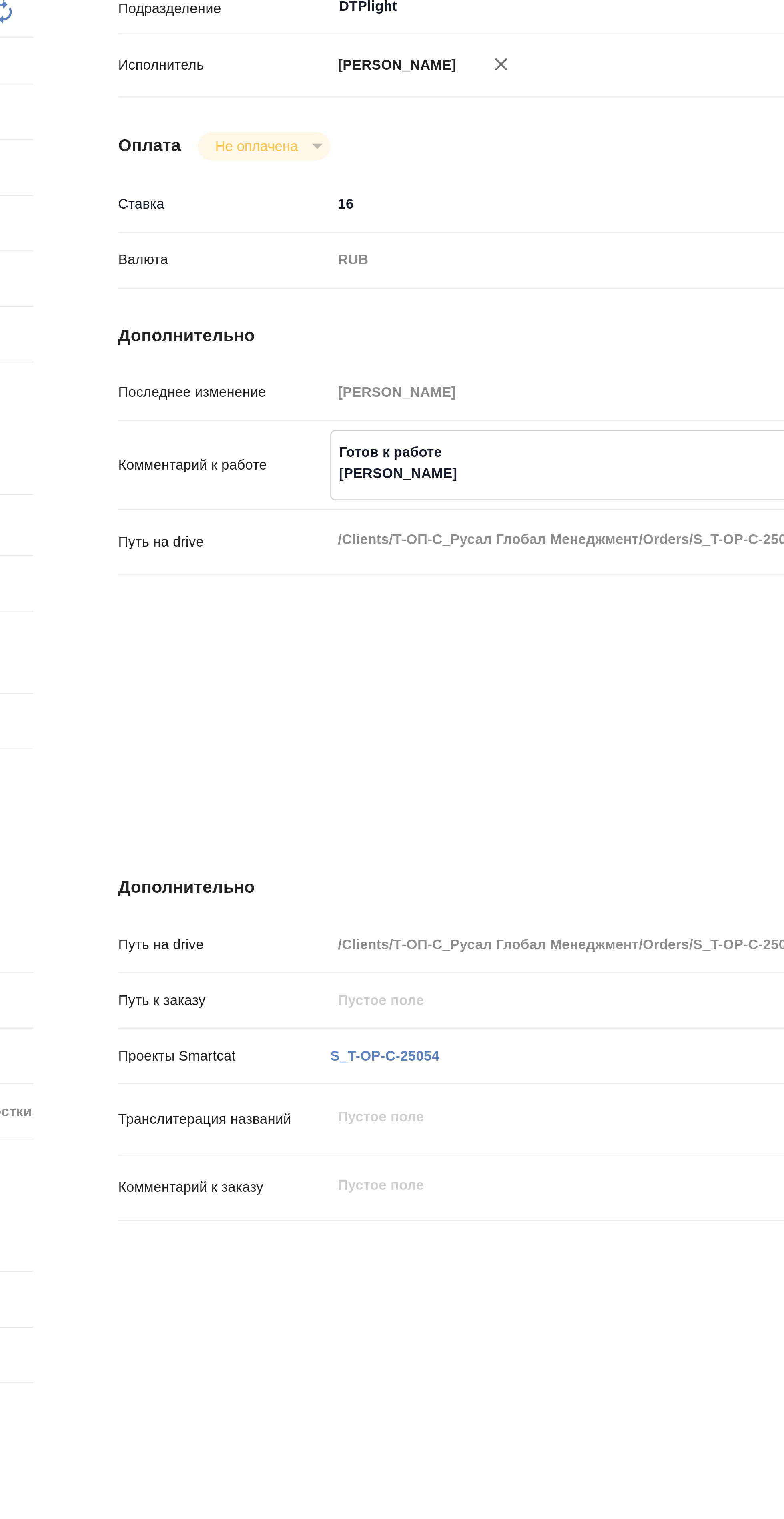
type textarea "x"
type textarea "Готов к работе Файл"
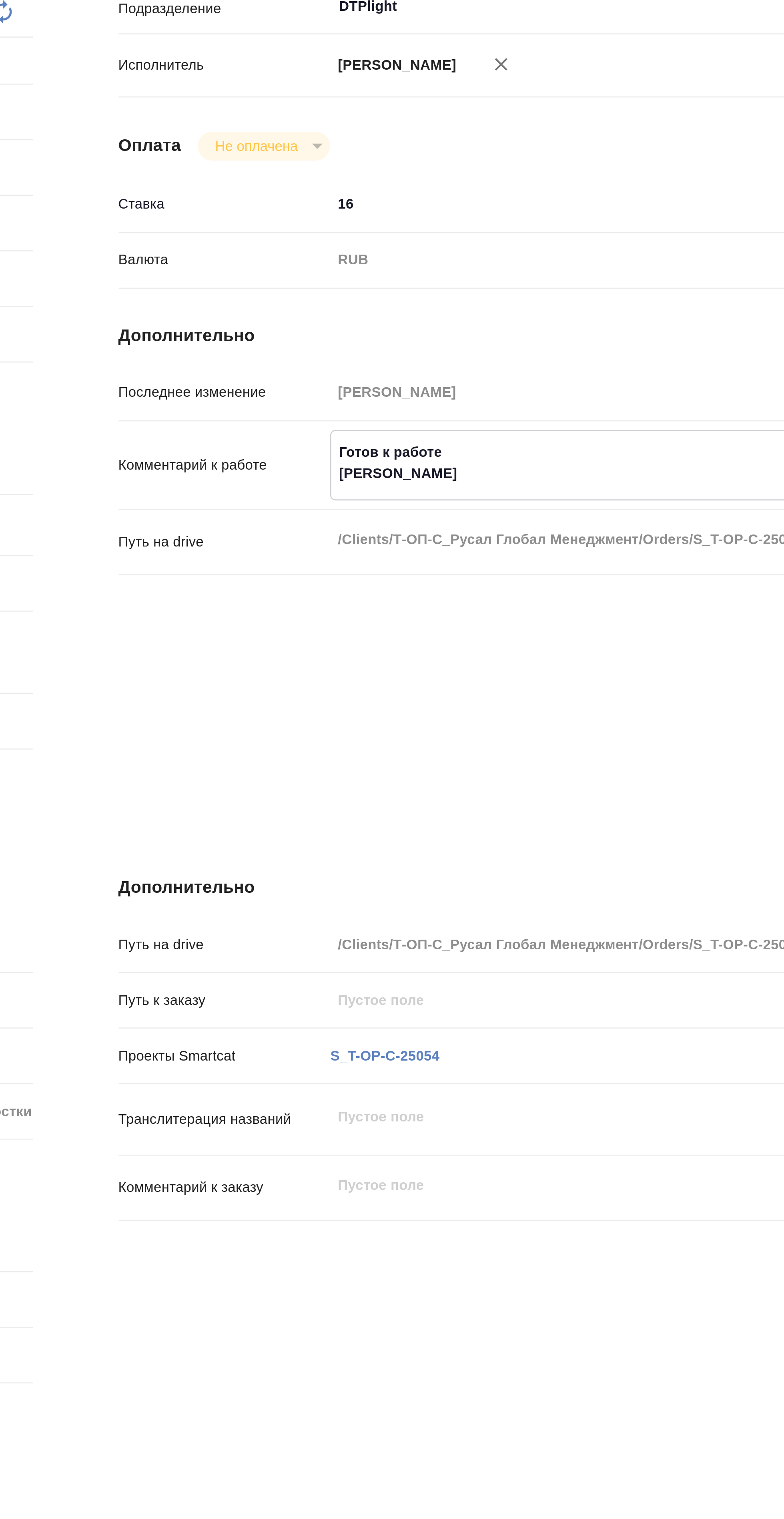
type textarea "x"
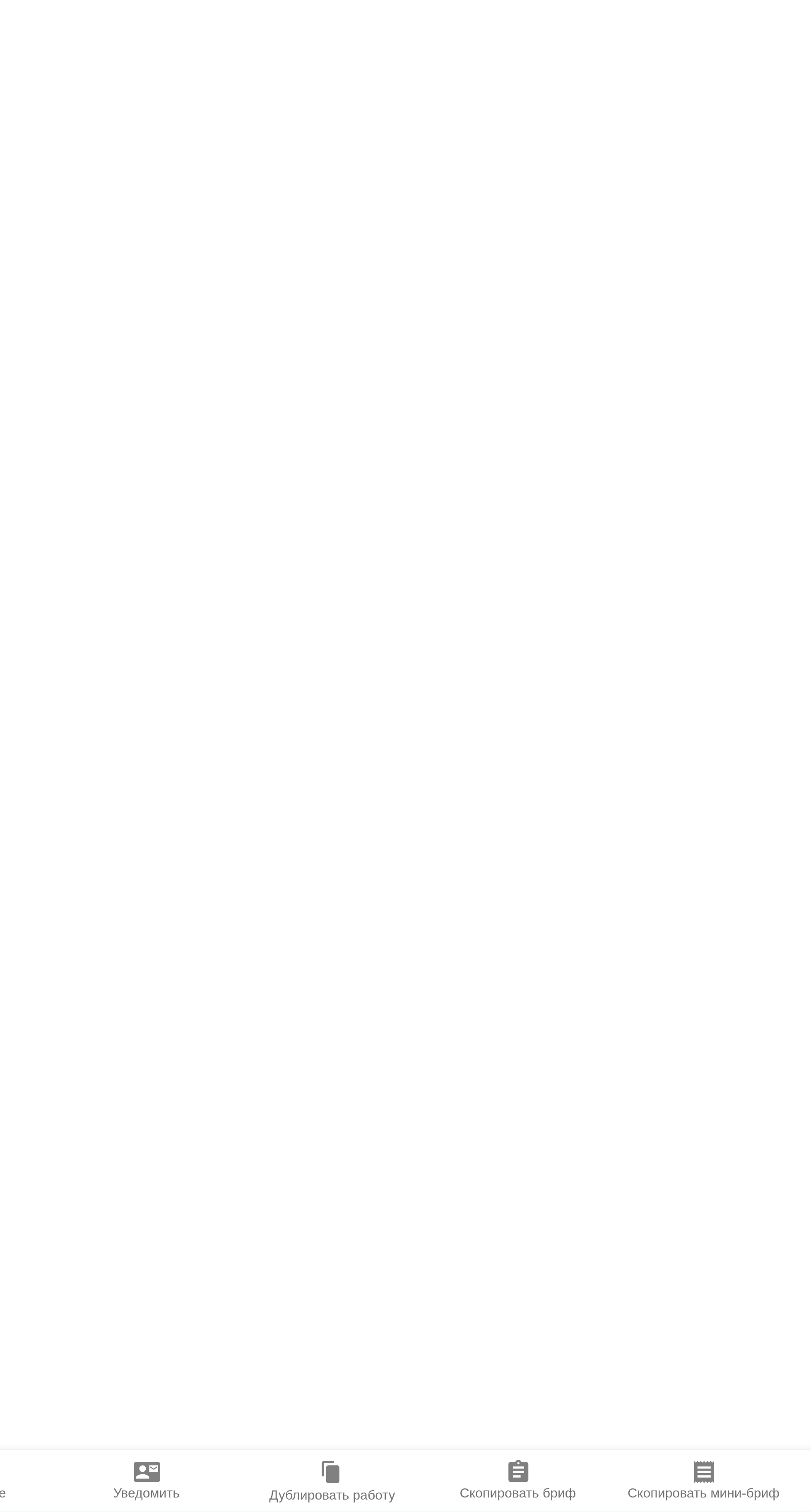
scroll to position [118, 0]
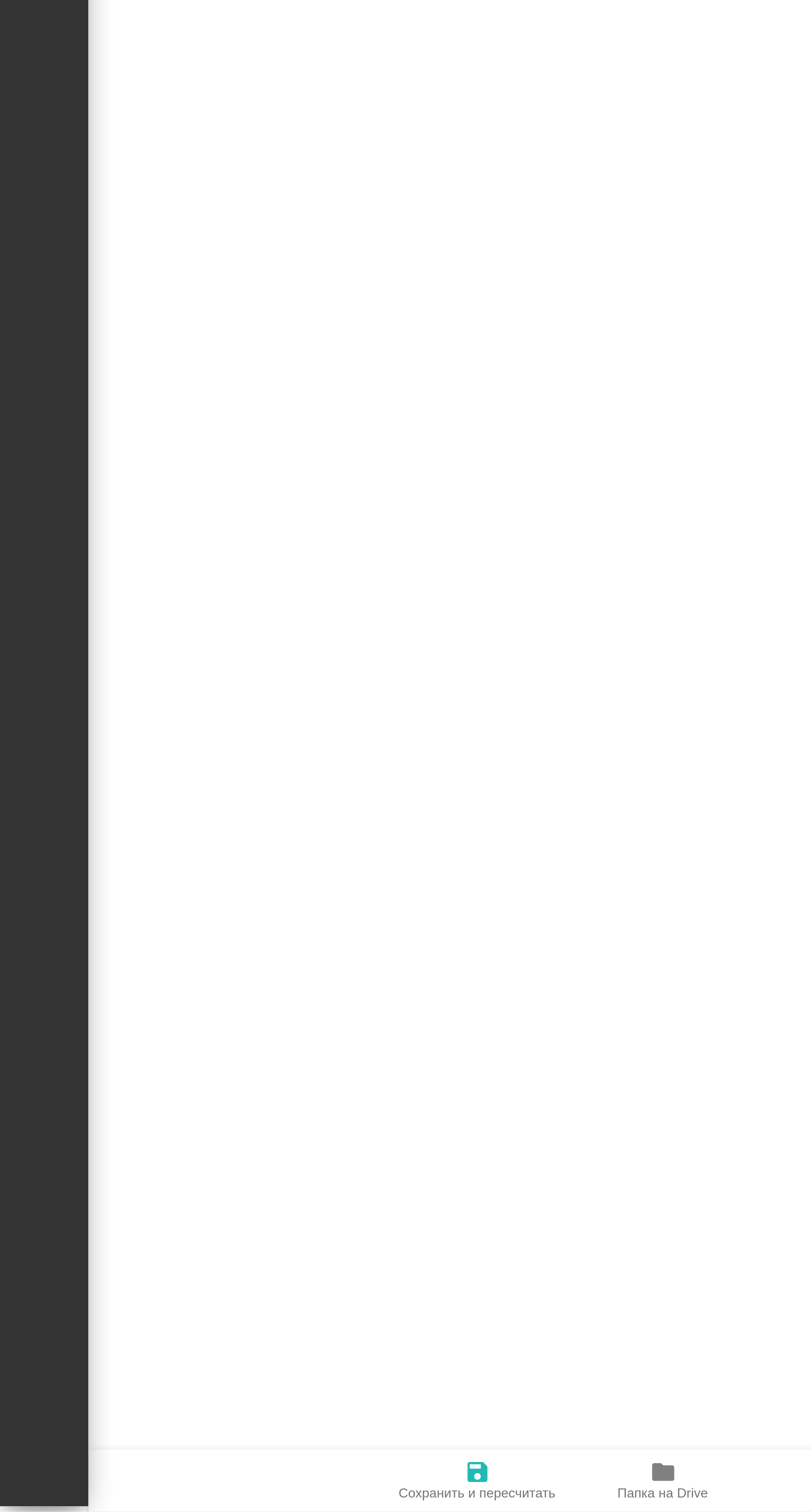
click at [173, 1504] on span "Сохранить и пересчитать" at bounding box center [179, 1505] width 59 height 6
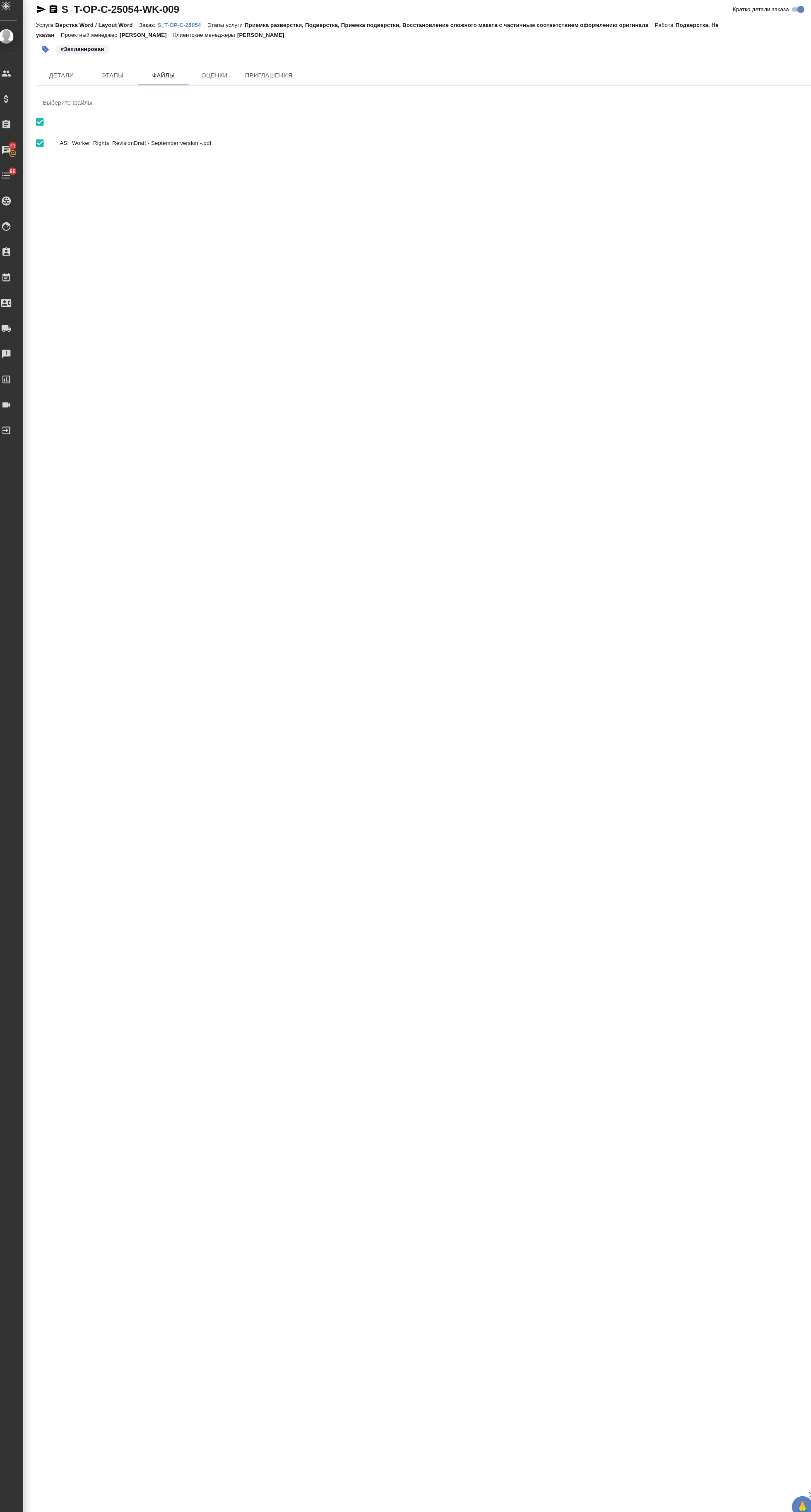
click at [177, 32] on p "S_T-OP-C-25054" at bounding box center [188, 33] width 48 height 6
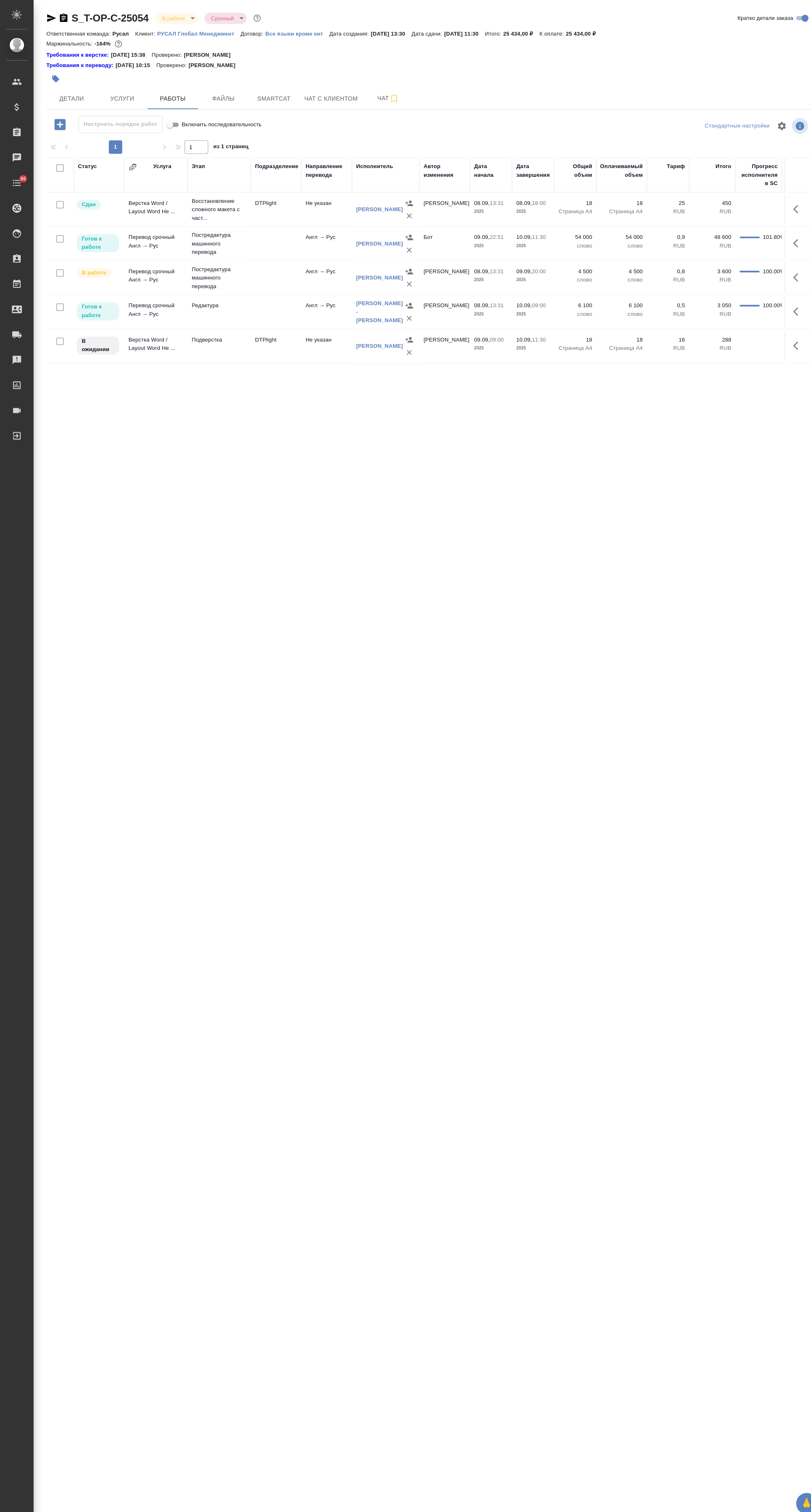
click at [269, 96] on span "Smartcat" at bounding box center [269, 97] width 40 height 10
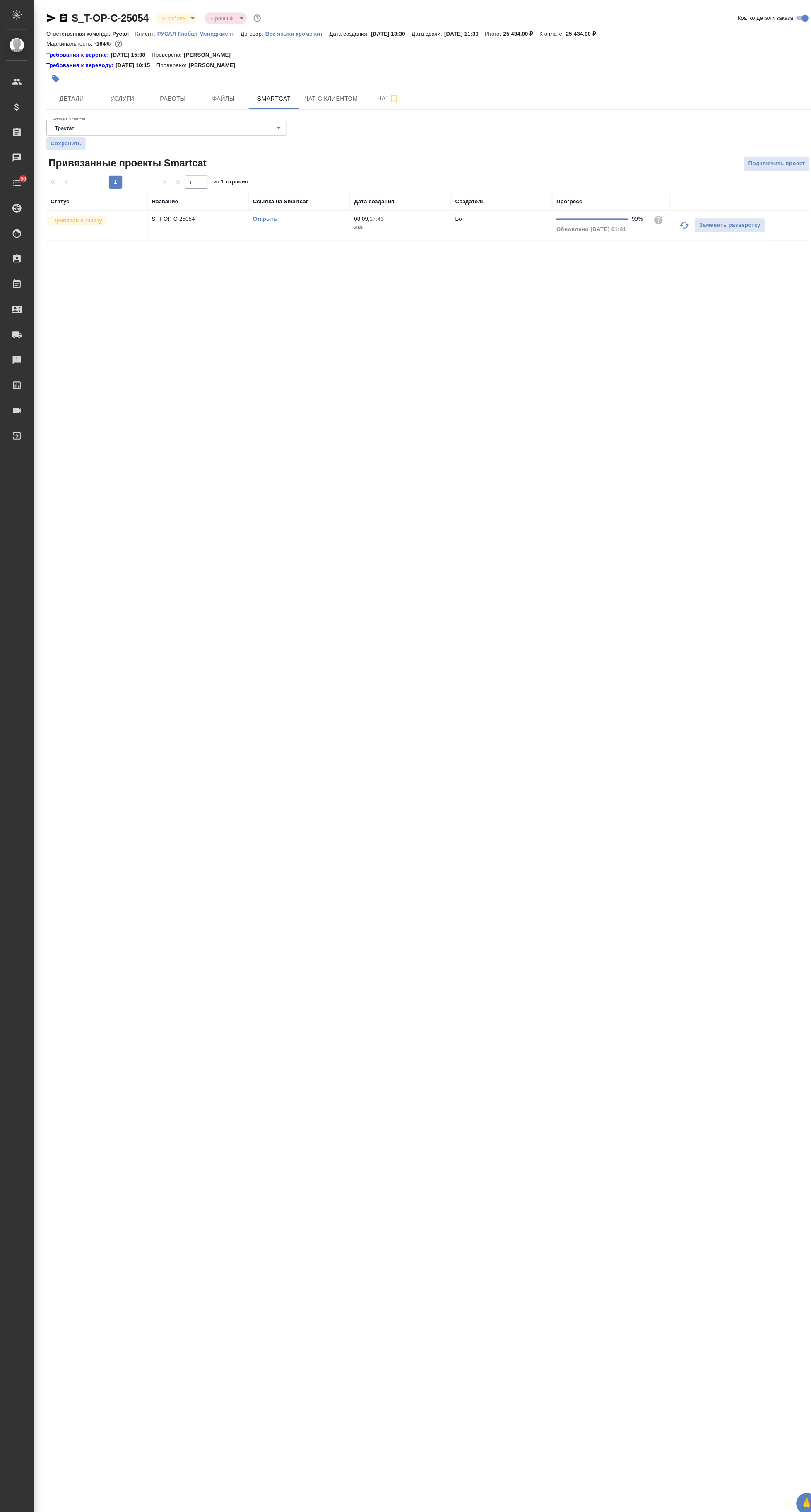
click at [285, 195] on div "Ссылка на Smartcat" at bounding box center [275, 198] width 54 height 9
click at [262, 215] on link "Открыть" at bounding box center [260, 215] width 24 height 6
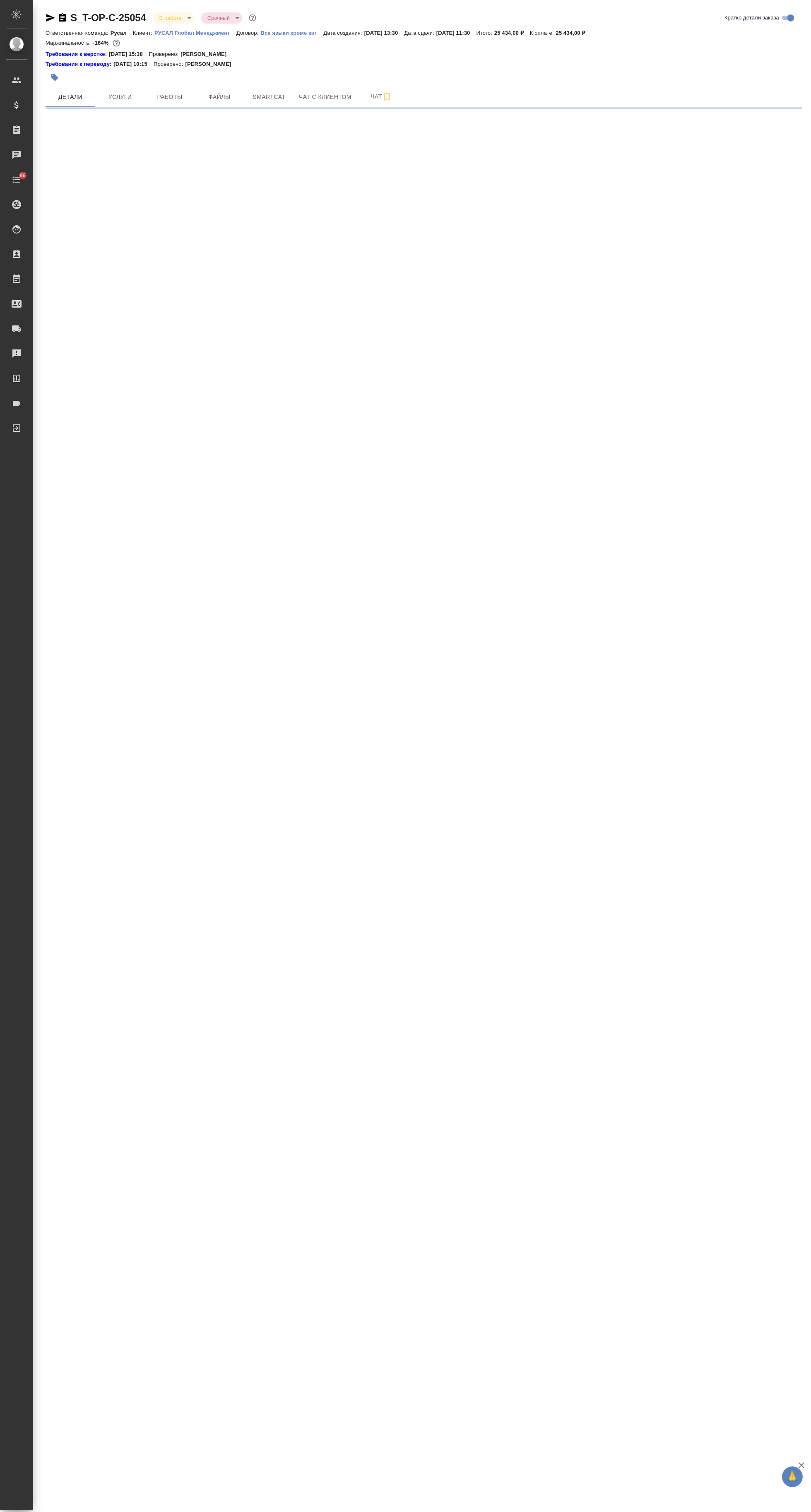
select select "RU"
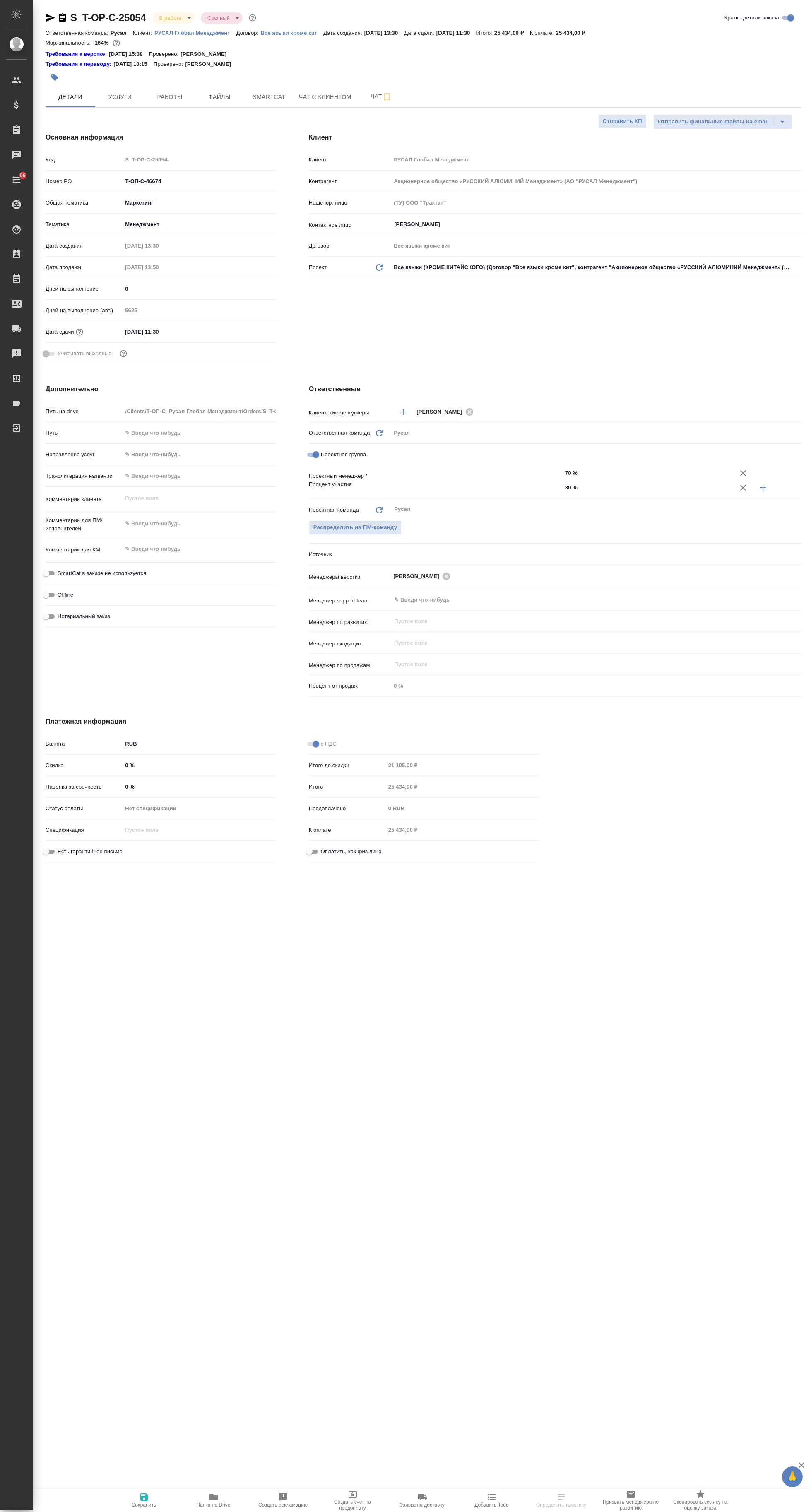
type textarea "x"
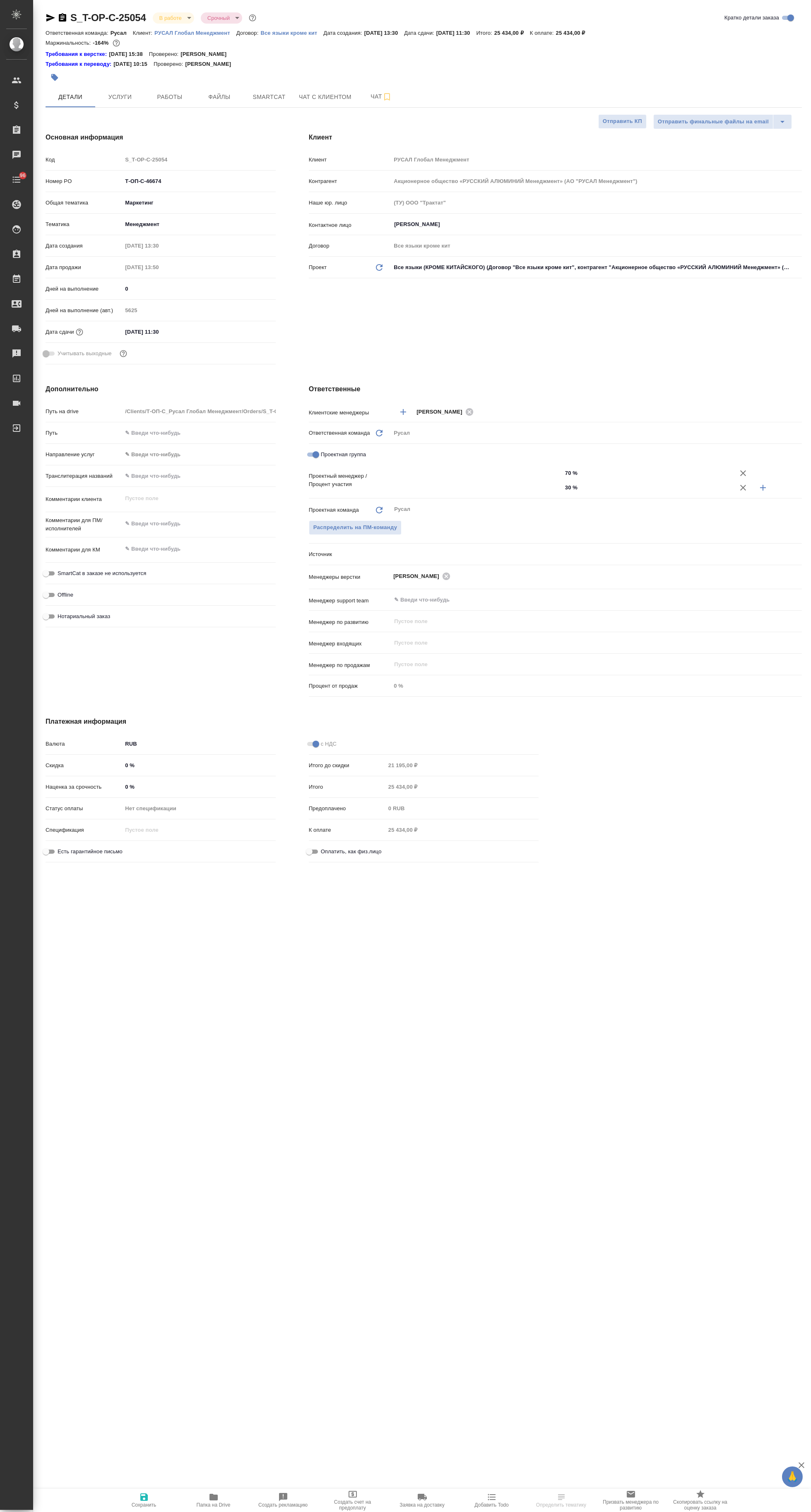
type textarea "x"
type input "[PERSON_NAME]"
click at [170, 96] on span "Работы" at bounding box center [170, 97] width 40 height 10
